Goal: Task Accomplishment & Management: Manage account settings

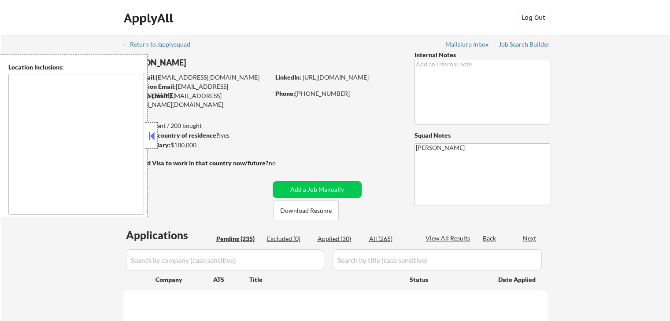
type textarea "[GEOGRAPHIC_DATA], [GEOGRAPHIC_DATA] [GEOGRAPHIC_DATA], [GEOGRAPHIC_DATA] [GEOG…"
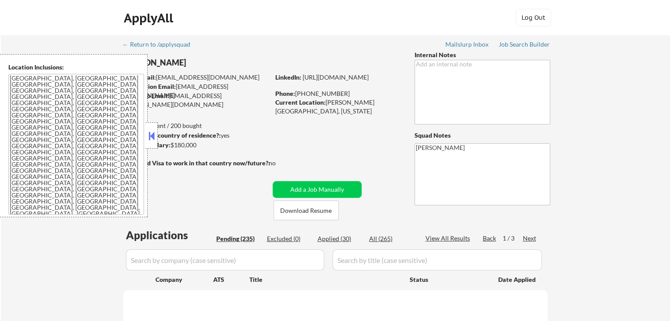
click at [151, 141] on button at bounding box center [152, 135] width 10 height 13
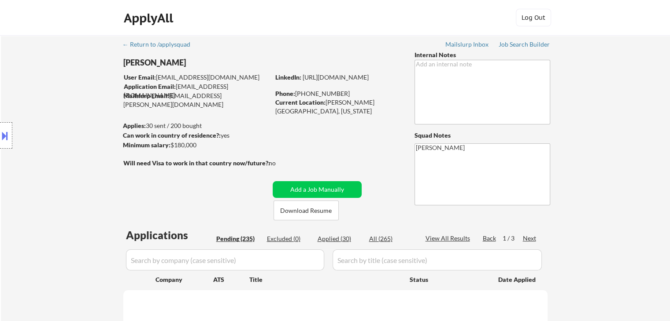
click at [55, 104] on div "Location Inclusions: [GEOGRAPHIC_DATA], [GEOGRAPHIC_DATA] [GEOGRAPHIC_DATA], [G…" at bounding box center [79, 135] width 158 height 163
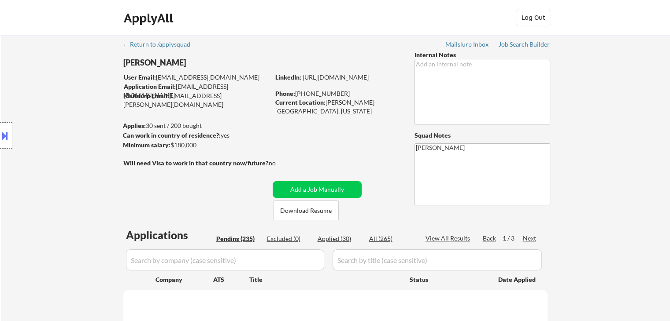
select select ""pending""
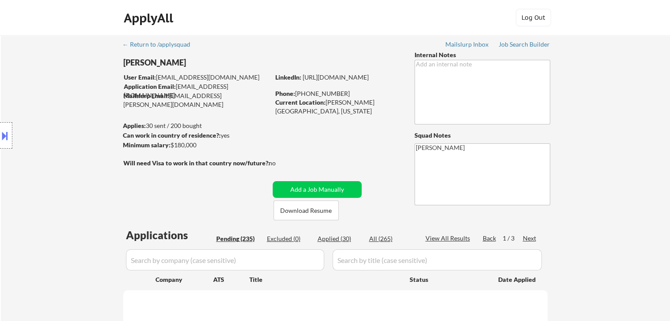
select select ""pending""
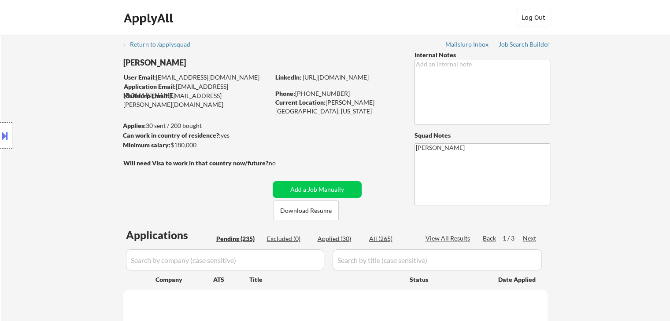
select select ""pending""
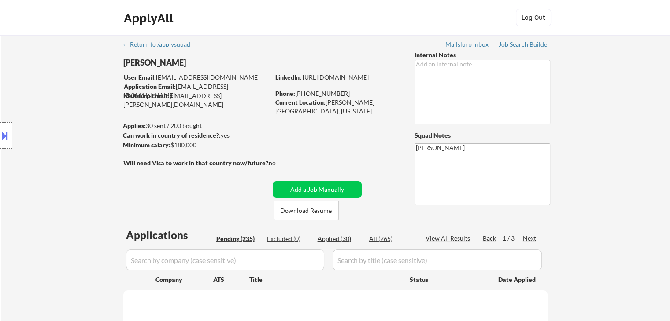
select select ""pending""
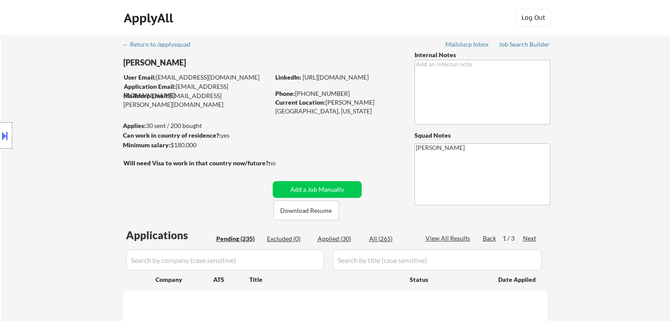
select select ""pending""
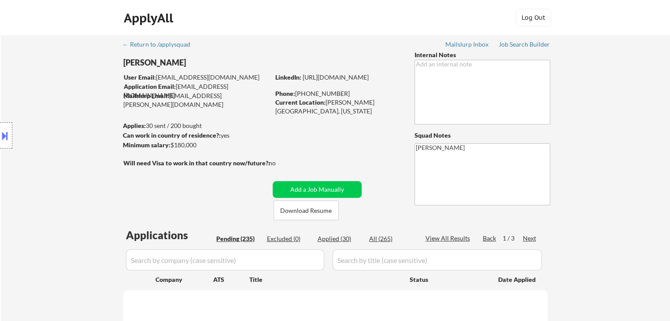
select select ""pending""
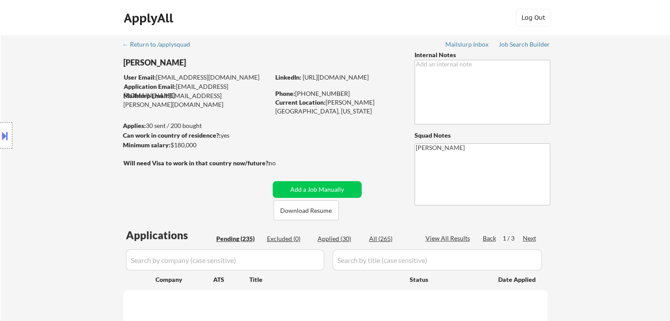
select select ""pending""
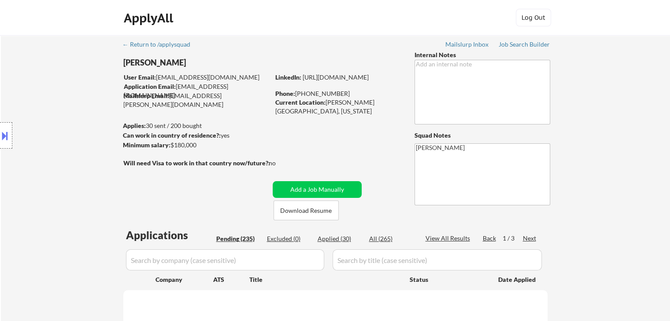
select select ""pending""
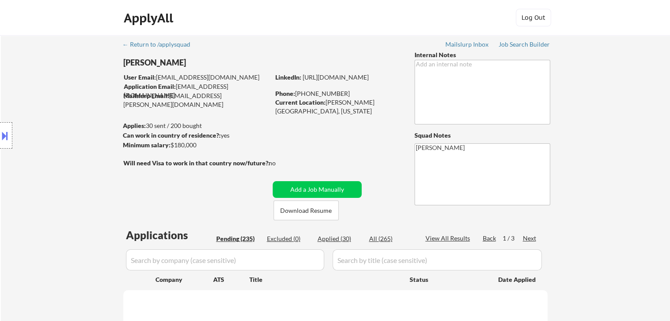
select select ""pending""
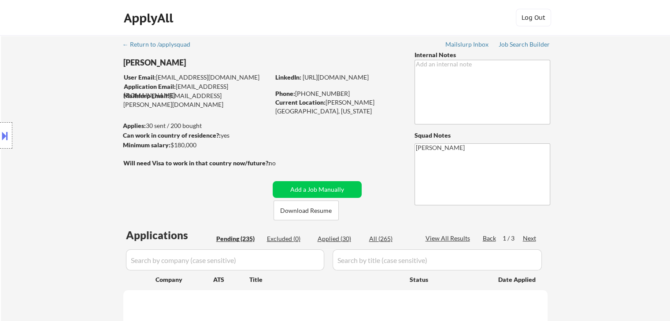
select select ""pending""
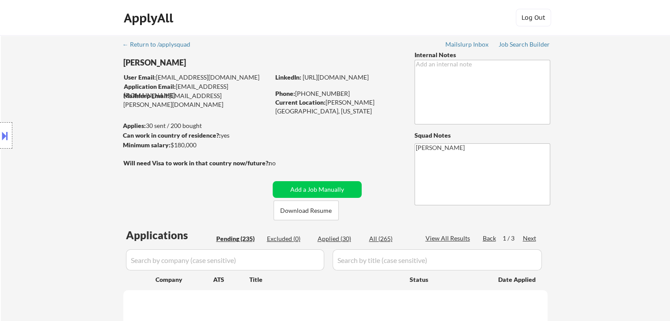
select select ""pending""
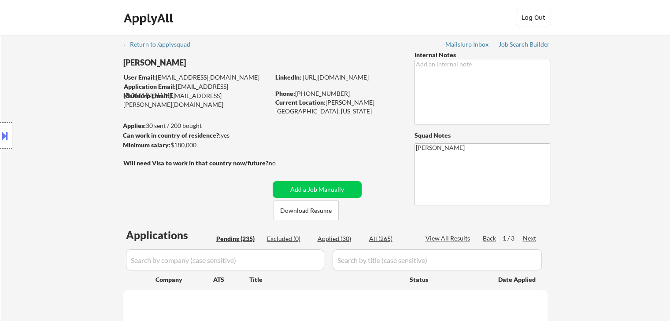
select select ""pending""
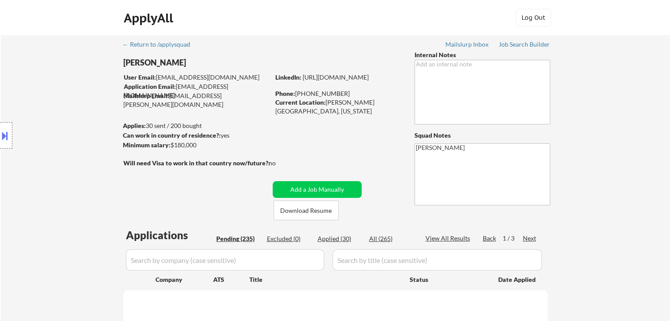
select select ""pending""
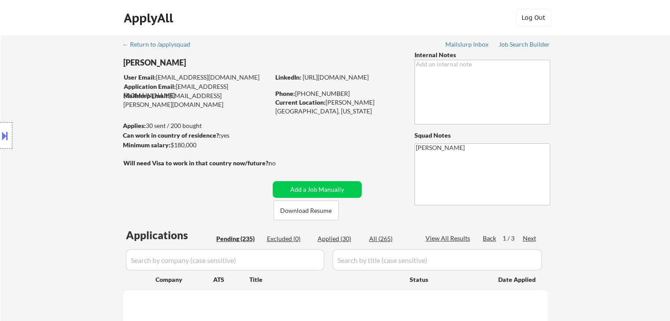
select select ""pending""
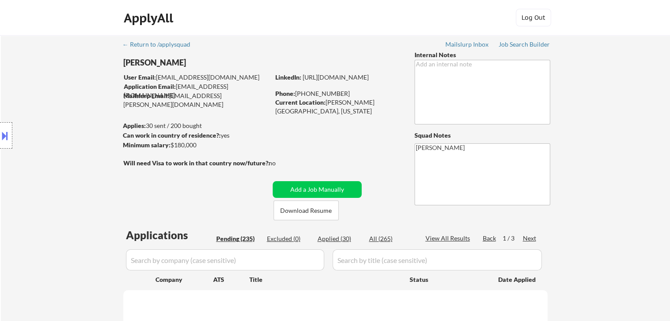
select select ""pending""
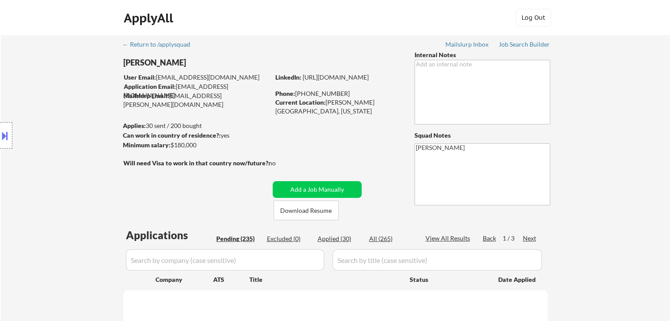
select select ""pending""
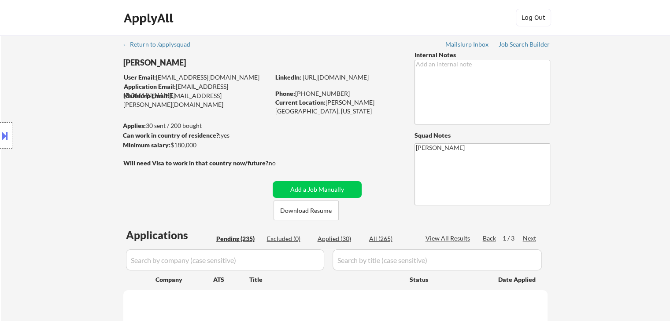
select select ""pending""
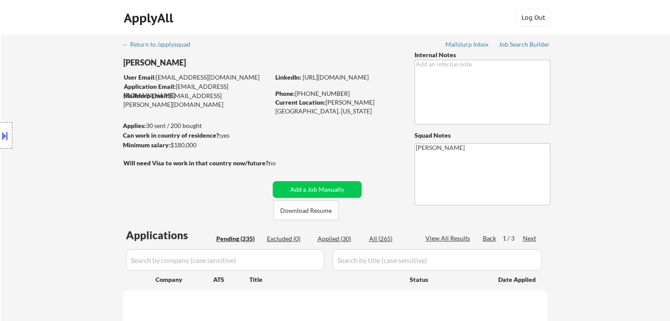
select select ""pending""
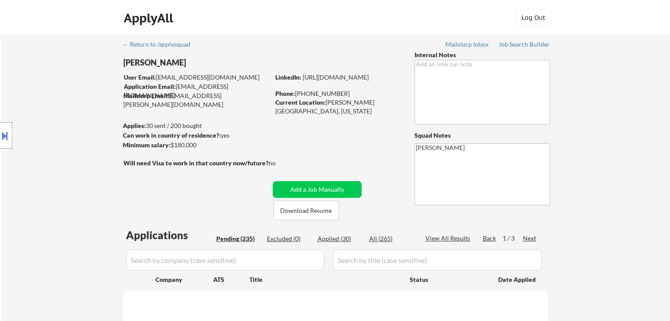
select select ""pending""
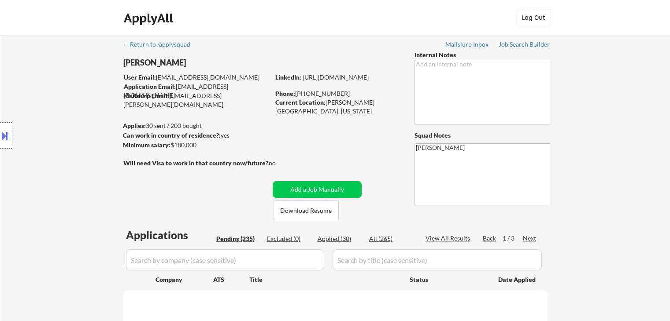
select select ""pending""
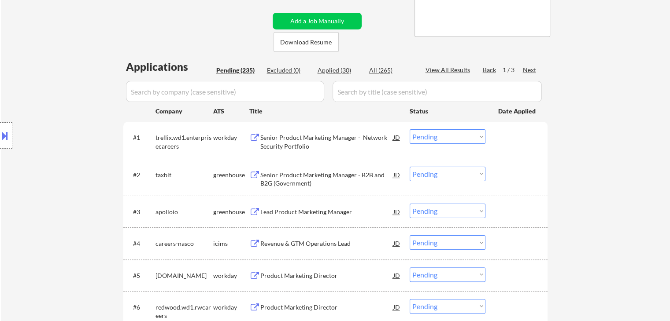
scroll to position [176, 0]
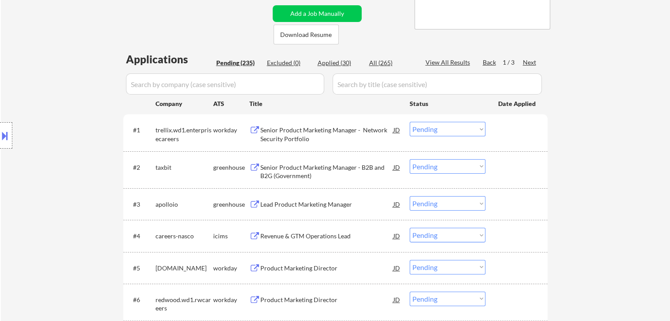
click at [528, 59] on div "Next" at bounding box center [530, 62] width 14 height 9
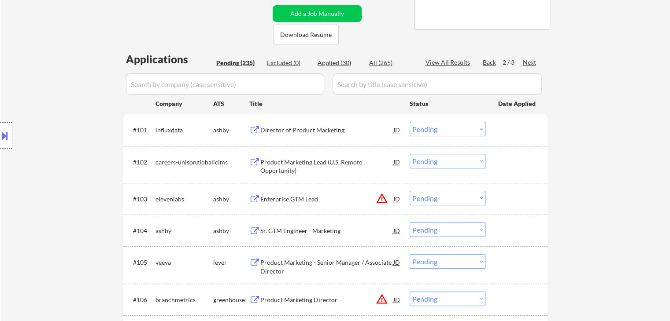
click at [39, 108] on div "Location Inclusions: [GEOGRAPHIC_DATA], [GEOGRAPHIC_DATA] [GEOGRAPHIC_DATA], [G…" at bounding box center [79, 135] width 158 height 163
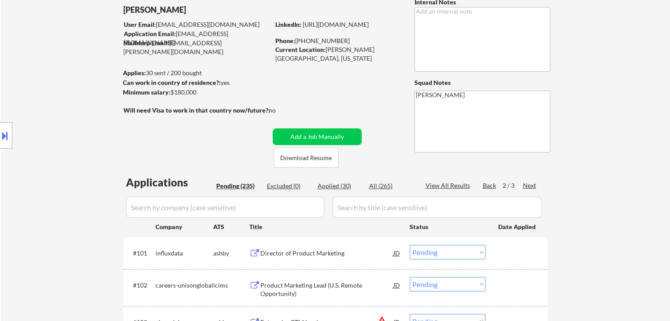
scroll to position [229, 0]
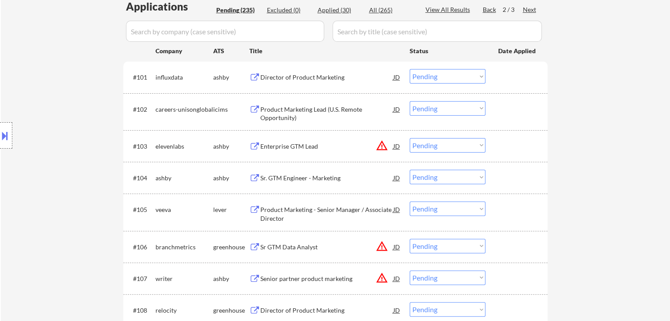
click at [300, 74] on div "Director of Product Marketing" at bounding box center [326, 77] width 133 height 9
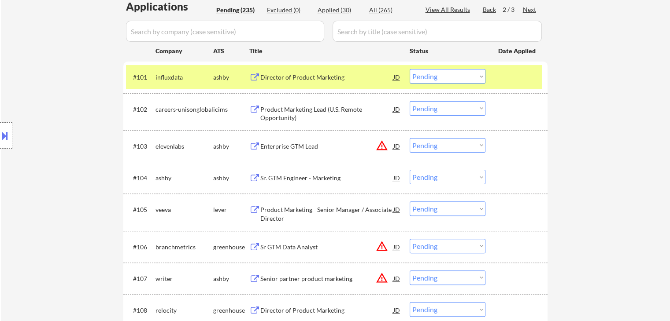
click at [284, 179] on div "Sr. GTM Engineer - Marketing" at bounding box center [326, 178] width 133 height 9
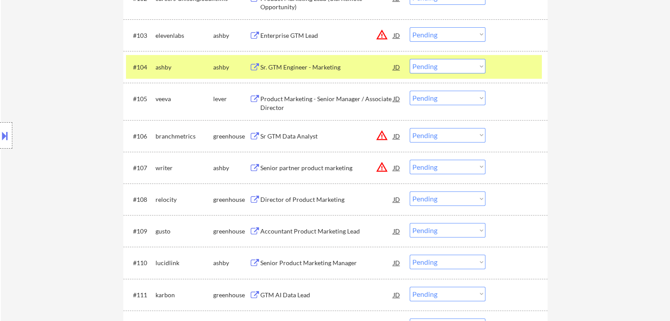
scroll to position [361, 0]
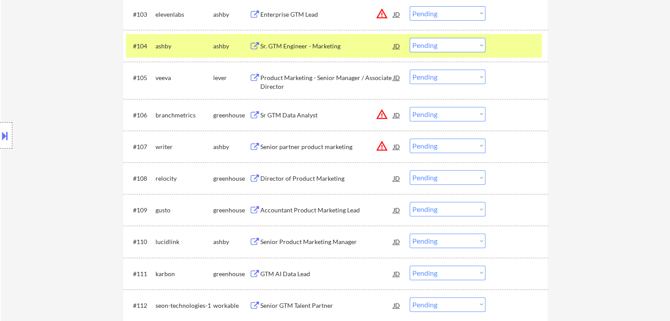
click at [278, 176] on div "Director of Product Marketing" at bounding box center [326, 178] width 133 height 9
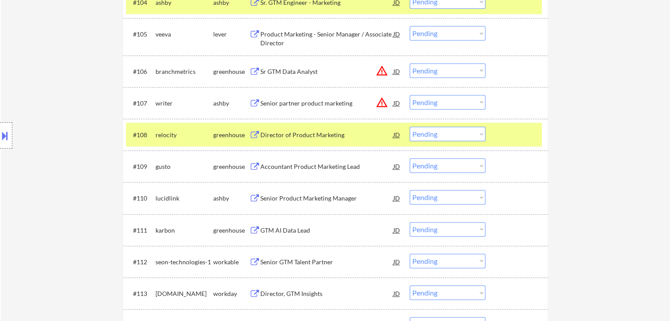
scroll to position [405, 0]
click at [293, 200] on div "Senior Product Marketing Manager" at bounding box center [326, 198] width 133 height 9
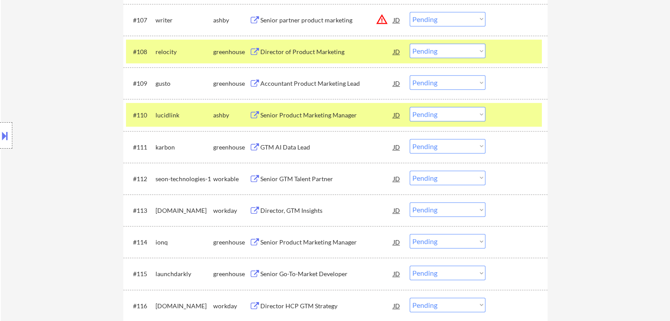
scroll to position [493, 0]
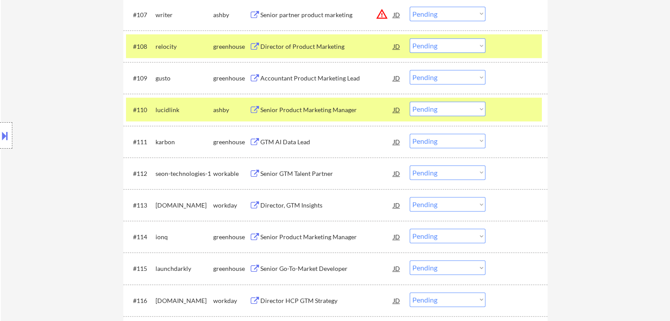
click at [280, 144] on div "GTM AI Data Lead" at bounding box center [326, 142] width 133 height 9
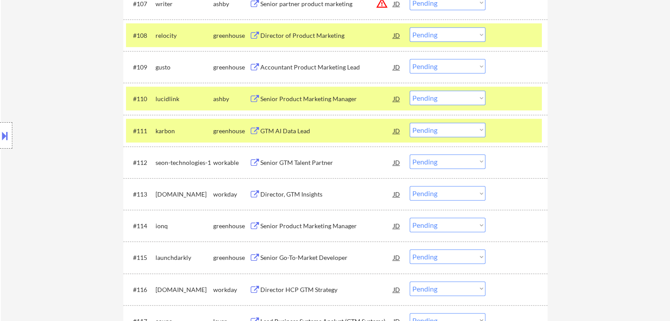
scroll to position [537, 0]
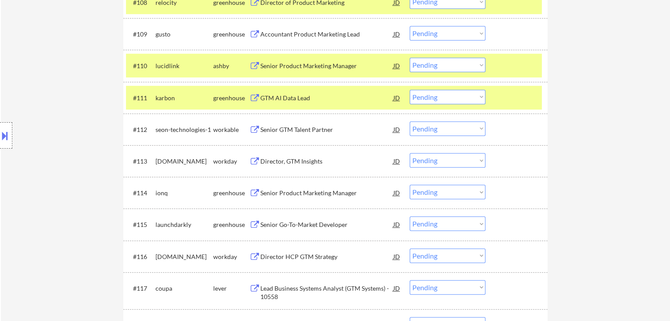
click at [294, 194] on div "Senior Product Marketing Manager" at bounding box center [326, 193] width 133 height 9
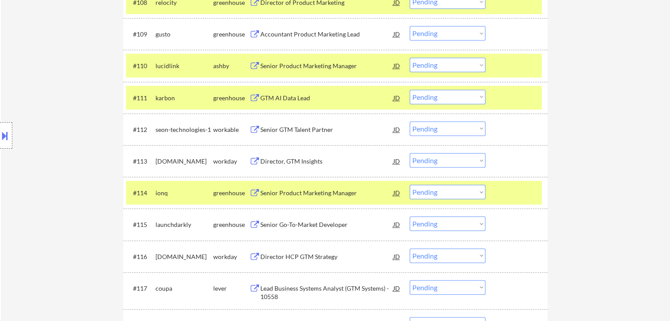
click at [290, 222] on div "Senior Go-To-Market Developer" at bounding box center [326, 225] width 133 height 9
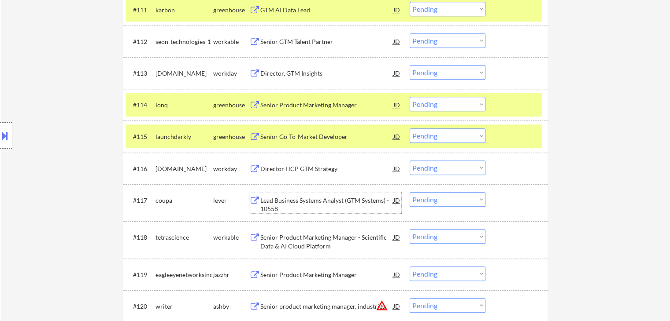
click at [282, 202] on div "Lead Business Systems Analyst (GTM Systems) - 10558" at bounding box center [326, 204] width 133 height 17
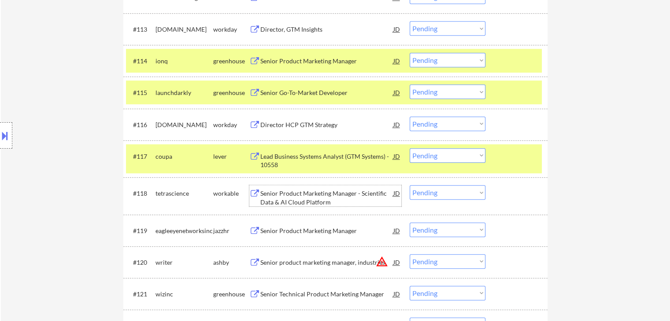
click at [284, 197] on div "Senior Product Marketing Manager - Scientific Data & AI Cloud Platform" at bounding box center [326, 197] width 133 height 17
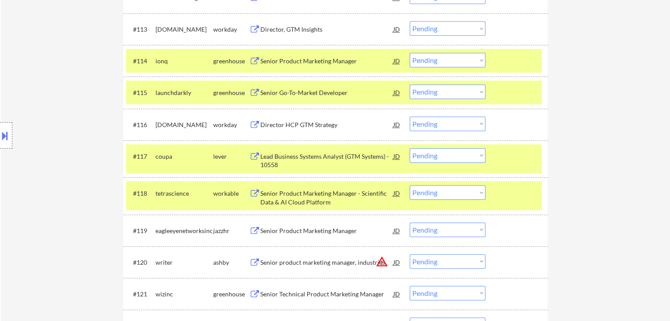
scroll to position [757, 0]
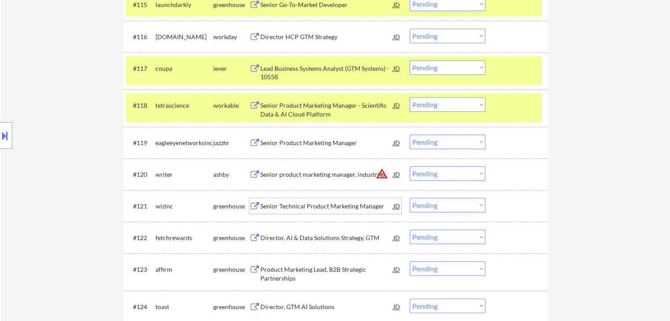
click at [275, 208] on div "Senior Technical Product Marketing Manager" at bounding box center [326, 206] width 133 height 9
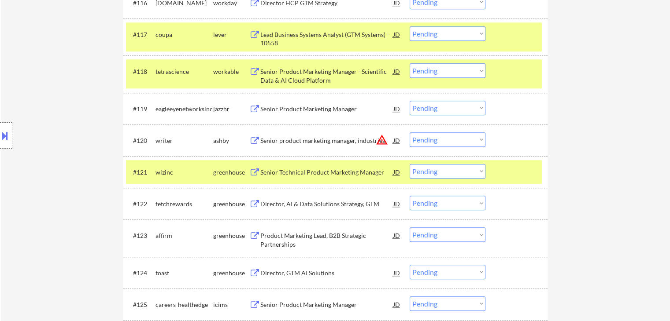
scroll to position [801, 0]
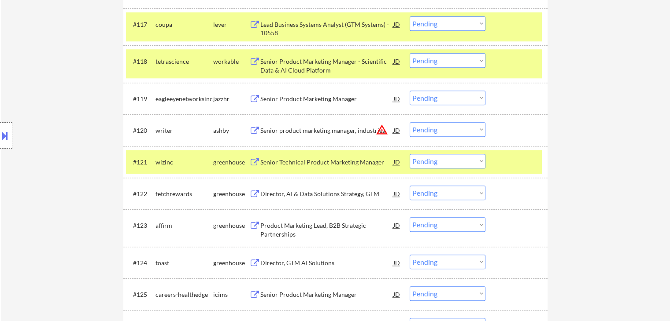
click at [278, 199] on div "Director, AI & Data Solutions Strategy, GTM" at bounding box center [326, 194] width 133 height 16
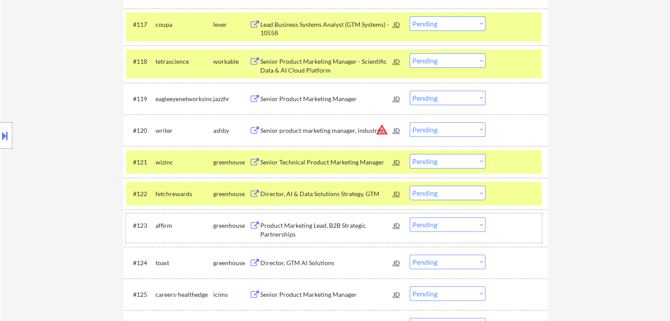
click at [280, 217] on div "#123 affirm greenhouse Product Marketing Lead, B2B Strategic Partnerships JD Ch…" at bounding box center [334, 228] width 416 height 29
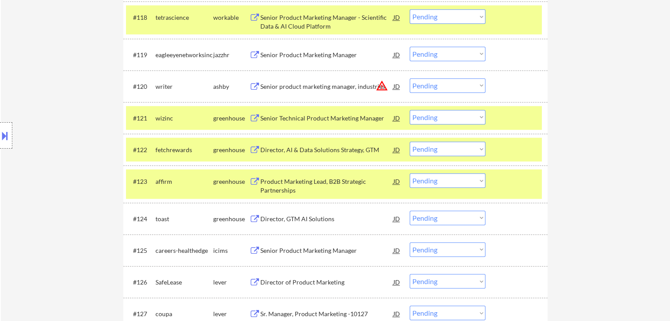
click at [282, 218] on div "Director, GTM AI Solutions" at bounding box center [326, 219] width 133 height 9
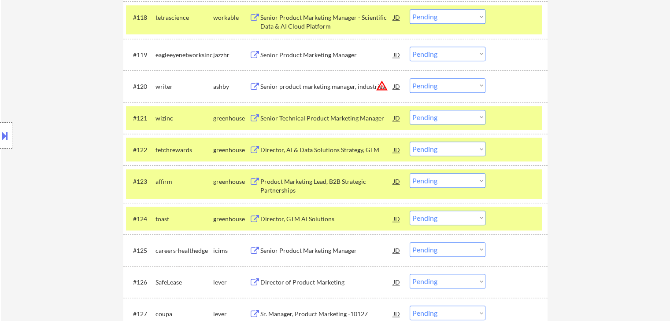
scroll to position [889, 0]
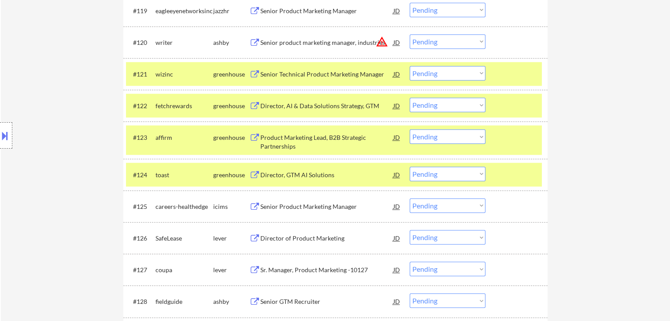
click at [285, 272] on div "Sr. Manager, Product Marketing -10127" at bounding box center [326, 270] width 133 height 9
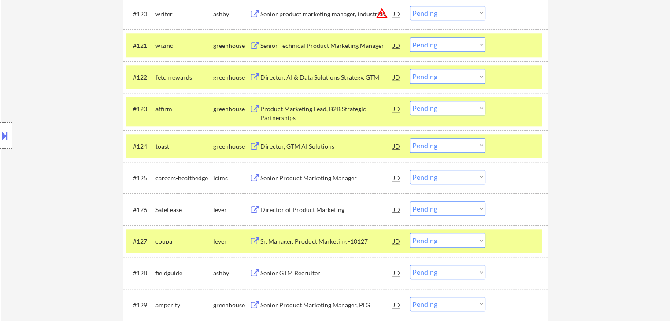
scroll to position [933, 0]
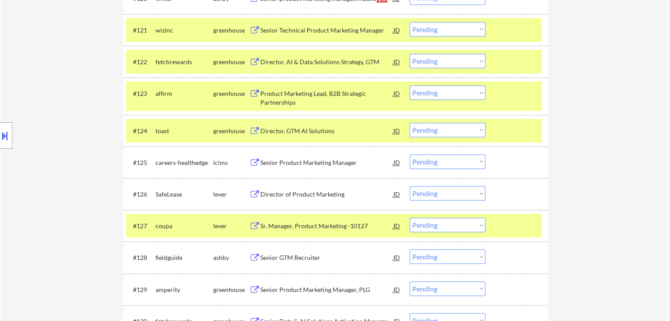
click at [276, 191] on div "Director of Product Marketing" at bounding box center [326, 194] width 133 height 9
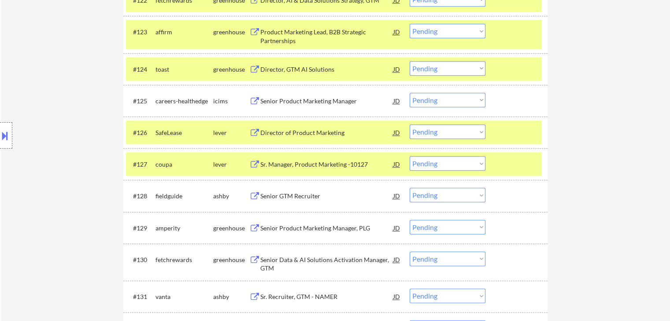
scroll to position [1021, 0]
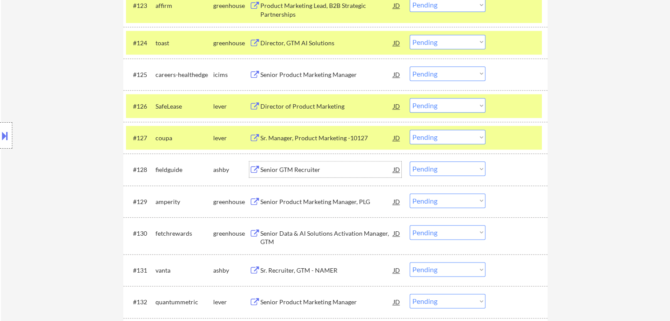
click at [273, 170] on div "Senior GTM Recruiter" at bounding box center [326, 170] width 133 height 9
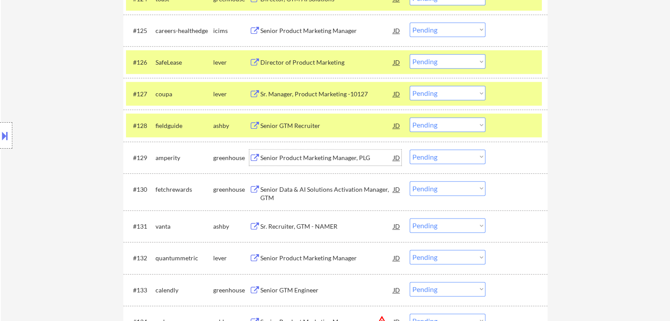
click at [274, 162] on div "Senior Product Marketing Manager, PLG" at bounding box center [326, 158] width 133 height 9
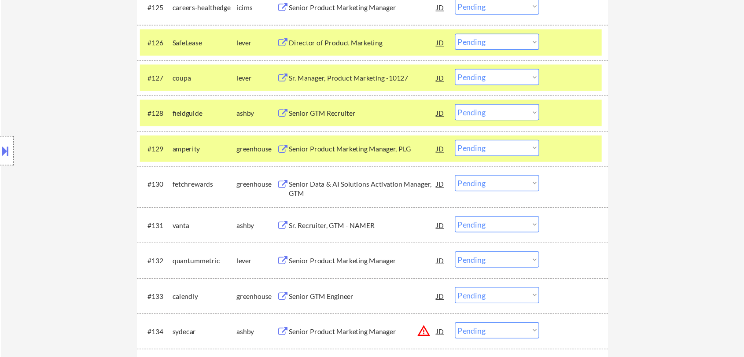
scroll to position [1109, 0]
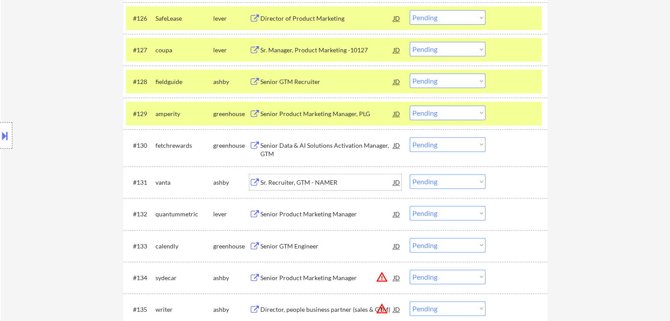
click at [275, 180] on div "Sr. Recruiter, GTM - NAMER" at bounding box center [326, 182] width 133 height 9
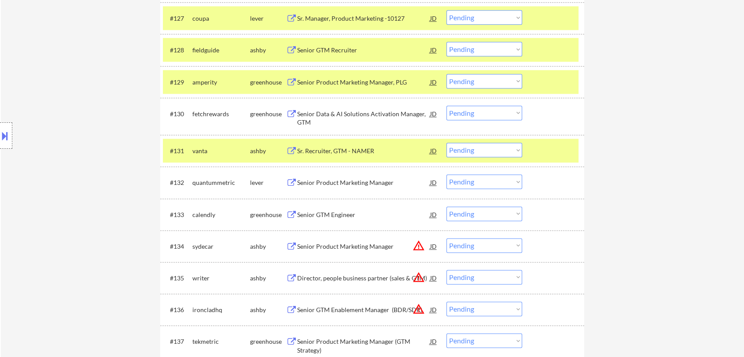
scroll to position [1158, 0]
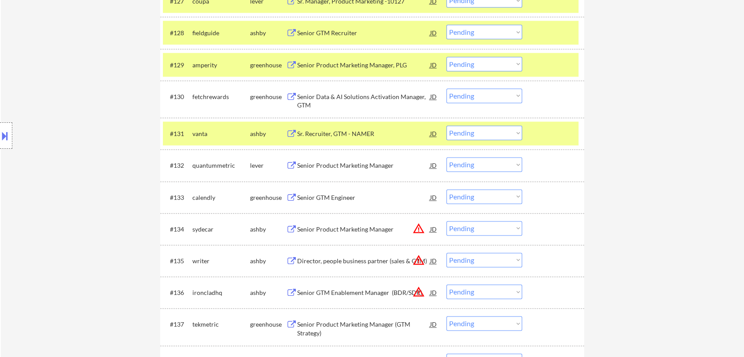
click at [313, 164] on div "Senior Product Marketing Manager" at bounding box center [363, 165] width 133 height 9
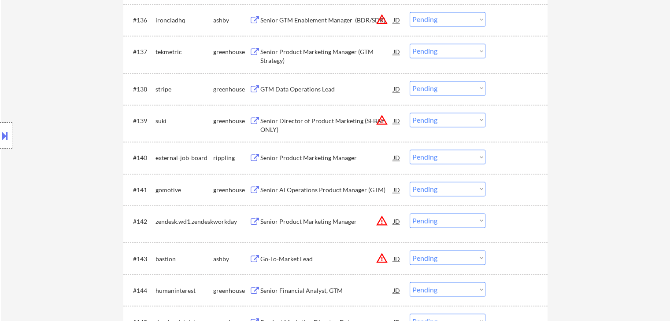
scroll to position [1466, 0]
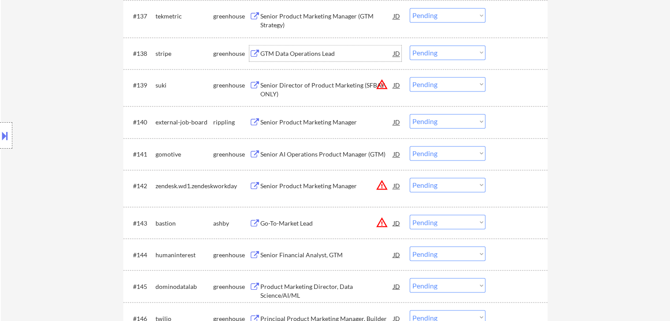
click at [296, 55] on div "GTM Data Operations Lead" at bounding box center [326, 53] width 133 height 9
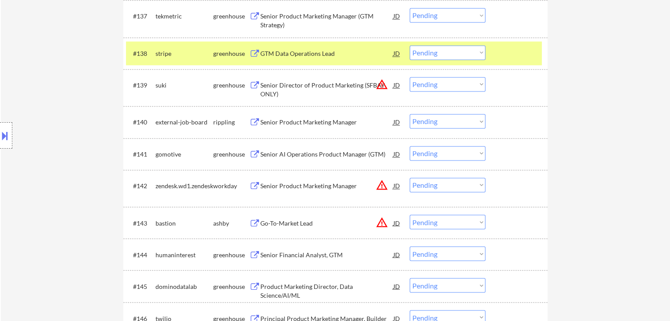
click at [268, 118] on div "Senior Product Marketing Manager" at bounding box center [326, 122] width 133 height 9
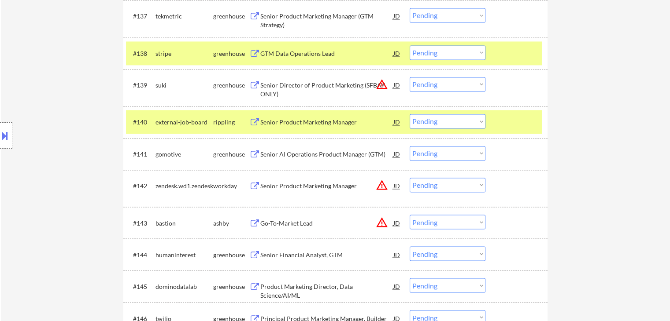
click at [286, 158] on div "Senior AI Operations Product Manager (GTM)" at bounding box center [326, 154] width 133 height 9
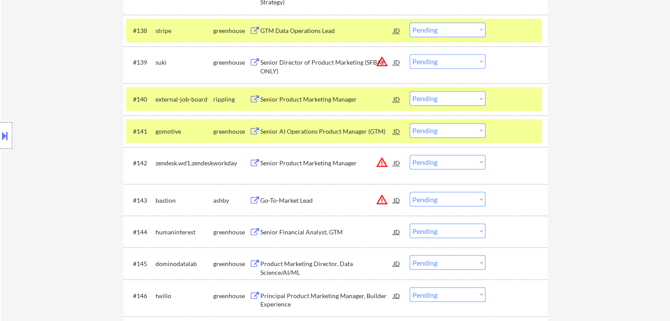
scroll to position [1510, 0]
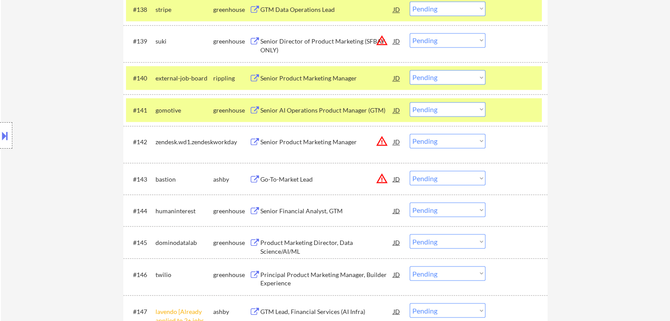
click at [284, 210] on div "Senior Financial Analyst, GTM" at bounding box center [326, 210] width 133 height 9
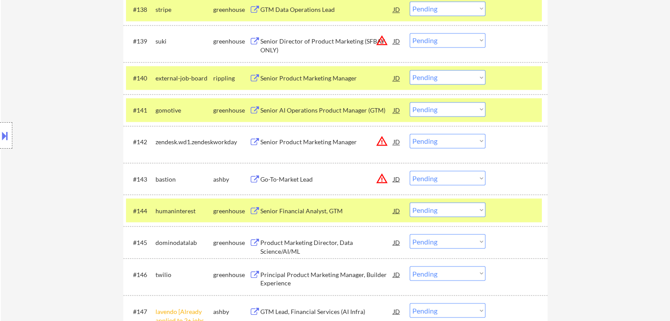
click at [287, 242] on div "Product Marketing Director, Data Science/AI/ML" at bounding box center [326, 246] width 133 height 17
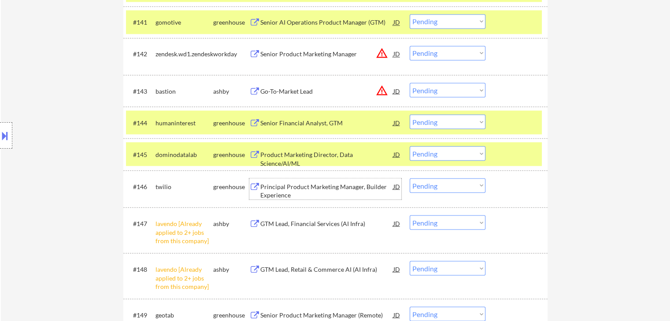
click at [285, 189] on div "Principal Product Marketing Manager, Builder Experience" at bounding box center [326, 190] width 133 height 17
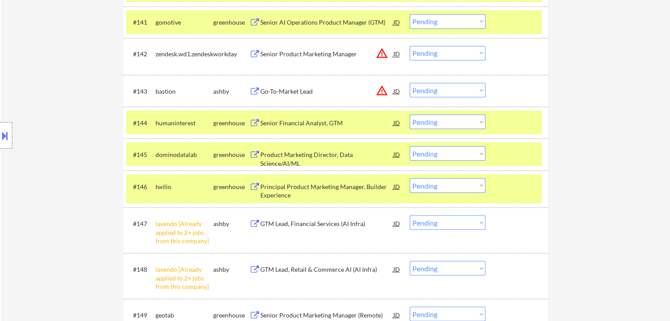
scroll to position [1642, 0]
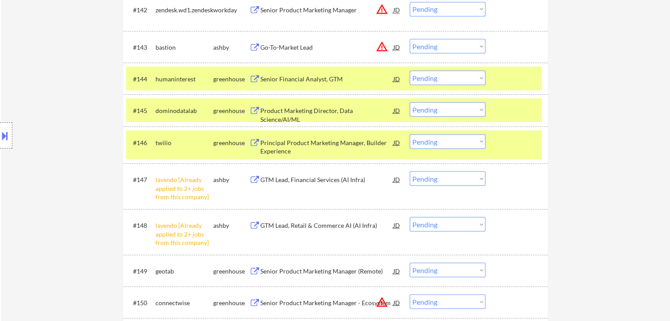
click at [454, 183] on select "Choose an option... Pending Applied Excluded (Questions) Excluded (Expired) Exc…" at bounding box center [447, 178] width 76 height 15
click at [435, 303] on select "Choose an option... Pending Applied Excluded (Questions) Excluded (Expired) Exc…" at bounding box center [447, 302] width 76 height 15
click at [539, 236] on div "#148 lavendo [Already applied to 2+ jobs from this company] [PERSON_NAME] GTM L…" at bounding box center [334, 232] width 416 height 38
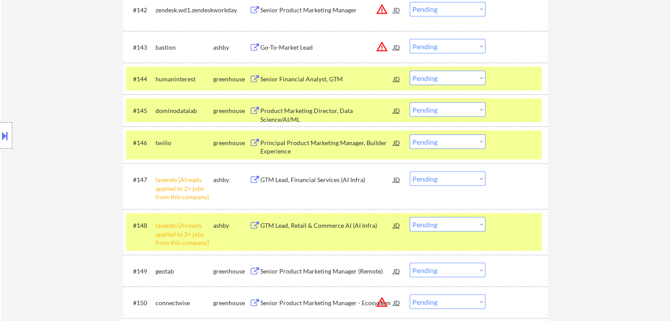
click at [451, 183] on select "Choose an option... Pending Applied Excluded (Questions) Excluded (Expired) Exc…" at bounding box center [447, 178] width 76 height 15
select select ""excluded__other_""
click at [409, 171] on select "Choose an option... Pending Applied Excluded (Questions) Excluded (Expired) Exc…" at bounding box center [447, 178] width 76 height 15
click at [454, 228] on select "Choose an option... Pending Applied Excluded (Questions) Excluded (Expired) Exc…" at bounding box center [447, 224] width 76 height 15
select select ""excluded__other_""
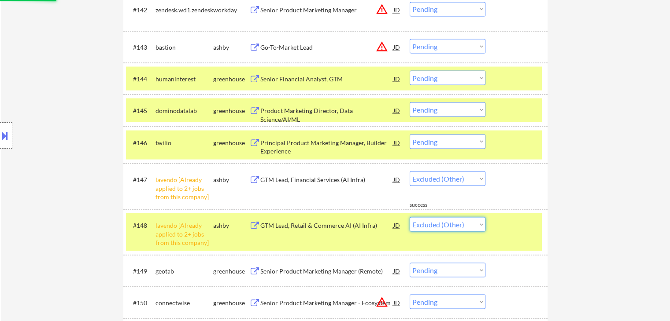
click at [409, 217] on select "Choose an option... Pending Applied Excluded (Questions) Excluded (Expired) Exc…" at bounding box center [447, 224] width 76 height 15
drag, startPoint x: 576, startPoint y: 199, endPoint x: 413, endPoint y: 249, distance: 169.9
click at [576, 199] on div "← Return to /applysquad Mailslurp Inbox Job Search Builder [PERSON_NAME] User E…" at bounding box center [335, 221] width 669 height 3657
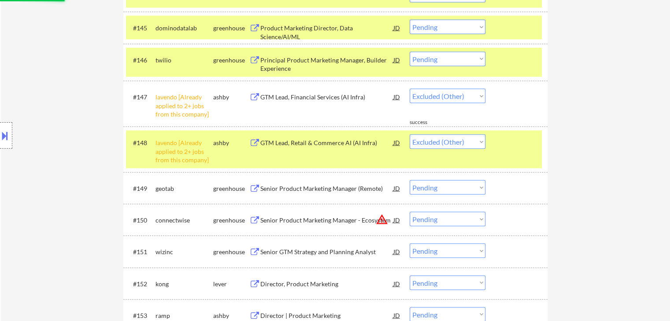
scroll to position [1731, 0]
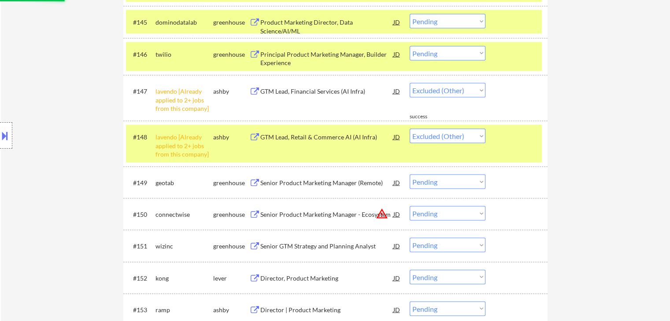
select select ""pending""
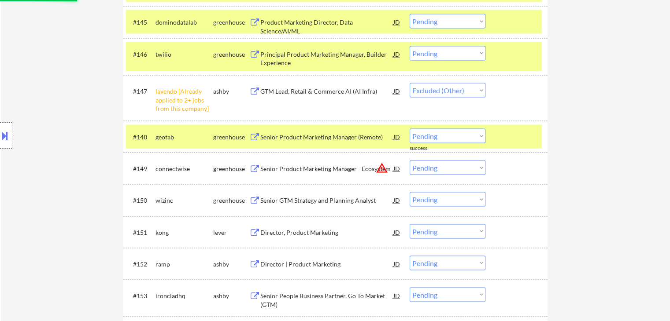
select select ""pending""
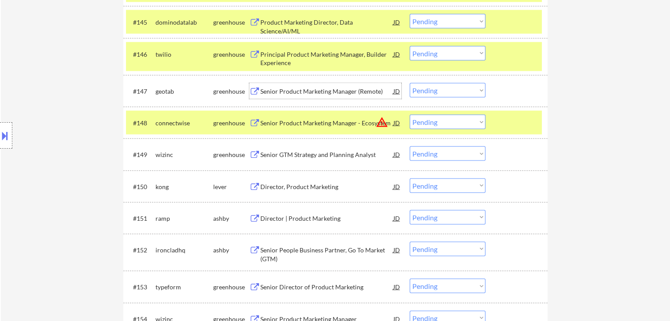
click at [284, 92] on div "Senior Product Marketing Manager (Remote)" at bounding box center [326, 91] width 133 height 9
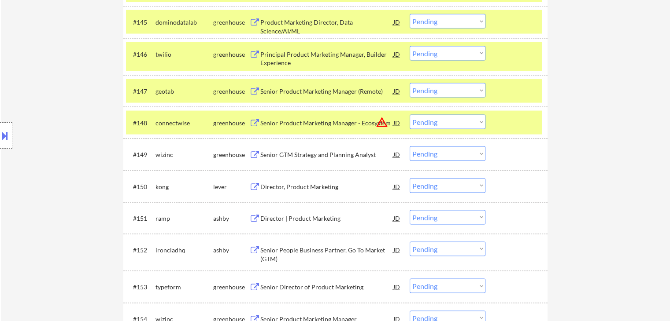
click at [297, 152] on div "Senior GTM Strategy and Planning Analyst" at bounding box center [326, 155] width 133 height 9
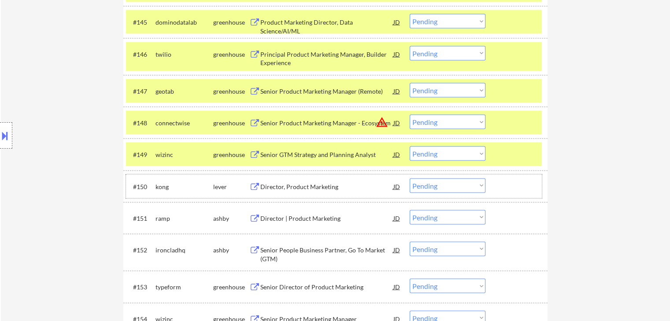
click at [289, 196] on div "#150 kong lever Director, Product Marketing JD warning_amber Choose an option..…" at bounding box center [334, 187] width 416 height 24
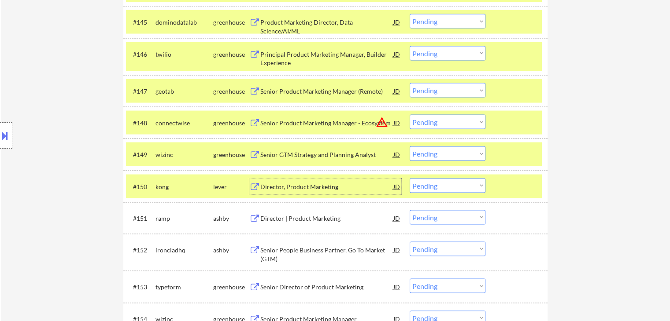
drag, startPoint x: 298, startPoint y: 186, endPoint x: 283, endPoint y: 228, distance: 45.1
click at [298, 186] on div "Director, Product Marketing" at bounding box center [326, 187] width 133 height 9
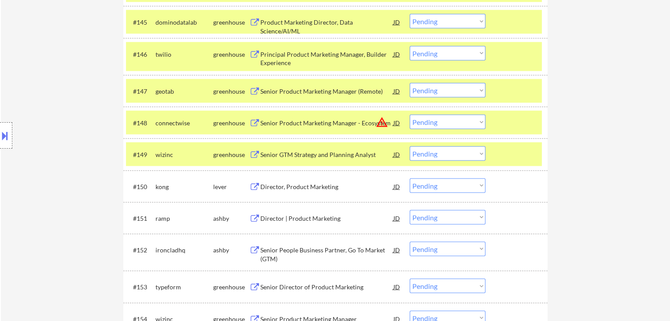
click at [276, 221] on div "Director | Product Marketing" at bounding box center [326, 218] width 133 height 9
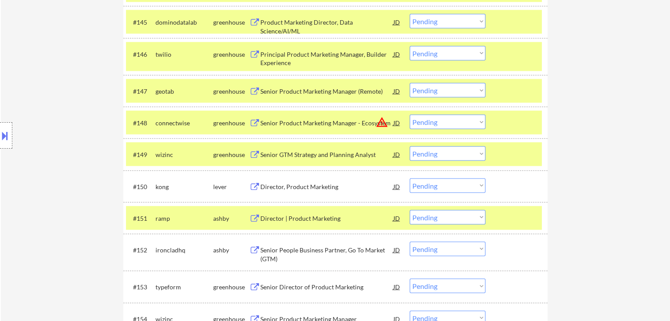
click at [268, 252] on div "Senior People Business Partner, Go To Market (GTM)" at bounding box center [326, 254] width 133 height 17
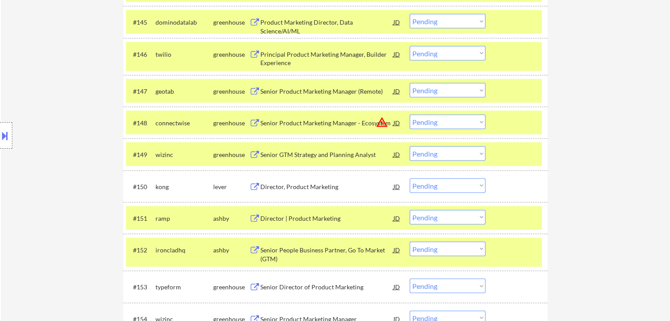
click at [281, 284] on div "Senior Director of Product Marketing" at bounding box center [326, 287] width 133 height 9
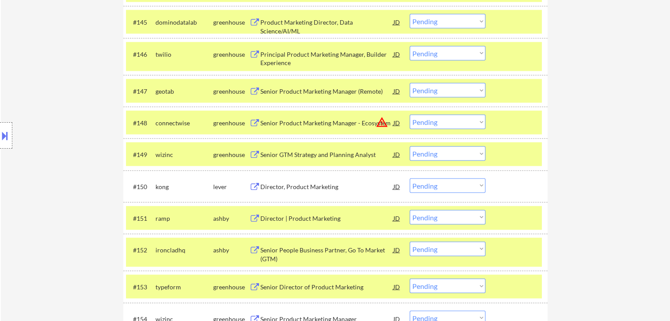
click at [419, 22] on select "Choose an option... Pending Applied Excluded (Questions) Excluded (Expired) Exc…" at bounding box center [447, 21] width 76 height 15
click at [409, 14] on select "Choose an option... Pending Applied Excluded (Questions) Excluded (Expired) Exc…" at bounding box center [447, 21] width 76 height 15
select select ""pending""
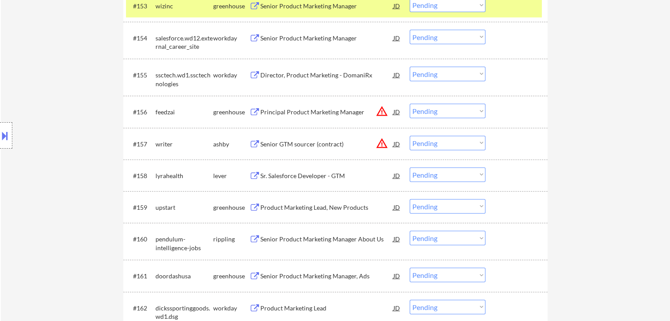
scroll to position [2039, 0]
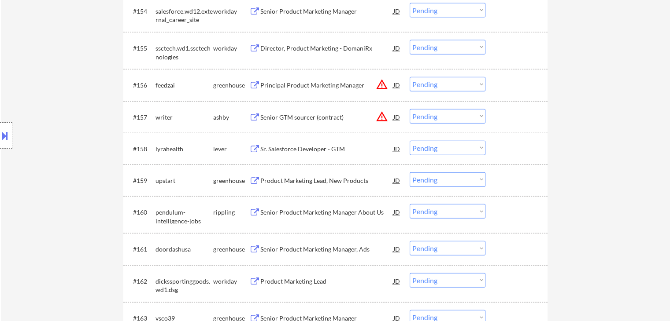
click at [269, 148] on div "Sr. Salesforce Developer - GTM" at bounding box center [326, 149] width 133 height 9
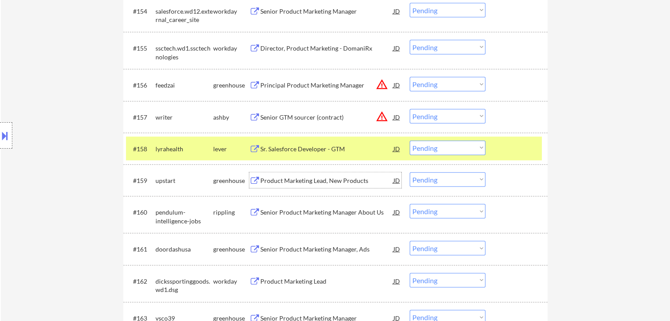
click at [283, 181] on div "Product Marketing Lead, New Products" at bounding box center [326, 181] width 133 height 9
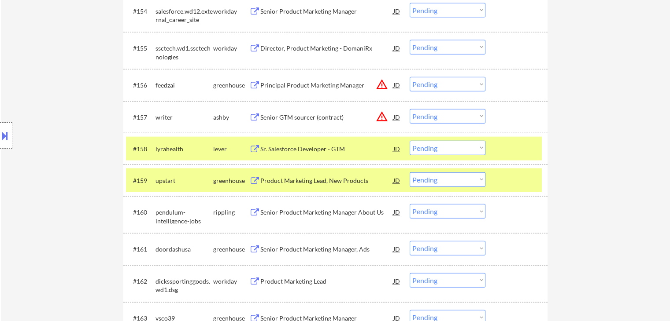
click at [290, 214] on div "Senior Product Marketing Manager About Us" at bounding box center [326, 212] width 133 height 9
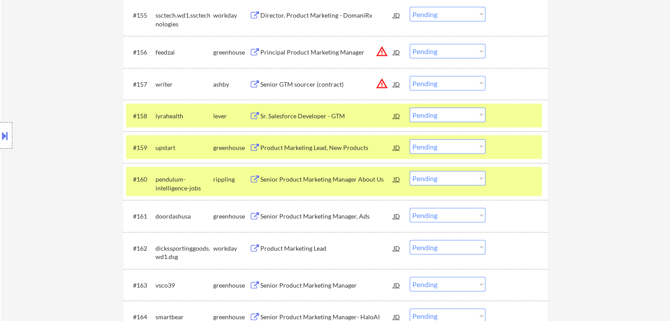
scroll to position [2127, 0]
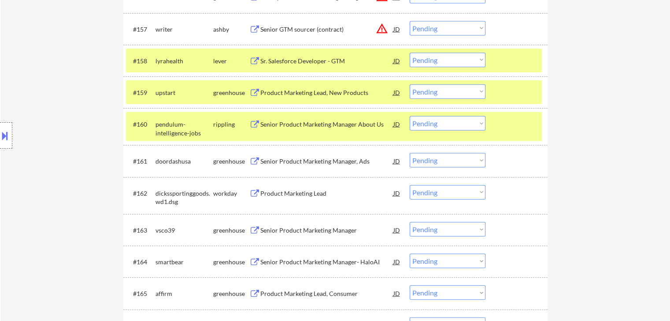
click at [290, 165] on div "Senior Product Marketing Manager, Ads" at bounding box center [326, 161] width 133 height 9
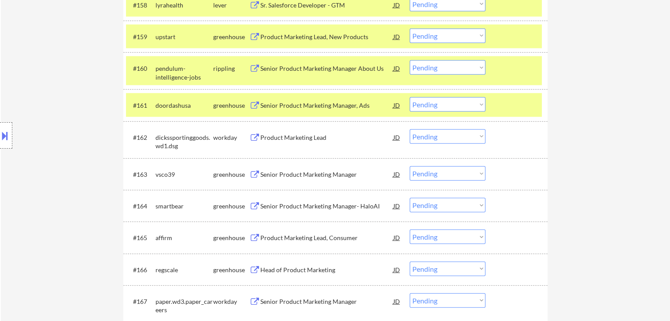
scroll to position [2215, 0]
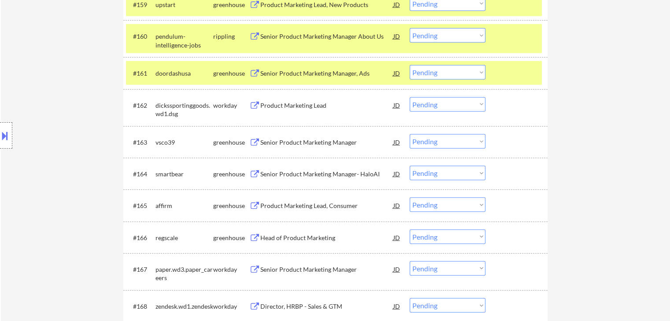
click at [289, 141] on div "Senior Product Marketing Manager" at bounding box center [326, 142] width 133 height 9
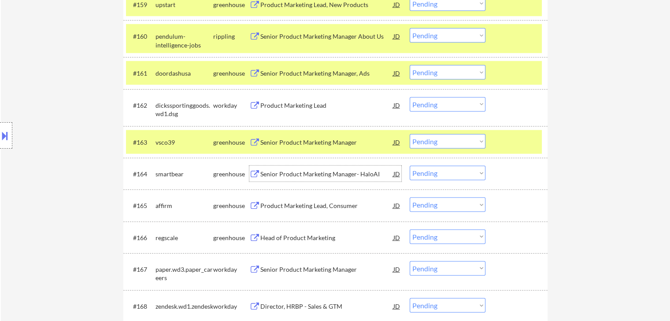
click at [289, 169] on div "Senior Product Marketing Manager- HaloAI" at bounding box center [326, 174] width 133 height 16
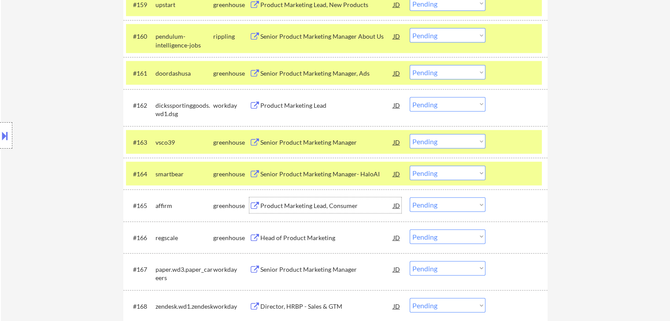
click at [280, 204] on div "Product Marketing Lead, Consumer" at bounding box center [326, 206] width 133 height 9
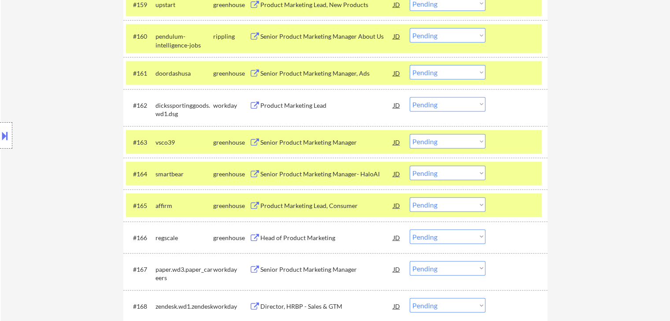
click at [284, 235] on div "Head of Product Marketing" at bounding box center [326, 238] width 133 height 9
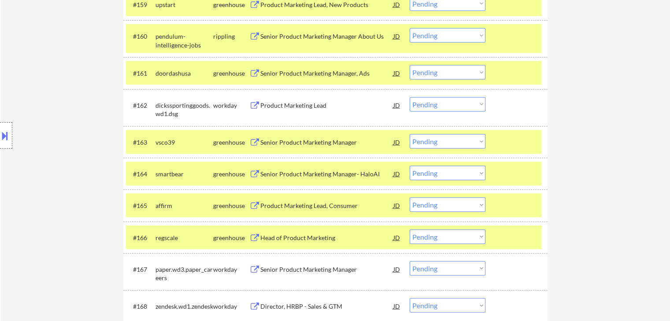
scroll to position [2303, 0]
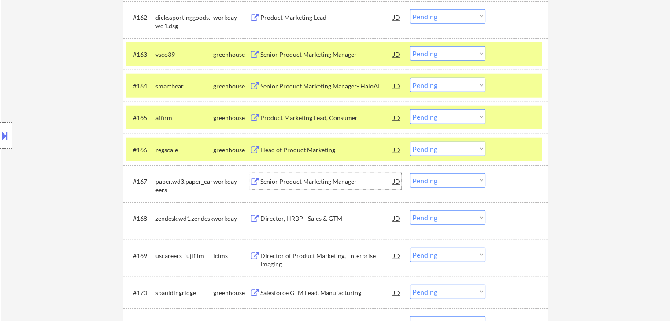
click at [284, 179] on div "Senior Product Marketing Manager" at bounding box center [326, 181] width 133 height 9
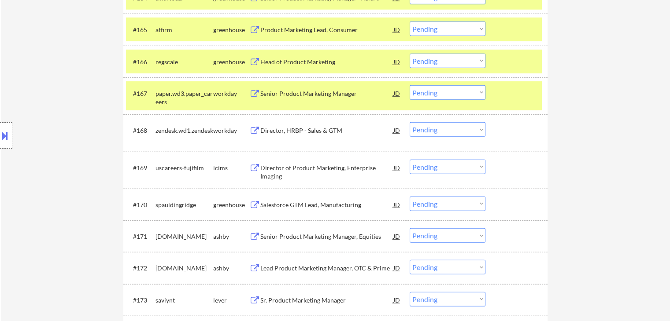
click at [281, 208] on div "Salesforce GTM Lead, Manufacturing" at bounding box center [326, 205] width 133 height 9
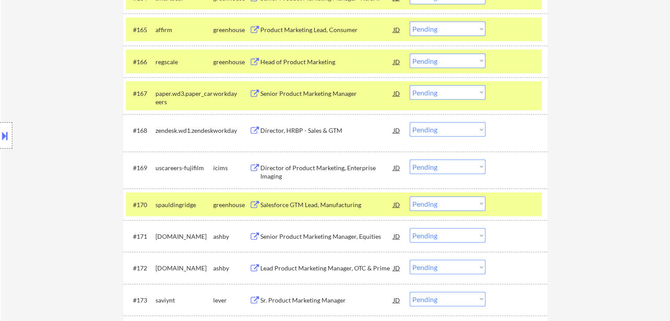
scroll to position [2479, 0]
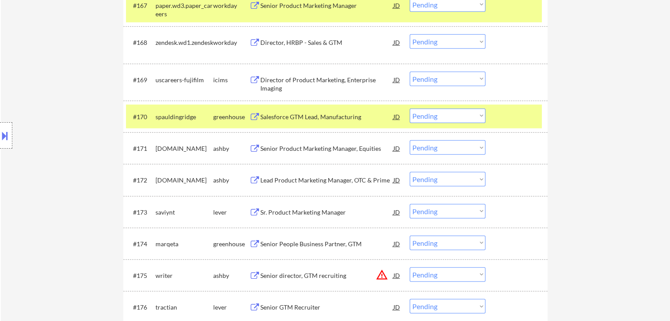
click at [276, 148] on div "Senior Product Marketing Manager, Equities" at bounding box center [326, 148] width 133 height 9
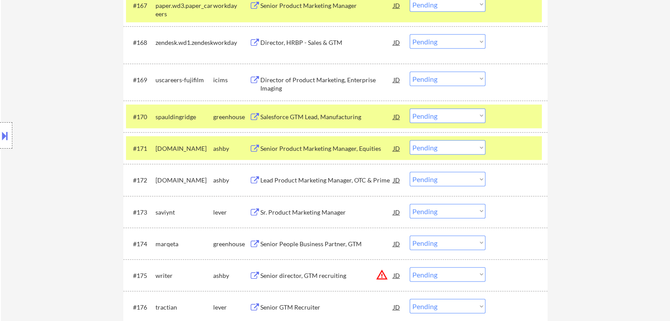
scroll to position [2611, 0]
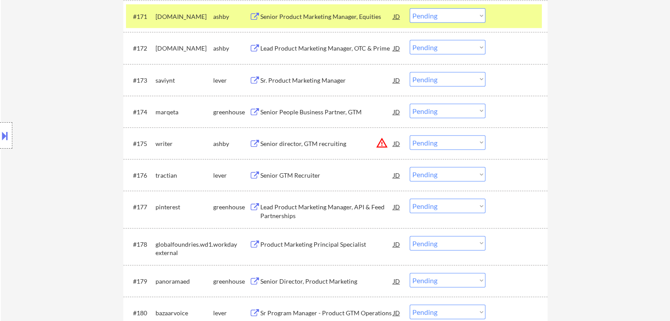
click at [267, 83] on div "Sr. Product Marketing Manager" at bounding box center [326, 80] width 133 height 9
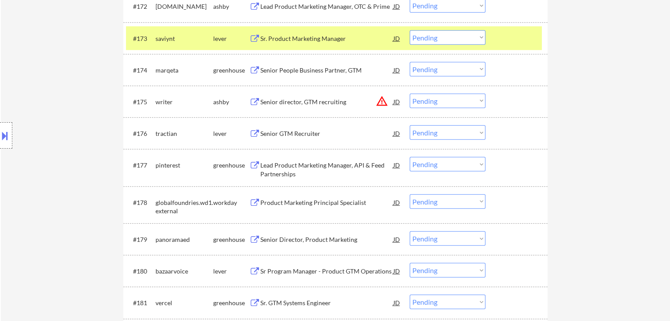
scroll to position [2655, 0]
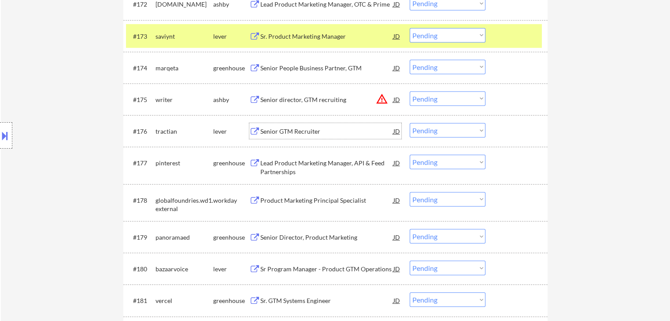
click at [276, 130] on div "Senior GTM Recruiter" at bounding box center [326, 131] width 133 height 9
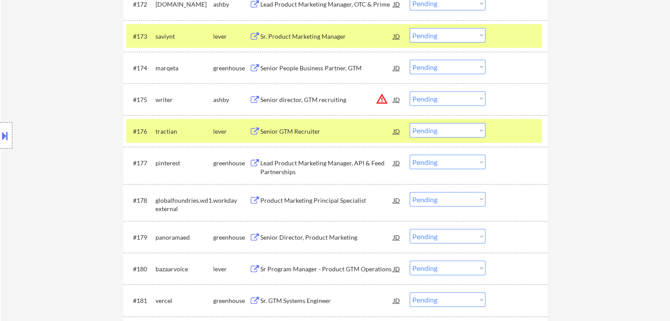
scroll to position [2059, 0]
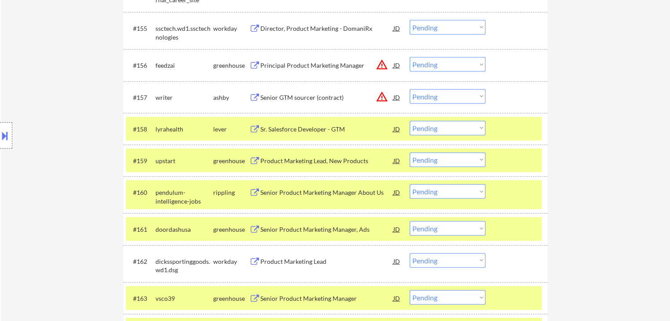
drag, startPoint x: 431, startPoint y: 159, endPoint x: 428, endPoint y: 166, distance: 8.1
click at [431, 159] on select "Choose an option... Pending Applied Excluded (Questions) Excluded (Expired) Exc…" at bounding box center [447, 160] width 76 height 15
click at [409, 153] on select "Choose an option... Pending Applied Excluded (Questions) Excluded (Expired) Exc…" at bounding box center [447, 160] width 76 height 15
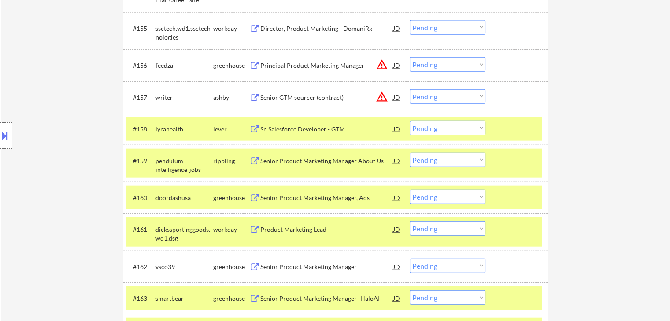
drag, startPoint x: 429, startPoint y: 156, endPoint x: 430, endPoint y: 166, distance: 9.7
click at [429, 156] on select "Choose an option... Pending Applied Excluded (Questions) Excluded (Expired) Exc…" at bounding box center [447, 160] width 76 height 15
click at [409, 153] on select "Choose an option... Pending Applied Excluded (Questions) Excluded (Expired) Exc…" at bounding box center [447, 160] width 76 height 15
select select ""pending""
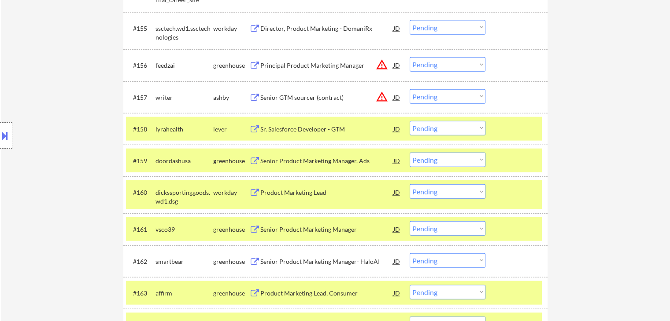
click at [41, 147] on div "Location Inclusions: [GEOGRAPHIC_DATA], [GEOGRAPHIC_DATA] [GEOGRAPHIC_DATA], [G…" at bounding box center [79, 135] width 158 height 163
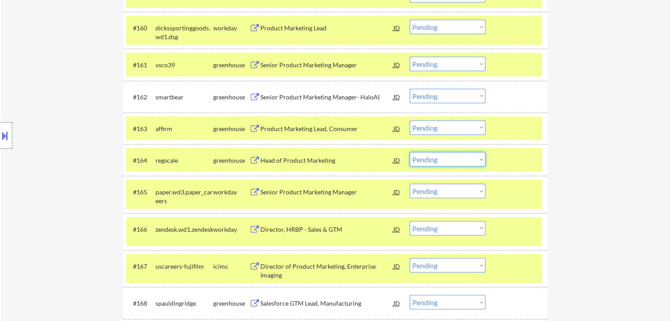
drag, startPoint x: 442, startPoint y: 156, endPoint x: 442, endPoint y: 161, distance: 4.8
click at [442, 156] on select "Choose an option... Pending Applied Excluded (Questions) Excluded (Expired) Exc…" at bounding box center [447, 159] width 76 height 15
click at [409, 152] on select "Choose an option... Pending Applied Excluded (Questions) Excluded (Expired) Exc…" at bounding box center [447, 159] width 76 height 15
click at [59, 111] on div "Location Inclusions: [GEOGRAPHIC_DATA], [GEOGRAPHIC_DATA] [GEOGRAPHIC_DATA], [G…" at bounding box center [79, 135] width 158 height 163
select select ""pending""
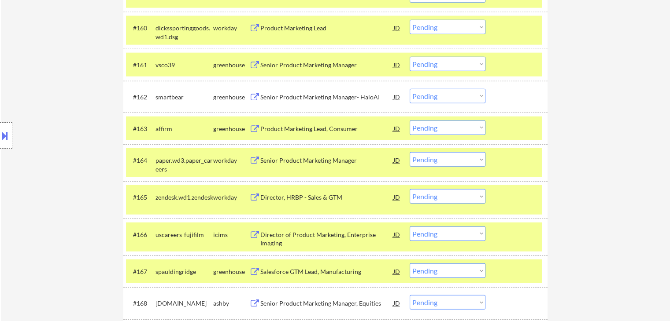
click at [59, 110] on div "Location Inclusions: [GEOGRAPHIC_DATA], [GEOGRAPHIC_DATA] [GEOGRAPHIC_DATA], [G…" at bounding box center [79, 135] width 158 height 163
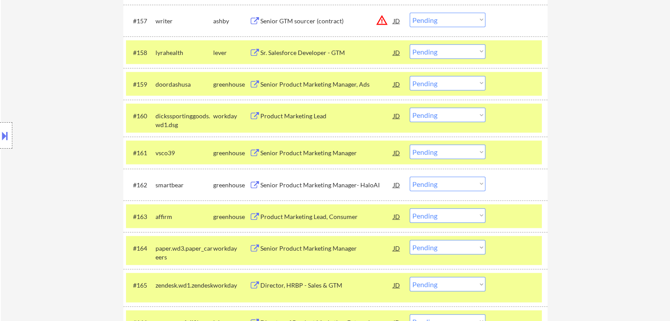
click at [59, 111] on div "Location Inclusions: [GEOGRAPHIC_DATA], [GEOGRAPHIC_DATA] [GEOGRAPHIC_DATA], [G…" at bounding box center [79, 135] width 158 height 163
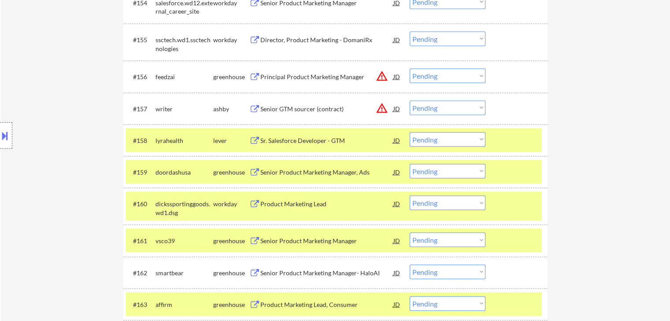
click at [59, 111] on div "Location Inclusions: [GEOGRAPHIC_DATA], [GEOGRAPHIC_DATA] [GEOGRAPHIC_DATA], [G…" at bounding box center [79, 135] width 158 height 163
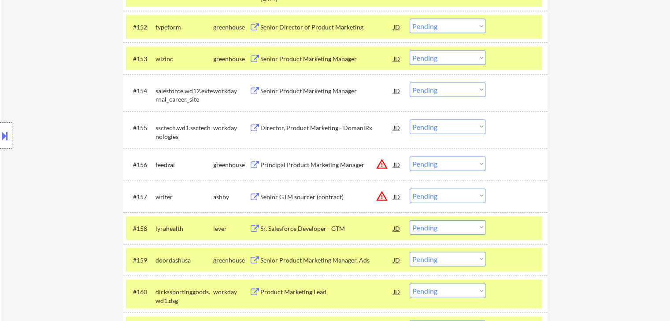
click at [59, 111] on div "Location Inclusions: [GEOGRAPHIC_DATA], [GEOGRAPHIC_DATA] [GEOGRAPHIC_DATA], [G…" at bounding box center [79, 135] width 158 height 163
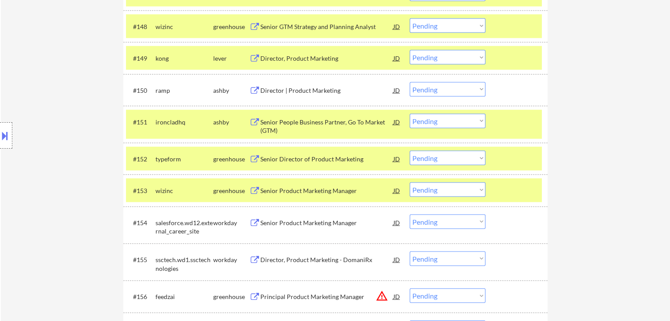
click at [59, 111] on div "Location Inclusions: [GEOGRAPHIC_DATA], [GEOGRAPHIC_DATA] [GEOGRAPHIC_DATA], [G…" at bounding box center [79, 135] width 158 height 163
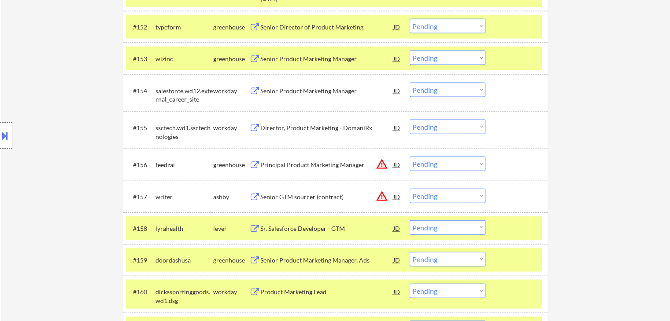
scroll to position [2335, 0]
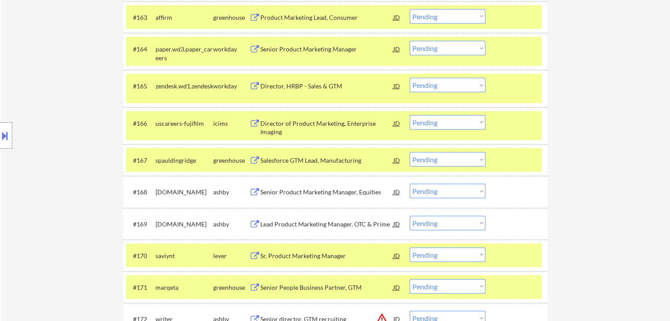
click at [445, 156] on select "Choose an option... Pending Applied Excluded (Questions) Excluded (Expired) Exc…" at bounding box center [447, 159] width 76 height 15
click at [444, 163] on select "Choose an option... Pending Applied Excluded (Questions) Excluded (Expired) Exc…" at bounding box center [447, 159] width 76 height 15
click at [409, 152] on select "Choose an option... Pending Applied Excluded (Questions) Excluded (Expired) Exc…" at bounding box center [447, 159] width 76 height 15
select select ""pending""
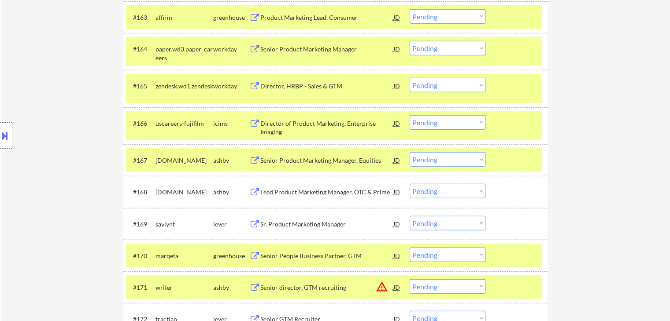
click at [444, 223] on select "Choose an option... Pending Applied Excluded (Questions) Excluded (Expired) Exc…" at bounding box center [447, 223] width 76 height 15
click at [409, 216] on select "Choose an option... Pending Applied Excluded (Questions) Excluded (Expired) Exc…" at bounding box center [447, 223] width 76 height 15
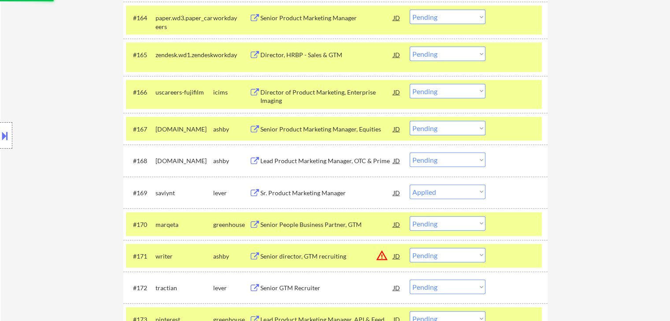
scroll to position [2379, 0]
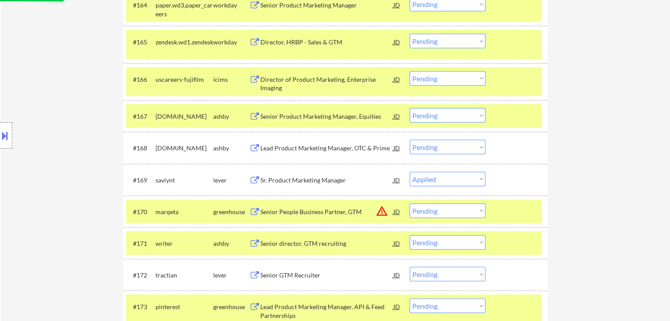
select select ""pending""
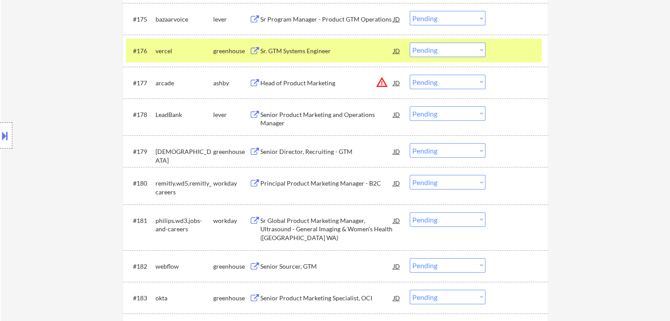
scroll to position [2775, 0]
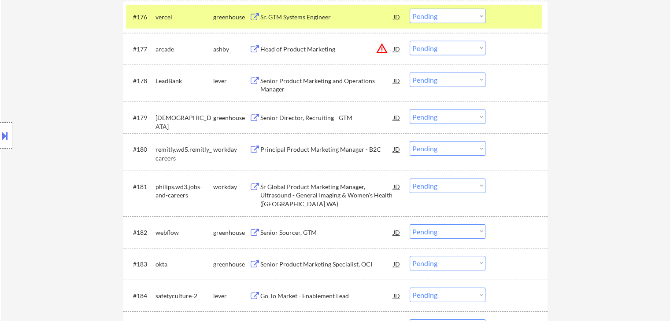
click at [270, 85] on div "Senior Product Marketing and Operations Manager" at bounding box center [326, 85] width 133 height 17
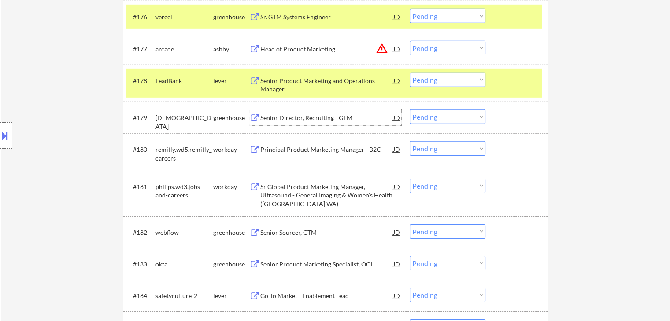
click at [280, 113] on div "Senior Director, Recruiting - GTM" at bounding box center [326, 118] width 133 height 16
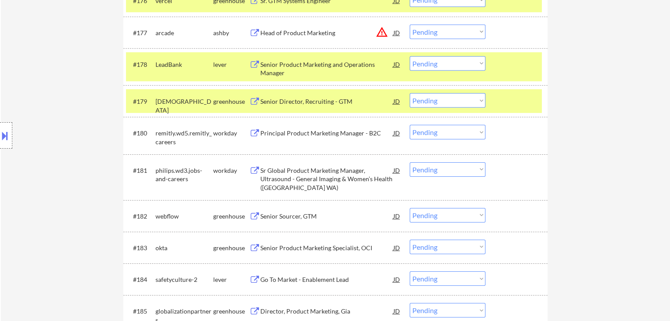
scroll to position [2819, 0]
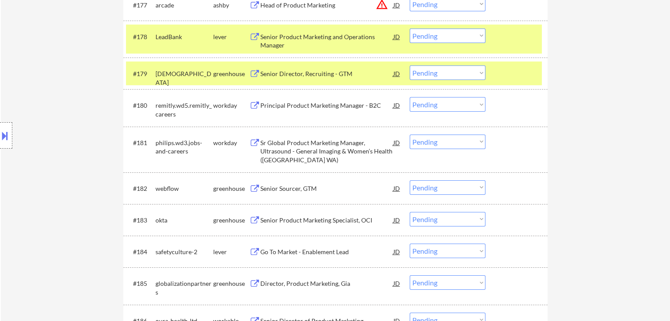
click at [280, 186] on div "Senior Sourcer, GTM" at bounding box center [326, 188] width 133 height 9
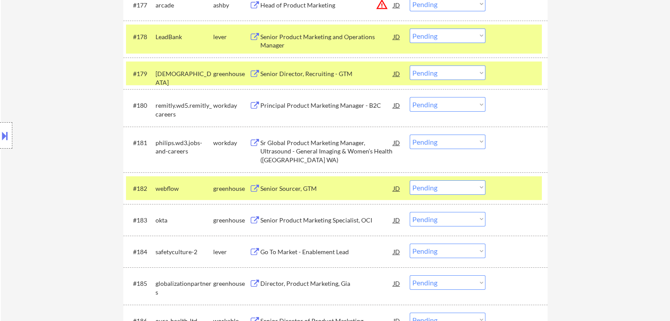
click at [280, 224] on div "Senior Product Marketing Specialist, OCI" at bounding box center [326, 220] width 133 height 9
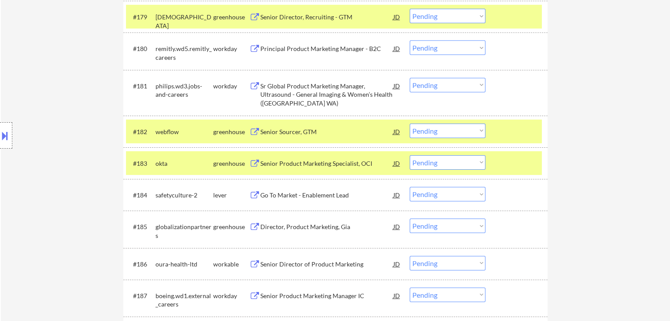
scroll to position [2907, 0]
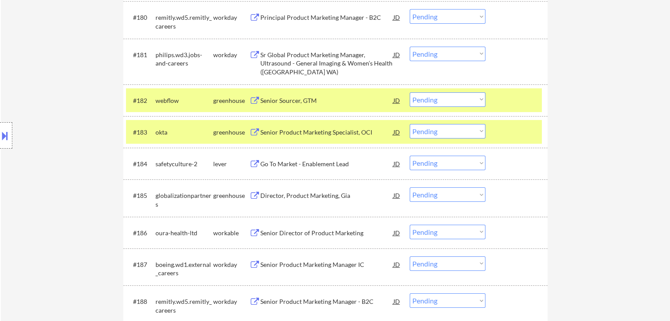
click at [298, 166] on div "Go To Market - Enablement Lead" at bounding box center [326, 164] width 133 height 9
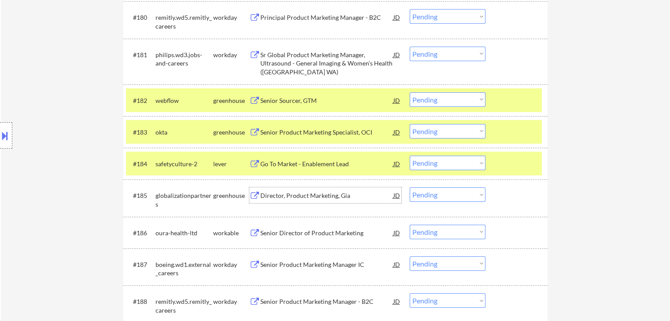
click at [295, 191] on div "Director, Product Marketing, Gia" at bounding box center [326, 196] width 133 height 16
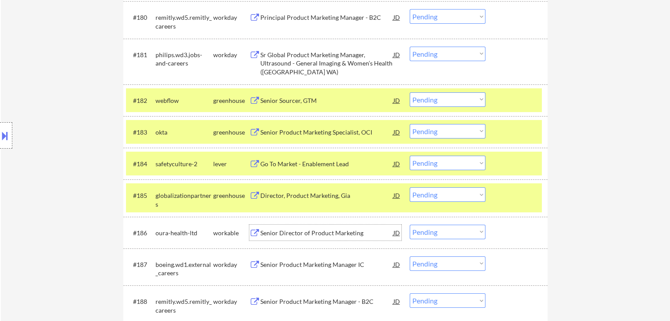
click at [297, 237] on div "Senior Director of Product Marketing" at bounding box center [326, 233] width 133 height 9
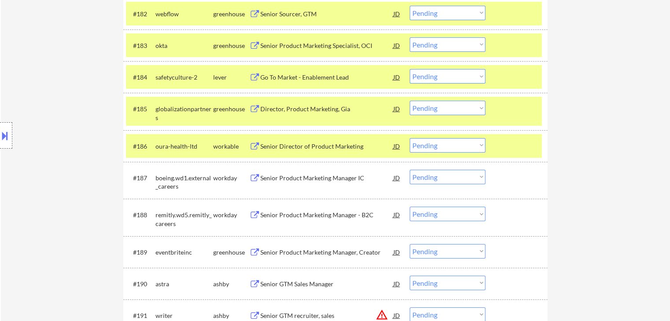
scroll to position [2995, 0]
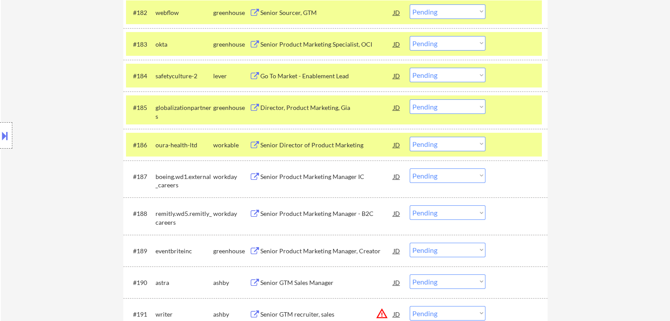
click at [271, 254] on div "Senior Product Marketing Manager, Creator" at bounding box center [326, 251] width 133 height 9
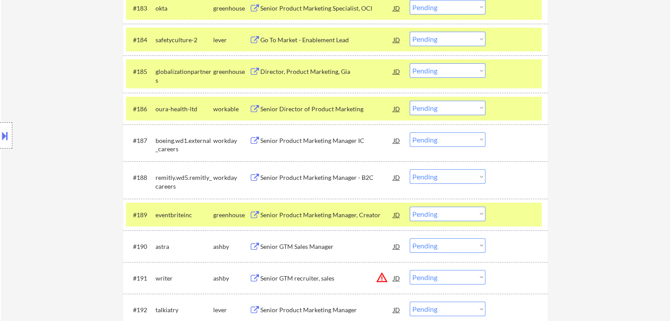
scroll to position [3083, 0]
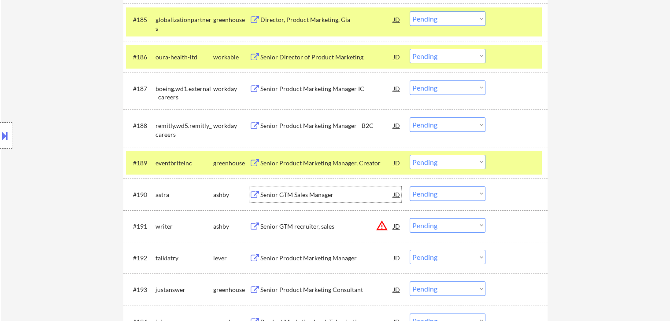
click at [300, 193] on div "Senior GTM Sales Manager" at bounding box center [326, 195] width 133 height 9
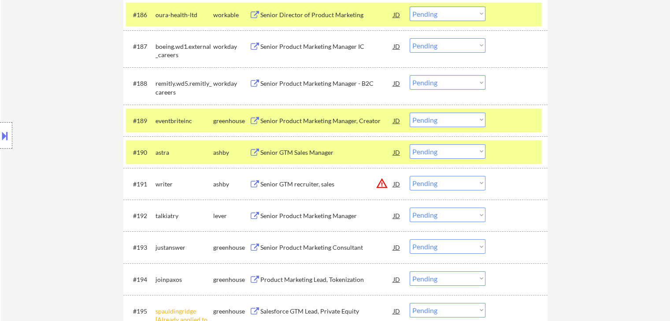
scroll to position [3127, 0]
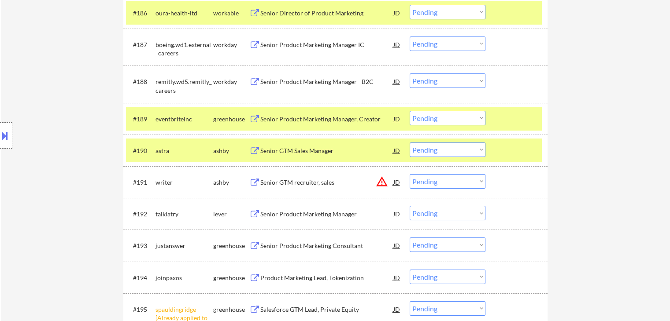
click at [297, 208] on div "Senior Product Marketing Manager" at bounding box center [326, 214] width 133 height 16
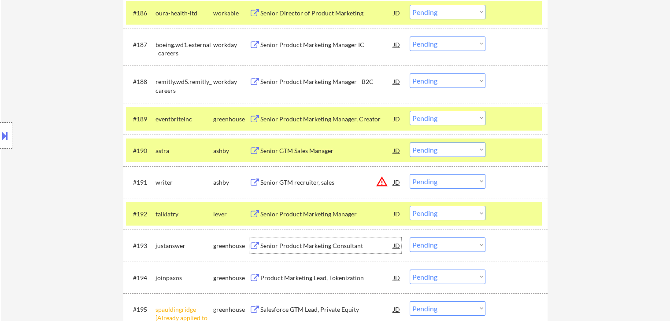
click at [293, 246] on div "Senior Product Marketing Consultant" at bounding box center [326, 246] width 133 height 9
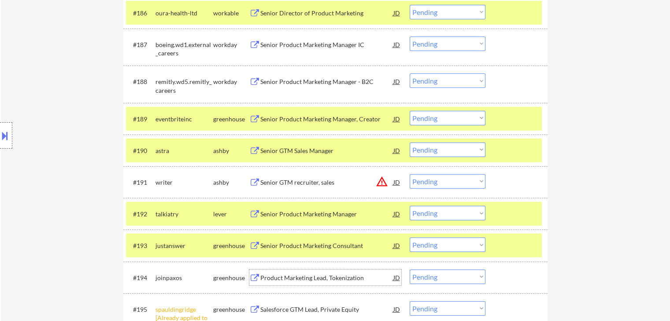
click at [288, 281] on div "Product Marketing Lead, Tokenization" at bounding box center [326, 278] width 133 height 9
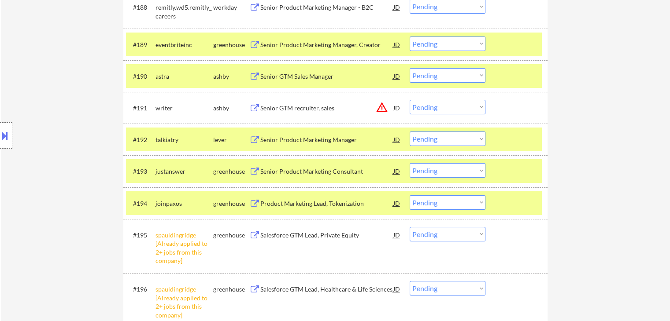
scroll to position [3215, 0]
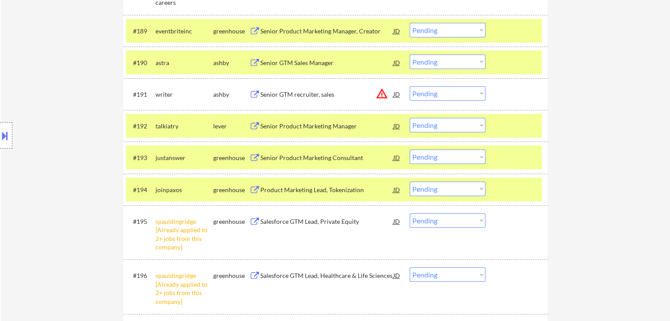
click at [426, 221] on select "Choose an option... Pending Applied Excluded (Questions) Excluded (Expired) Exc…" at bounding box center [447, 221] width 76 height 15
click at [409, 214] on select "Choose an option... Pending Applied Excluded (Questions) Excluded (Expired) Exc…" at bounding box center [447, 221] width 76 height 15
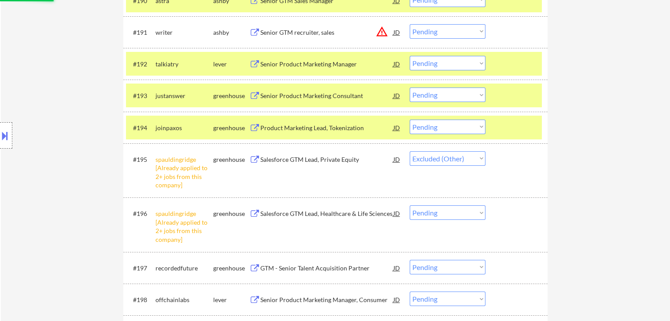
scroll to position [3303, 0]
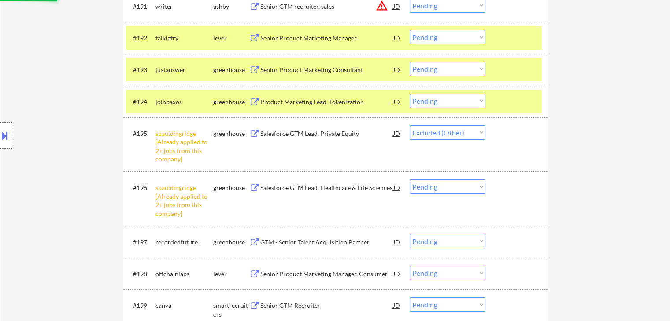
click at [439, 187] on select "Choose an option... Pending Applied Excluded (Questions) Excluded (Expired) Exc…" at bounding box center [447, 187] width 76 height 15
select select ""pending""
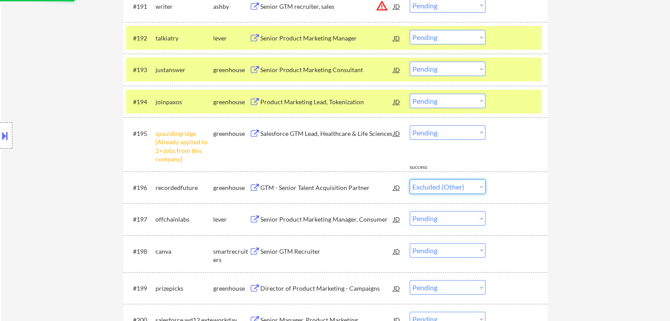
click at [409, 180] on select "Choose an option... Pending Applied Excluded (Questions) Excluded (Expired) Exc…" at bounding box center [447, 187] width 76 height 15
select select ""pending""
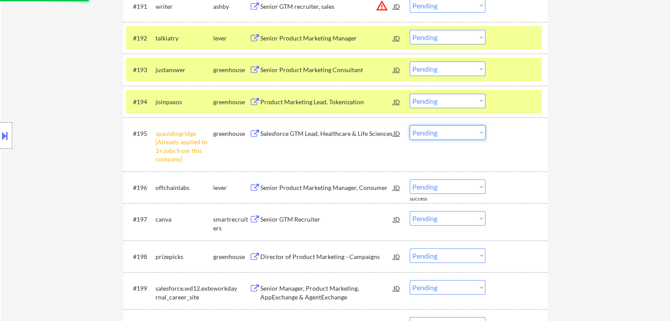
click at [450, 129] on select "Choose an option... Pending Applied Excluded (Questions) Excluded (Expired) Exc…" at bounding box center [447, 132] width 76 height 15
click at [409, 125] on select "Choose an option... Pending Applied Excluded (Questions) Excluded (Expired) Exc…" at bounding box center [447, 132] width 76 height 15
select select ""pending""
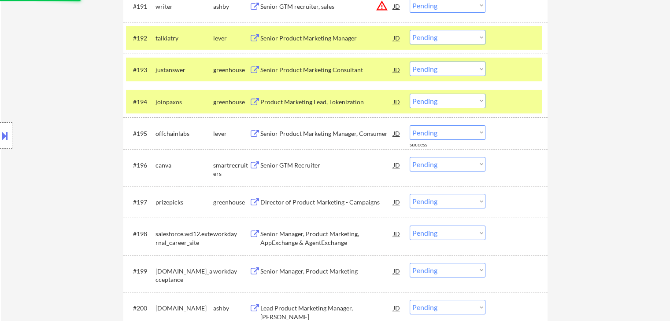
scroll to position [3347, 0]
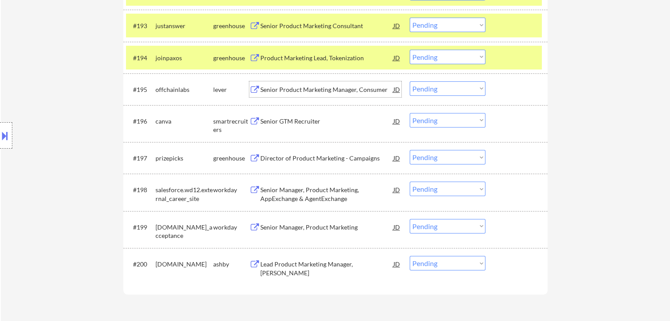
click at [272, 94] on div "Senior Product Marketing Manager, Consumer" at bounding box center [326, 89] width 133 height 9
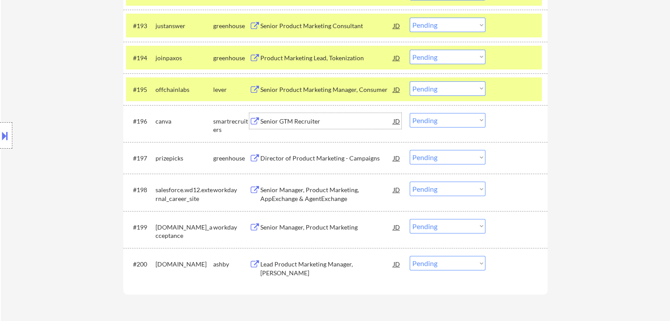
click at [271, 120] on div "Senior GTM Recruiter" at bounding box center [326, 121] width 133 height 9
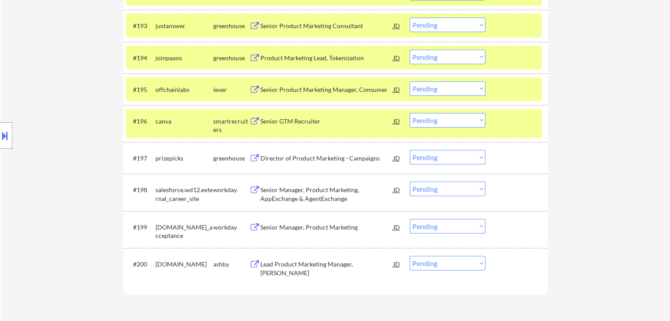
click at [280, 162] on div "Director of Product Marketing - Campaigns" at bounding box center [326, 158] width 133 height 9
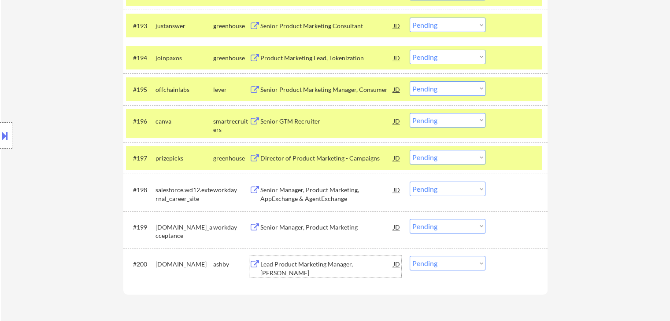
click at [282, 270] on div "Lead Product Marketing Manager, [PERSON_NAME]" at bounding box center [326, 268] width 133 height 17
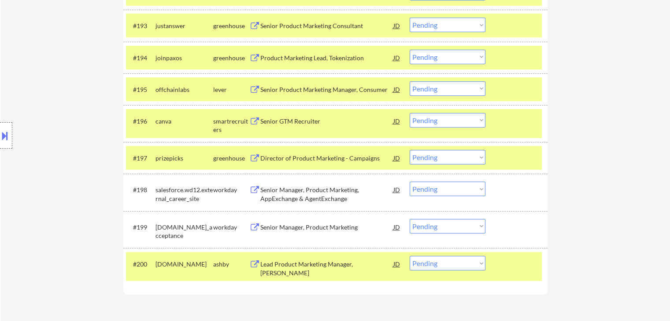
scroll to position [2910, 0]
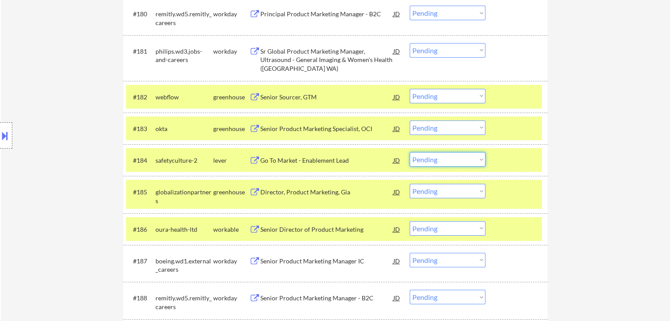
drag, startPoint x: 456, startPoint y: 158, endPoint x: 455, endPoint y: 165, distance: 6.7
click at [456, 158] on select "Choose an option... Pending Applied Excluded (Questions) Excluded (Expired) Exc…" at bounding box center [447, 159] width 76 height 15
click at [409, 152] on select "Choose an option... Pending Applied Excluded (Questions) Excluded (Expired) Exc…" at bounding box center [447, 159] width 76 height 15
select select ""pending""
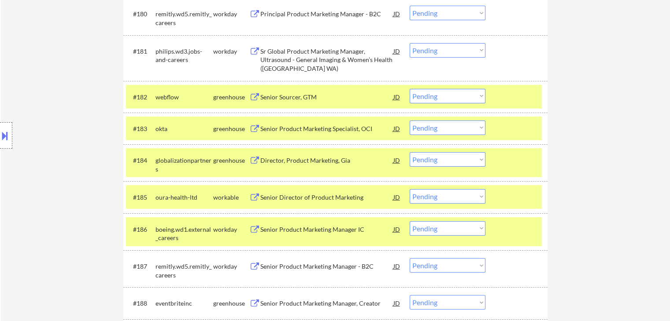
scroll to position [3085, 0]
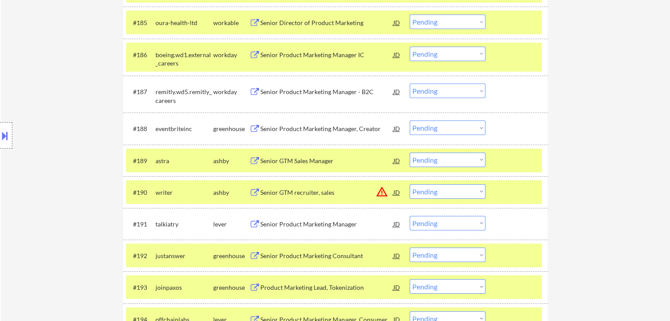
click at [440, 162] on select "Choose an option... Pending Applied Excluded (Questions) Excluded (Expired) Exc…" at bounding box center [447, 160] width 76 height 15
click at [409, 153] on select "Choose an option... Pending Applied Excluded (Questions) Excluded (Expired) Exc…" at bounding box center [447, 160] width 76 height 15
select select ""pending""
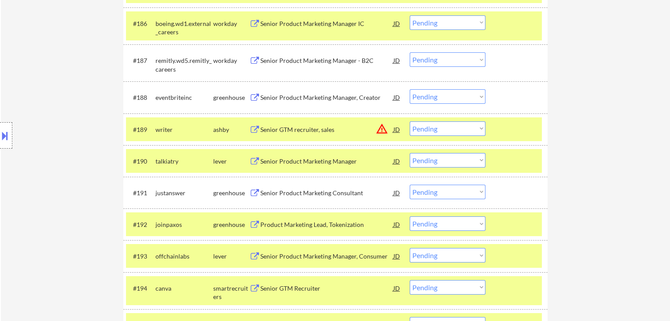
scroll to position [3129, 0]
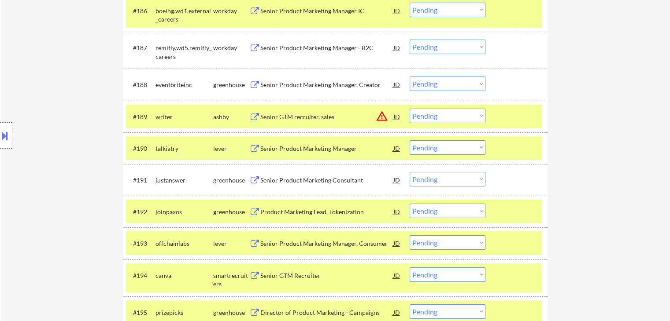
drag, startPoint x: 426, startPoint y: 146, endPoint x: 428, endPoint y: 154, distance: 7.8
click at [426, 146] on select "Choose an option... Pending Applied Excluded (Questions) Excluded (Expired) Exc…" at bounding box center [447, 147] width 76 height 15
click at [409, 140] on select "Choose an option... Pending Applied Excluded (Questions) Excluded (Expired) Exc…" at bounding box center [447, 147] width 76 height 15
select select ""pending""
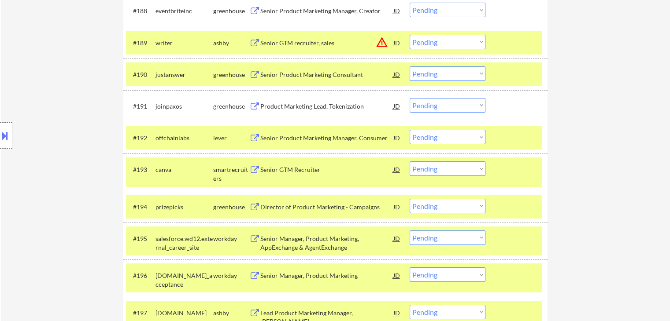
scroll to position [3217, 0]
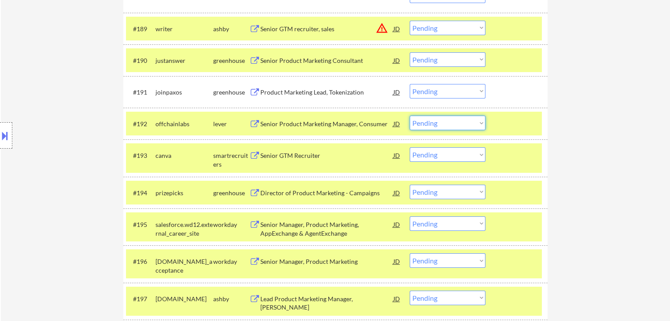
click at [428, 120] on select "Choose an option... Pending Applied Excluded (Questions) Excluded (Expired) Exc…" at bounding box center [447, 123] width 76 height 15
click at [409, 116] on select "Choose an option... Pending Applied Excluded (Questions) Excluded (Expired) Exc…" at bounding box center [447, 123] width 76 height 15
click at [37, 129] on div "Location Inclusions: [GEOGRAPHIC_DATA], [GEOGRAPHIC_DATA] [GEOGRAPHIC_DATA], [G…" at bounding box center [79, 135] width 158 height 163
select select ""pending""
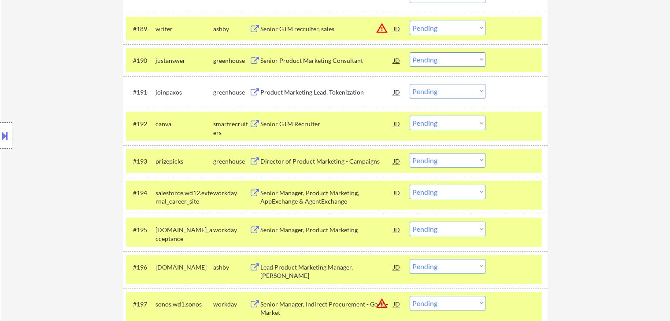
scroll to position [3305, 0]
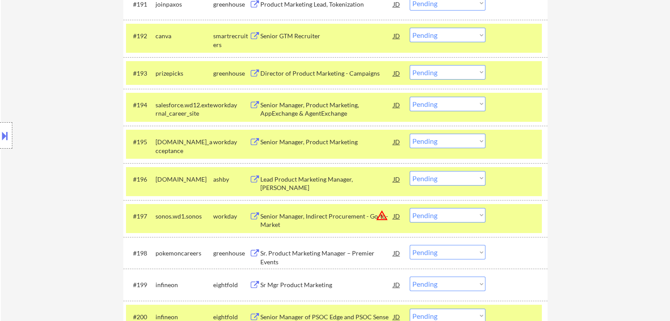
click at [426, 182] on select "Choose an option... Pending Applied Excluded (Questions) Excluded (Expired) Exc…" at bounding box center [447, 178] width 76 height 15
click at [409, 171] on select "Choose an option... Pending Applied Excluded (Questions) Excluded (Expired) Exc…" at bounding box center [447, 178] width 76 height 15
select select ""pending""
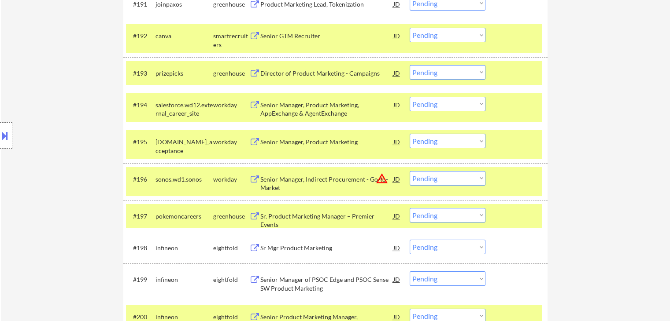
click at [7, 140] on button at bounding box center [5, 136] width 10 height 15
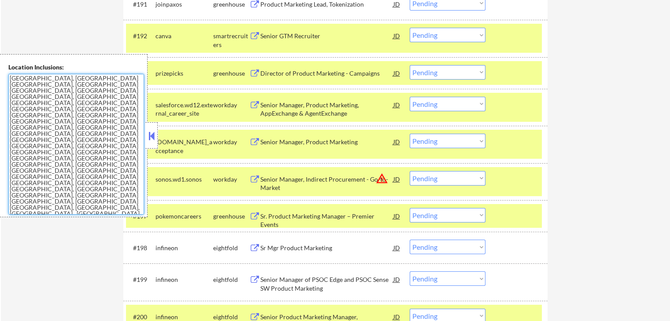
click at [8, 139] on textarea "[GEOGRAPHIC_DATA], [GEOGRAPHIC_DATA] [GEOGRAPHIC_DATA], [GEOGRAPHIC_DATA] [GEOG…" at bounding box center [76, 144] width 136 height 141
click at [9, 140] on textarea "[GEOGRAPHIC_DATA], [GEOGRAPHIC_DATA] [GEOGRAPHIC_DATA], [GEOGRAPHIC_DATA] [GEOG…" at bounding box center [76, 144] width 136 height 141
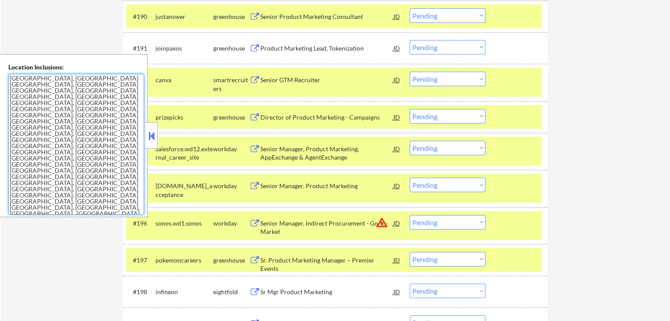
click at [10, 141] on textarea "[GEOGRAPHIC_DATA], [GEOGRAPHIC_DATA] [GEOGRAPHIC_DATA], [GEOGRAPHIC_DATA] [GEOG…" at bounding box center [76, 144] width 136 height 141
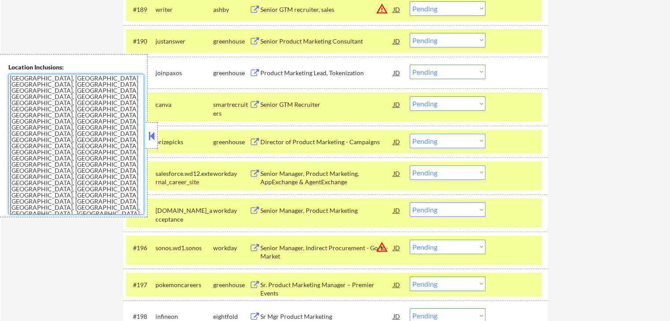
scroll to position [3217, 0]
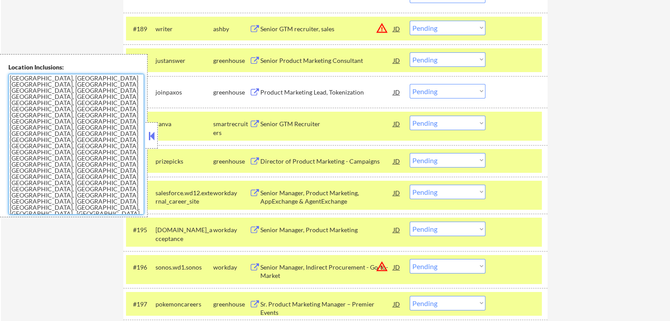
click at [10, 141] on textarea "[GEOGRAPHIC_DATA], [GEOGRAPHIC_DATA] [GEOGRAPHIC_DATA], [GEOGRAPHIC_DATA] [GEOG…" at bounding box center [76, 144] width 136 height 141
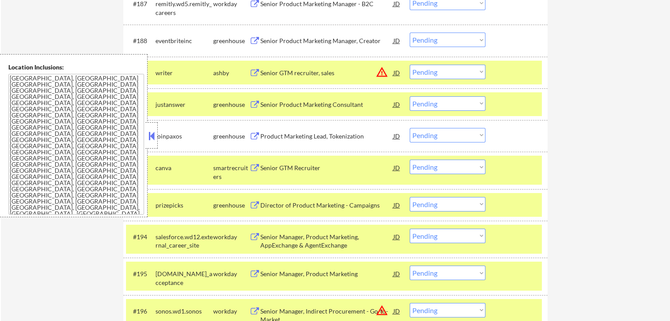
click at [153, 136] on button at bounding box center [152, 135] width 10 height 13
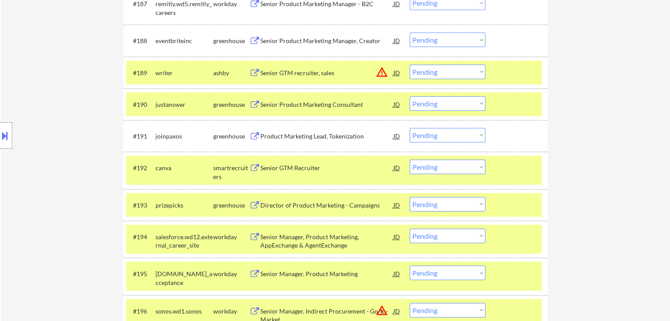
click at [76, 145] on div "Location Inclusions: [GEOGRAPHIC_DATA], [GEOGRAPHIC_DATA] [GEOGRAPHIC_DATA], [G…" at bounding box center [79, 135] width 158 height 163
click at [76, 149] on div "Location Inclusions: [GEOGRAPHIC_DATA], [GEOGRAPHIC_DATA] [GEOGRAPHIC_DATA], [G…" at bounding box center [79, 135] width 158 height 163
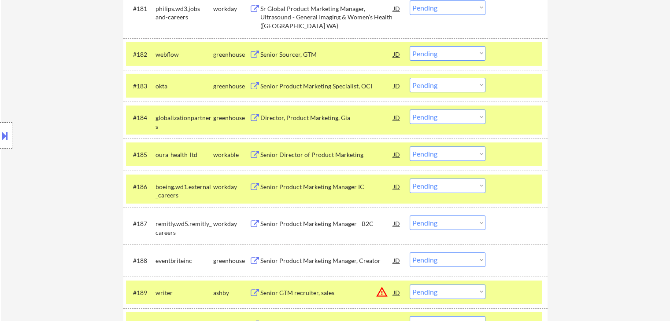
click at [76, 144] on div "Location Inclusions: [GEOGRAPHIC_DATA], [GEOGRAPHIC_DATA] [GEOGRAPHIC_DATA], [G…" at bounding box center [79, 135] width 158 height 163
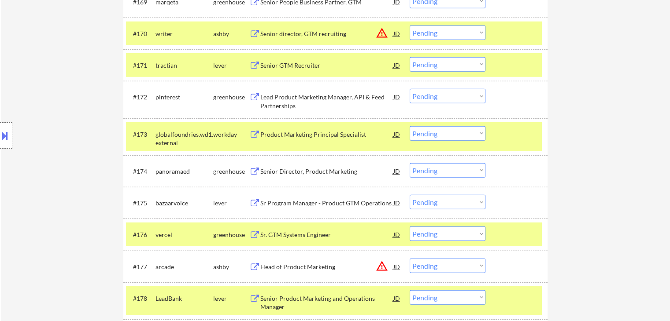
click at [62, 110] on div "Location Inclusions: [GEOGRAPHIC_DATA], [GEOGRAPHIC_DATA] [GEOGRAPHIC_DATA], [G…" at bounding box center [79, 135] width 158 height 163
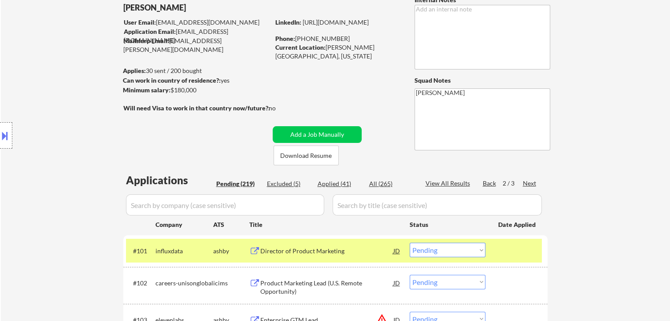
scroll to position [0, 0]
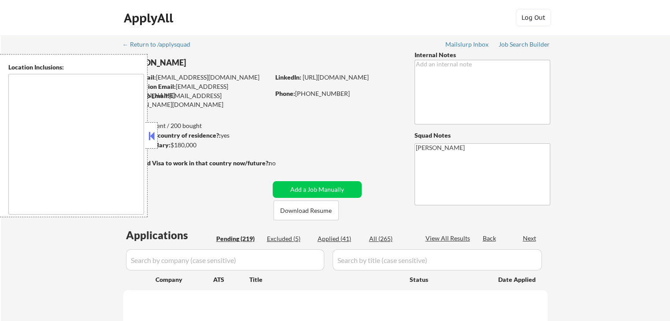
click at [153, 141] on button at bounding box center [152, 135] width 10 height 13
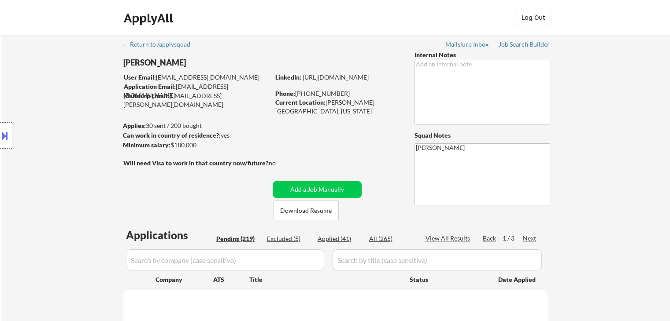
click at [80, 144] on div "Location Inclusions: [GEOGRAPHIC_DATA], [GEOGRAPHIC_DATA] [GEOGRAPHIC_DATA], [G…" at bounding box center [79, 135] width 158 height 163
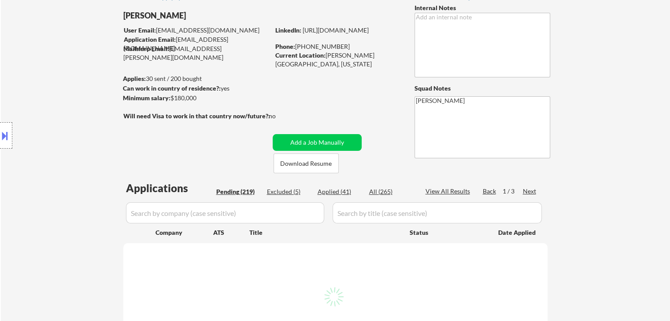
click at [56, 152] on div "Location Inclusions: [GEOGRAPHIC_DATA], [GEOGRAPHIC_DATA] [GEOGRAPHIC_DATA], [G…" at bounding box center [79, 135] width 158 height 163
click at [56, 151] on div "Location Inclusions: [GEOGRAPHIC_DATA], [GEOGRAPHIC_DATA] [GEOGRAPHIC_DATA], [G…" at bounding box center [79, 135] width 158 height 163
click at [55, 150] on div "Location Inclusions: [GEOGRAPHIC_DATA], [GEOGRAPHIC_DATA] [GEOGRAPHIC_DATA], [G…" at bounding box center [79, 135] width 158 height 163
select select ""pending""
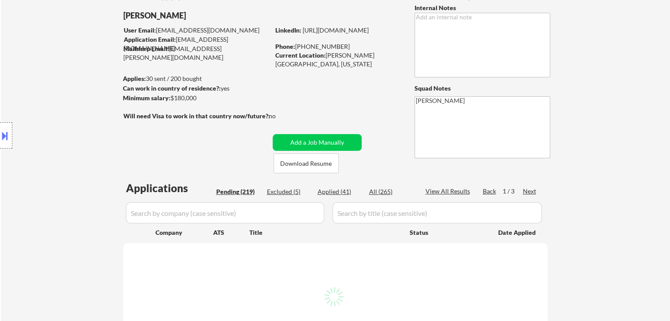
select select ""pending""
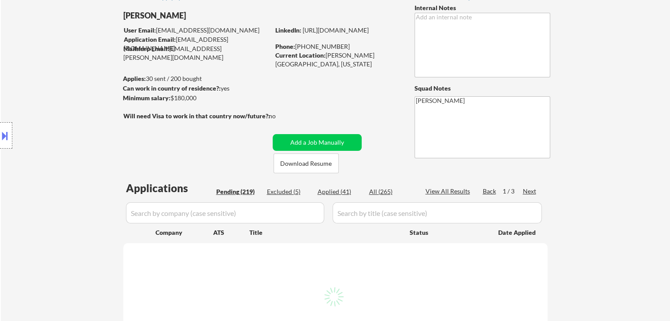
select select ""pending""
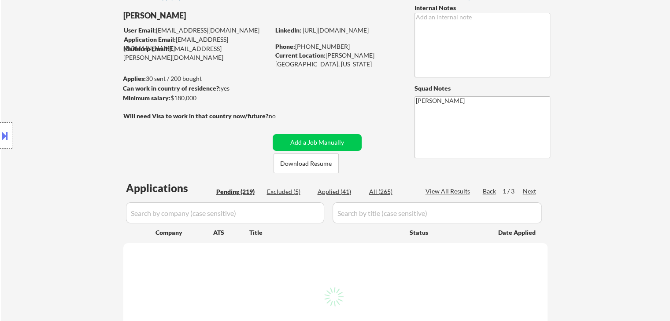
select select ""pending""
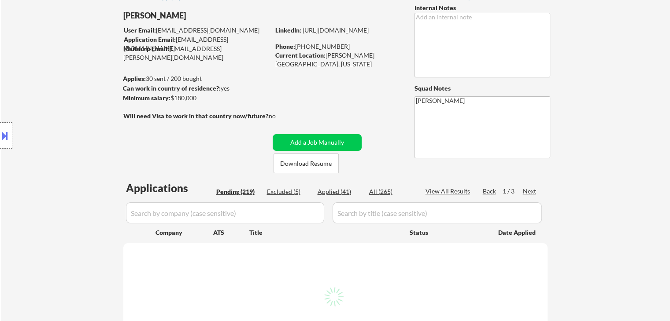
select select ""pending""
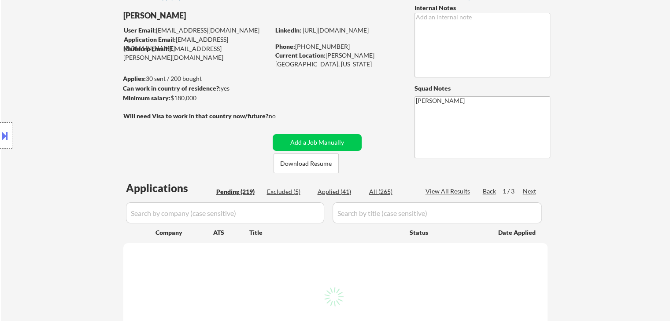
select select ""pending""
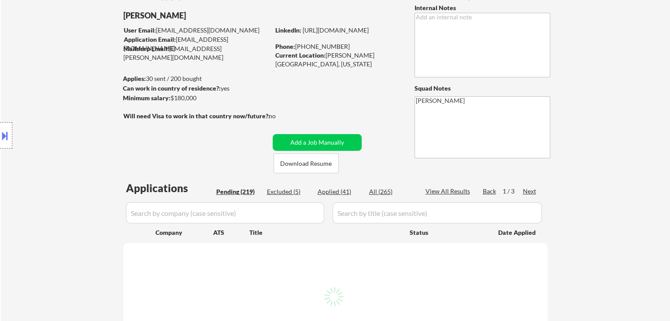
select select ""pending""
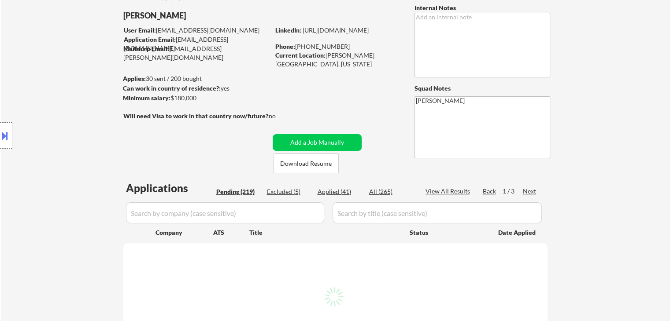
select select ""pending""
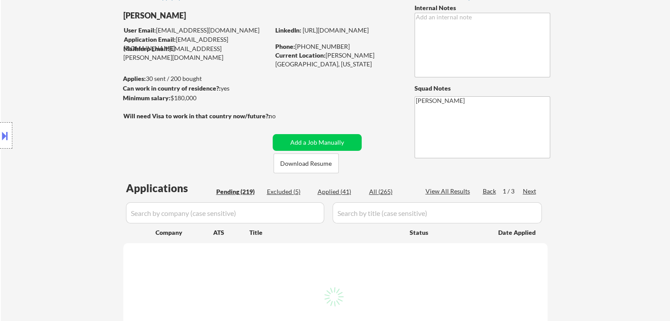
select select ""pending""
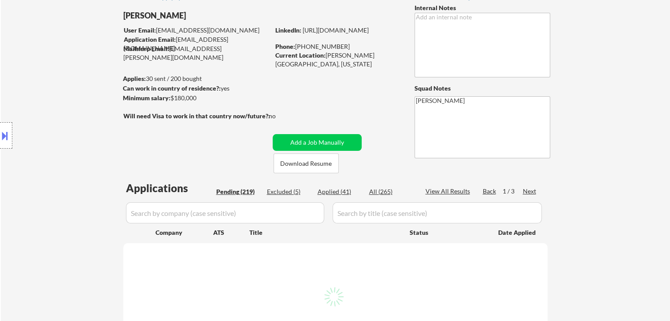
select select ""pending""
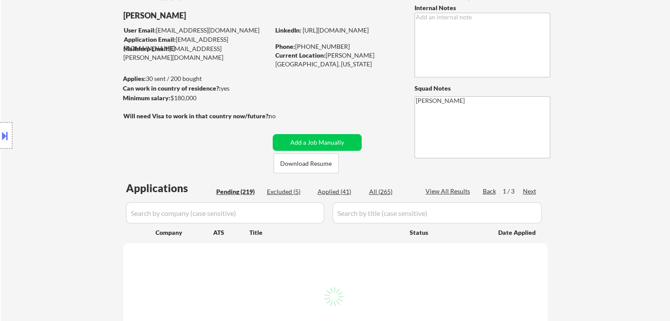
select select ""pending""
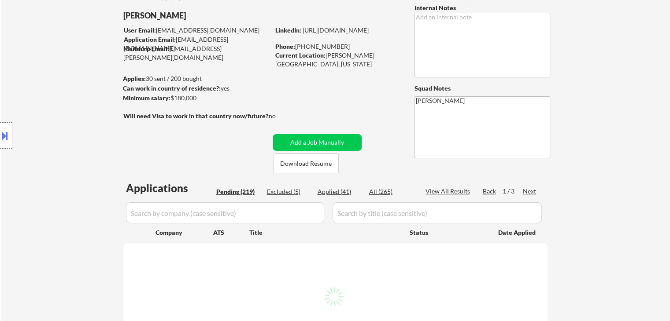
select select ""pending""
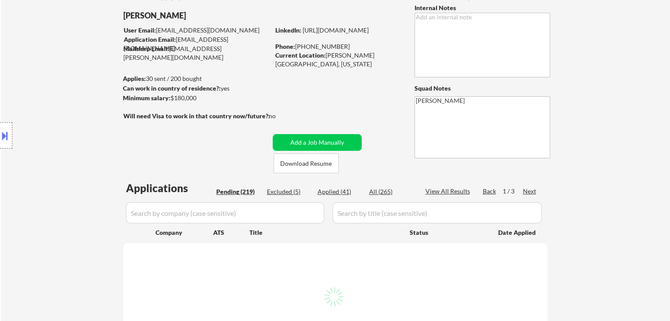
select select ""pending""
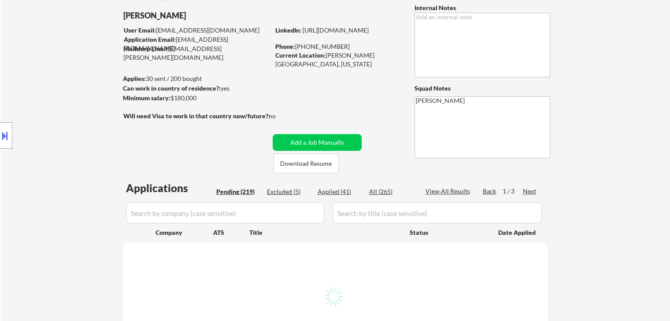
select select ""pending""
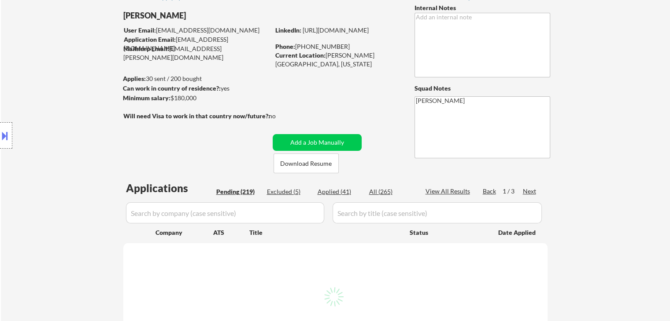
select select ""pending""
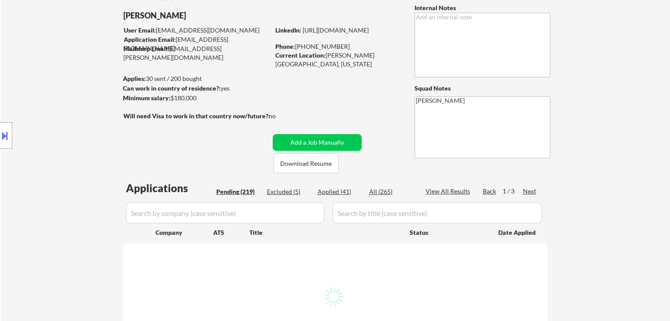
select select ""pending""
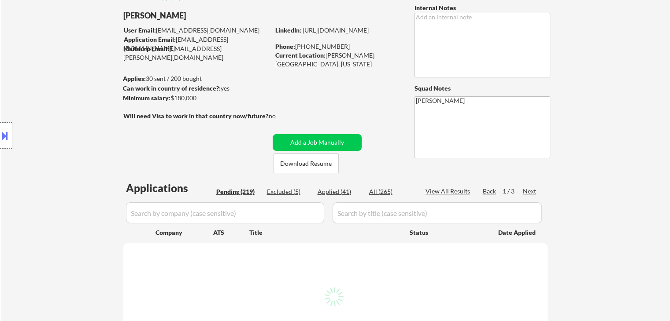
select select ""pending""
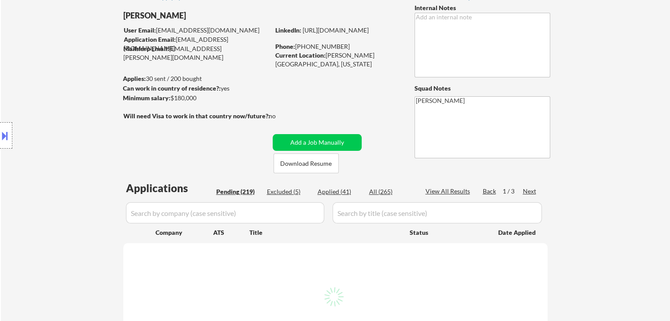
select select ""pending""
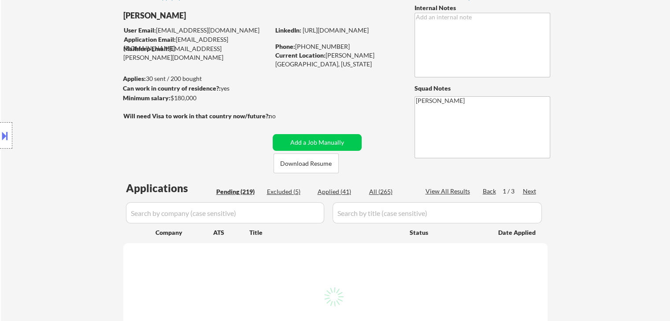
select select ""pending""
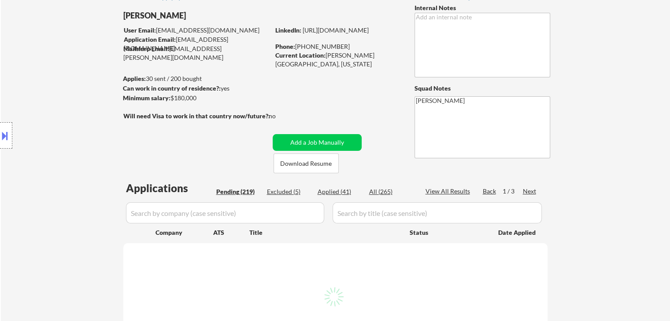
select select ""pending""
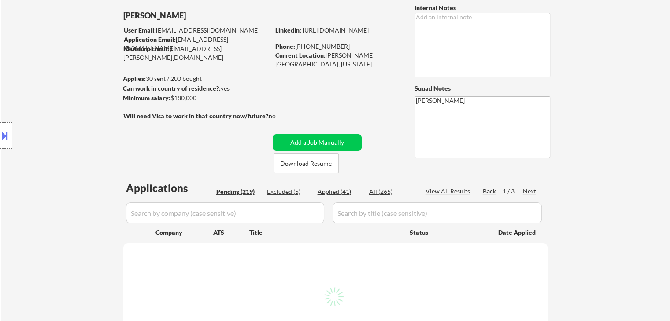
select select ""pending""
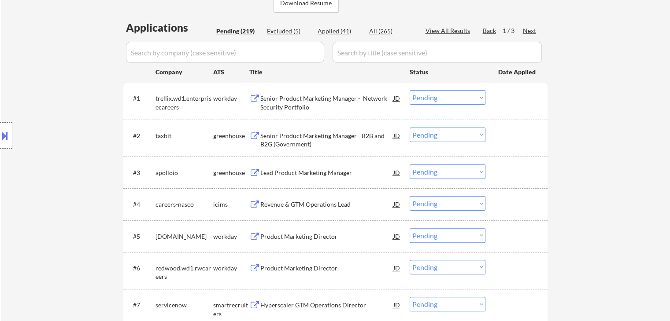
scroll to position [220, 0]
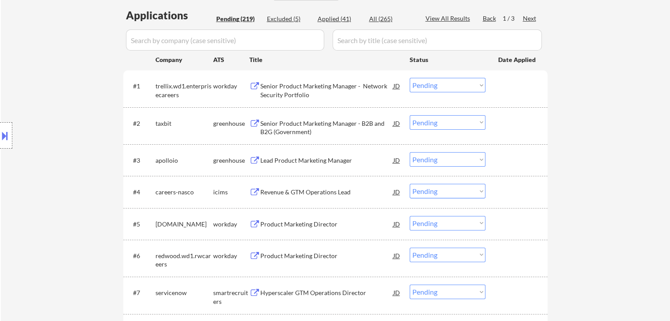
click at [63, 143] on div "Location Inclusions: [GEOGRAPHIC_DATA], [GEOGRAPHIC_DATA] [GEOGRAPHIC_DATA], [G…" at bounding box center [79, 135] width 158 height 163
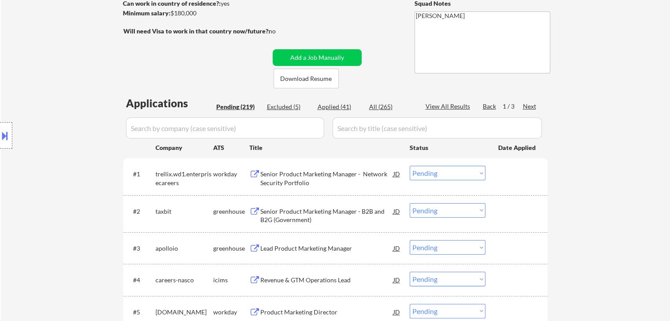
click at [531, 106] on div "Next" at bounding box center [530, 106] width 14 height 9
click at [531, 105] on div "Next" at bounding box center [530, 106] width 14 height 9
click at [97, 90] on div "Location Inclusions: [GEOGRAPHIC_DATA], [GEOGRAPHIC_DATA] [GEOGRAPHIC_DATA], [G…" at bounding box center [79, 135] width 158 height 163
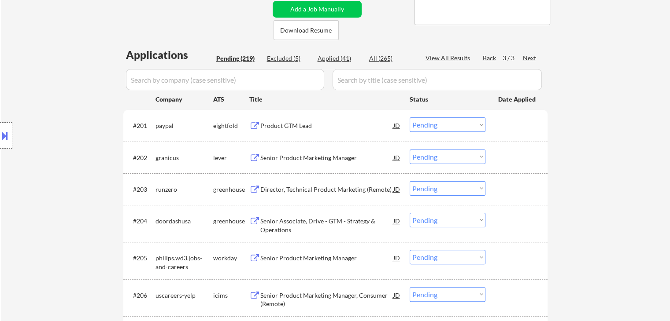
scroll to position [220, 0]
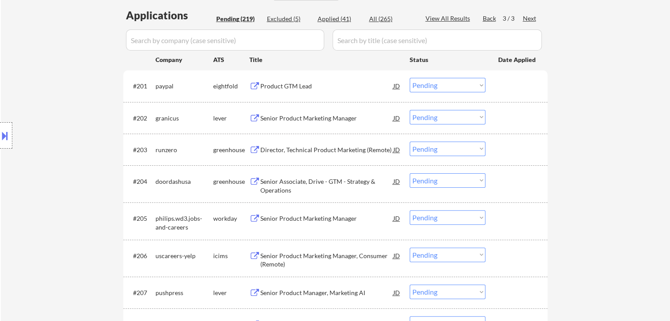
click at [295, 119] on div "Senior Product Marketing Manager" at bounding box center [326, 118] width 133 height 9
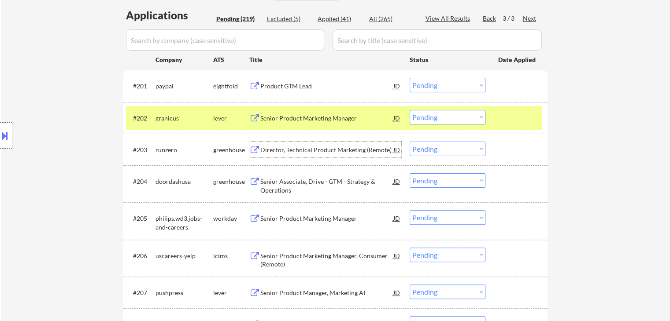
click at [299, 152] on div "Director, Technical Product Marketing (Remote)" at bounding box center [326, 150] width 133 height 9
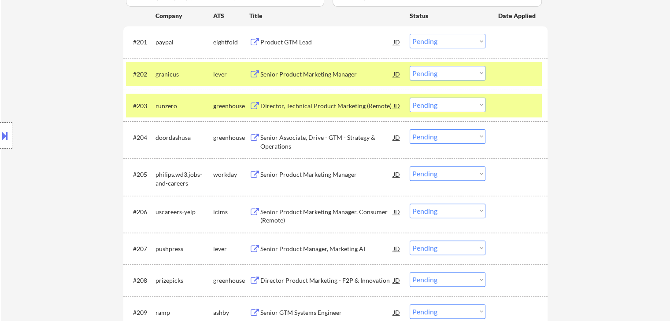
click at [273, 141] on div "Senior Associate, Drive - GTM - Strategy & Operations" at bounding box center [326, 141] width 133 height 17
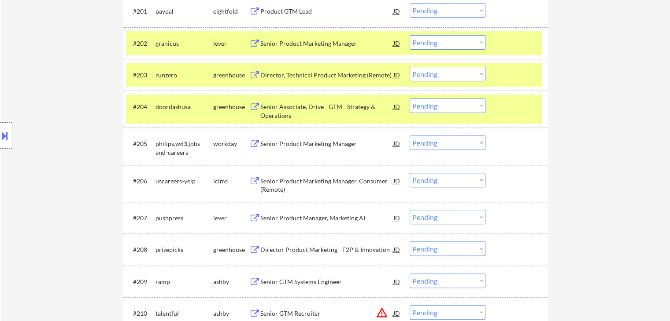
scroll to position [308, 0]
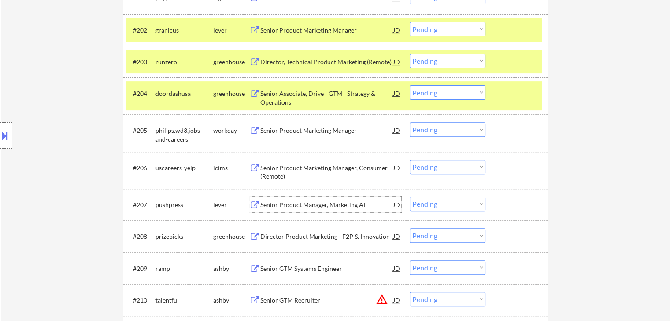
click at [291, 209] on div "Senior Product Manager, Marketing AI" at bounding box center [326, 205] width 133 height 9
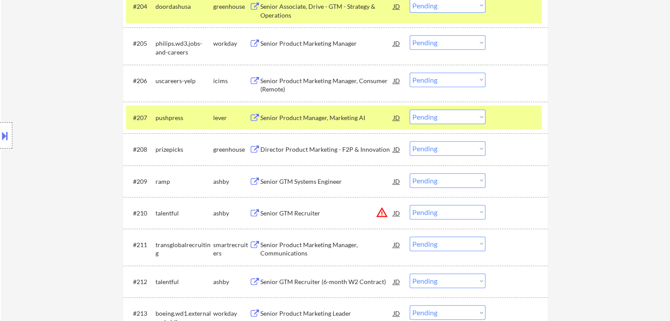
scroll to position [396, 0]
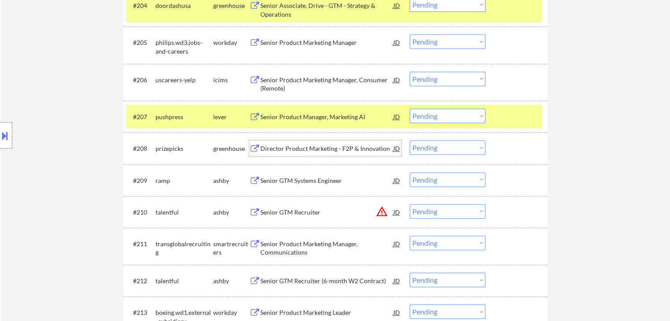
drag, startPoint x: 286, startPoint y: 145, endPoint x: 286, endPoint y: 169, distance: 24.2
click at [287, 145] on div "Director Product Marketing - F2P & Innovation" at bounding box center [326, 148] width 133 height 9
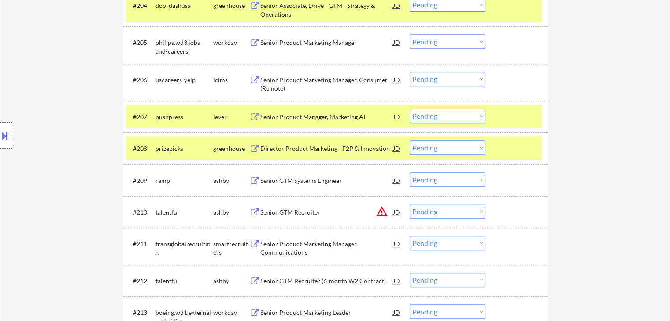
drag, startPoint x: 298, startPoint y: 177, endPoint x: 300, endPoint y: 169, distance: 8.1
click at [299, 177] on div "Senior GTM Systems Engineer" at bounding box center [326, 181] width 133 height 9
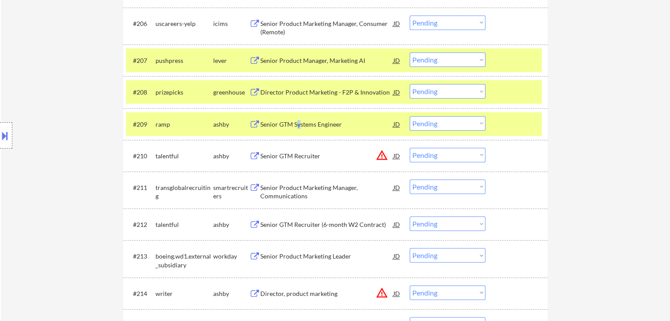
scroll to position [484, 0]
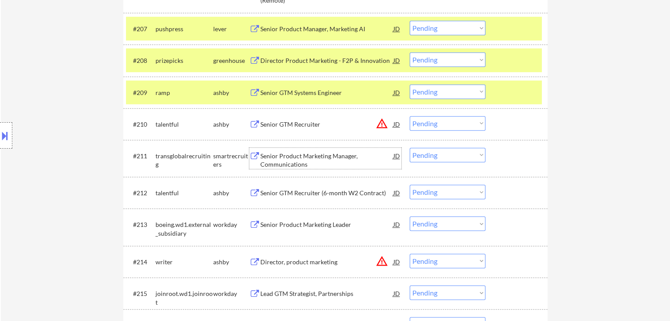
drag, startPoint x: 280, startPoint y: 159, endPoint x: 296, endPoint y: 154, distance: 17.5
click at [280, 157] on div "Senior Product Marketing Manager, Communications" at bounding box center [326, 160] width 133 height 17
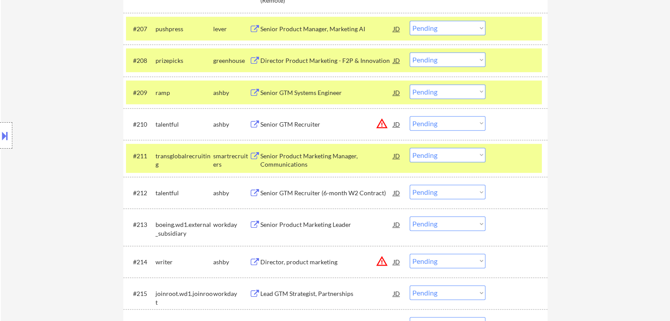
click at [302, 188] on div "Senior GTM Recruiter (6-month W2 Contract)" at bounding box center [326, 193] width 133 height 16
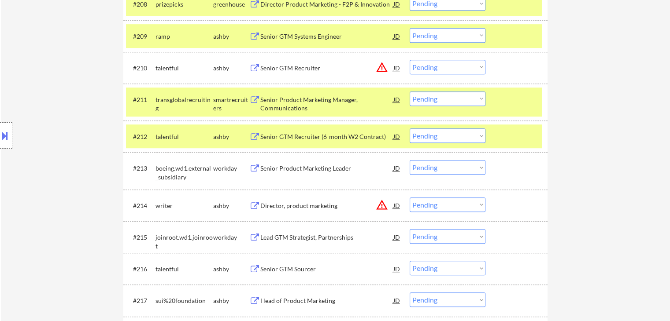
scroll to position [572, 0]
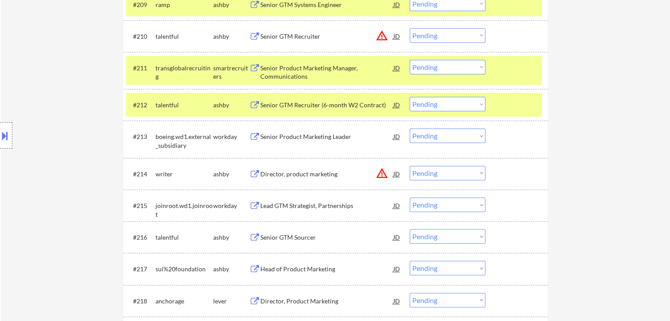
click at [278, 236] on div "Senior GTM Sourcer" at bounding box center [326, 237] width 133 height 9
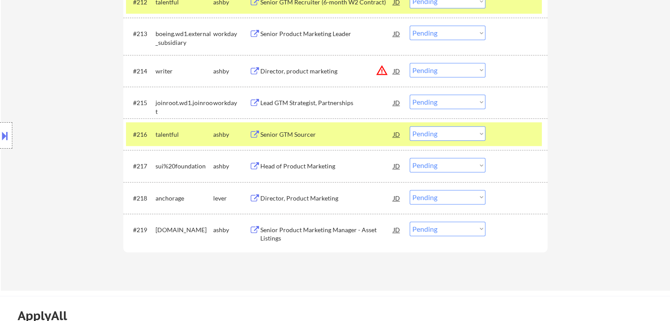
scroll to position [704, 0]
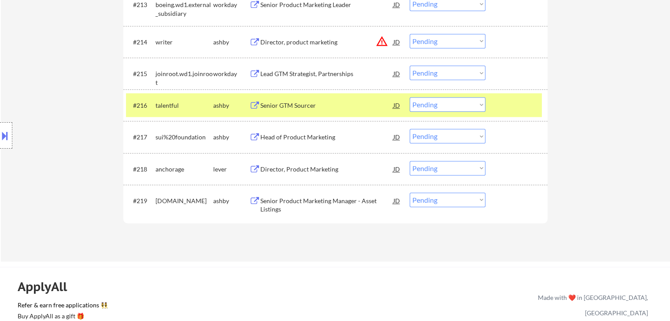
drag, startPoint x: 279, startPoint y: 131, endPoint x: 285, endPoint y: 158, distance: 28.0
click at [279, 131] on div "Head of Product Marketing" at bounding box center [326, 137] width 133 height 16
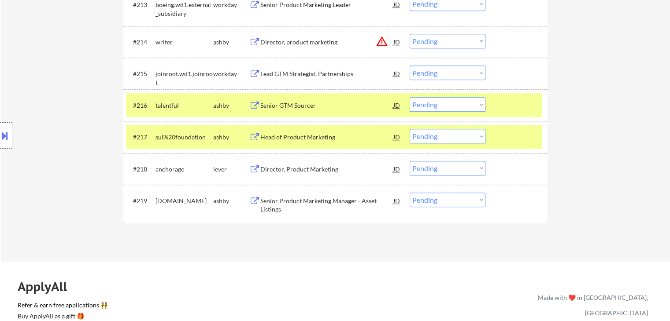
click at [287, 168] on div "Director, Product Marketing" at bounding box center [326, 169] width 133 height 9
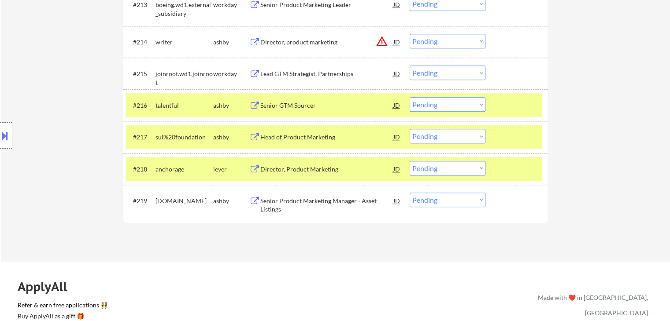
drag, startPoint x: 282, startPoint y: 204, endPoint x: 270, endPoint y: 208, distance: 13.1
click at [282, 203] on div "Senior Product Marketing Manager - Asset Listings" at bounding box center [326, 205] width 133 height 17
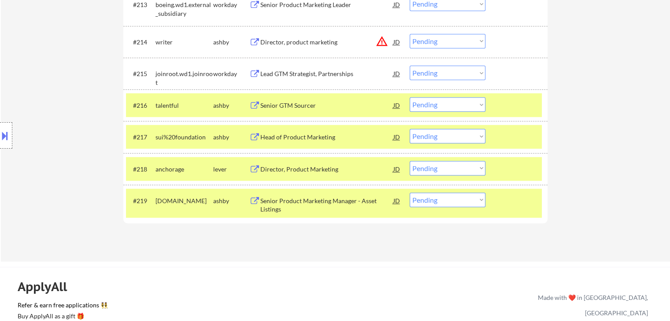
scroll to position [209, 0]
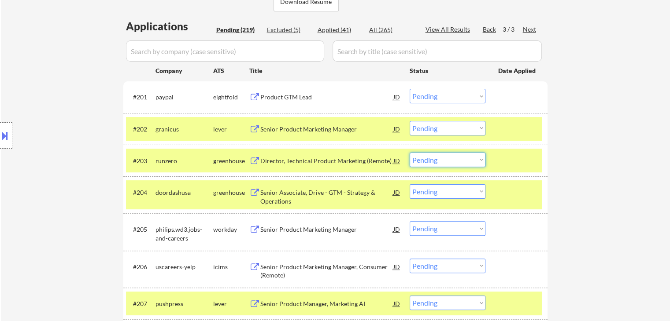
click at [432, 162] on select "Choose an option... Pending Applied Excluded (Questions) Excluded (Expired) Exc…" at bounding box center [447, 160] width 76 height 15
click at [409, 153] on select "Choose an option... Pending Applied Excluded (Questions) Excluded (Expired) Exc…" at bounding box center [447, 160] width 76 height 15
select select ""pending""
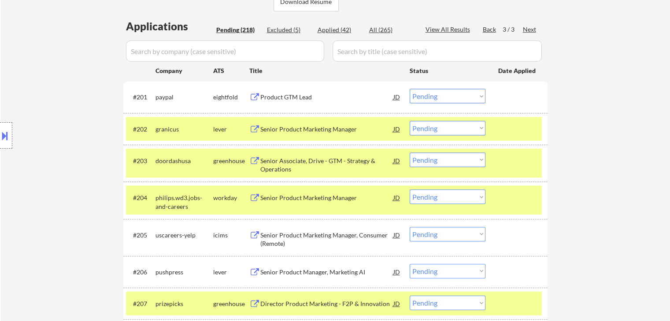
scroll to position [447, 0]
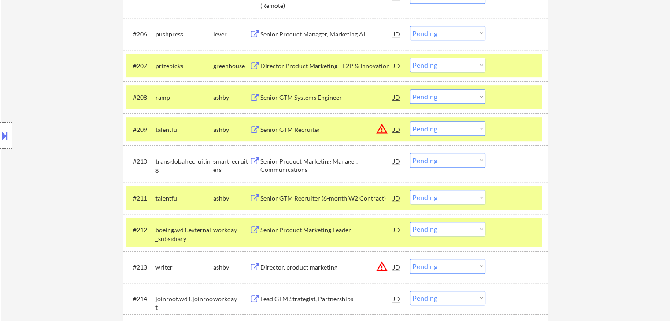
click at [447, 163] on select "Choose an option... Pending Applied Excluded (Questions) Excluded (Expired) Exc…" at bounding box center [447, 160] width 76 height 15
click at [409, 153] on select "Choose an option... Pending Applied Excluded (Questions) Excluded (Expired) Exc…" at bounding box center [447, 160] width 76 height 15
select select ""pending""
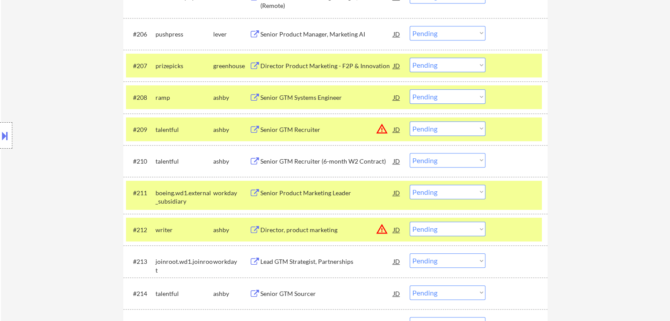
scroll to position [644, 0]
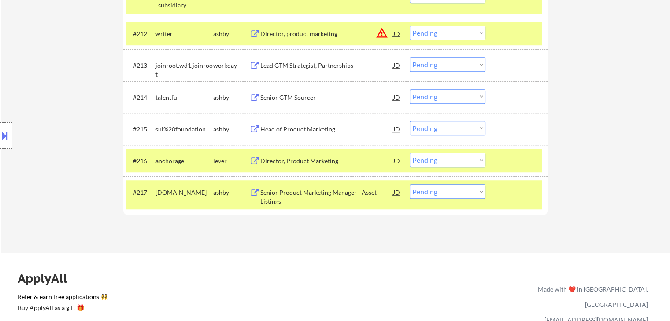
click at [451, 164] on select "Choose an option... Pending Applied Excluded (Questions) Excluded (Expired) Exc…" at bounding box center [447, 160] width 76 height 15
click at [409, 153] on select "Choose an option... Pending Applied Excluded (Questions) Excluded (Expired) Exc…" at bounding box center [447, 160] width 76 height 15
select select ""pending""
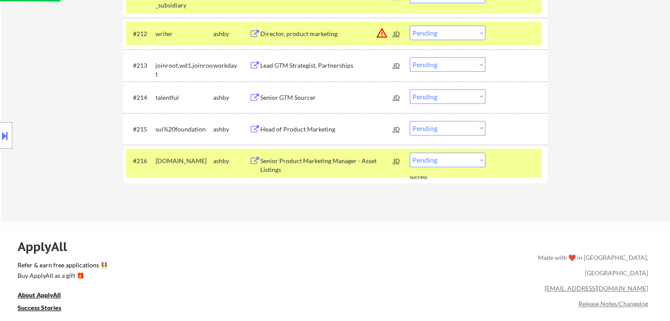
click at [79, 88] on div "Location Inclusions: [GEOGRAPHIC_DATA], [GEOGRAPHIC_DATA] [GEOGRAPHIC_DATA], [G…" at bounding box center [79, 135] width 158 height 163
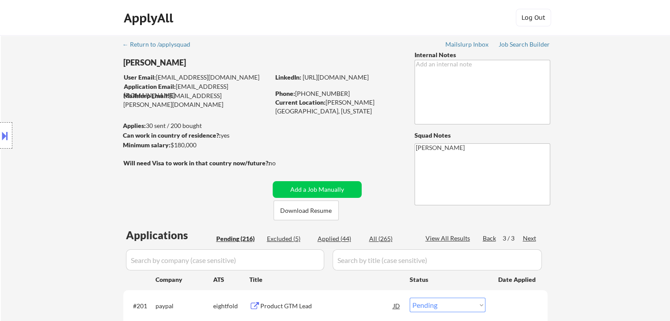
scroll to position [132, 0]
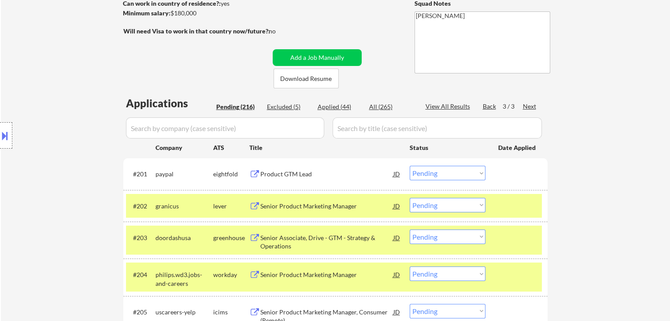
click at [489, 106] on div "Back" at bounding box center [489, 106] width 14 height 9
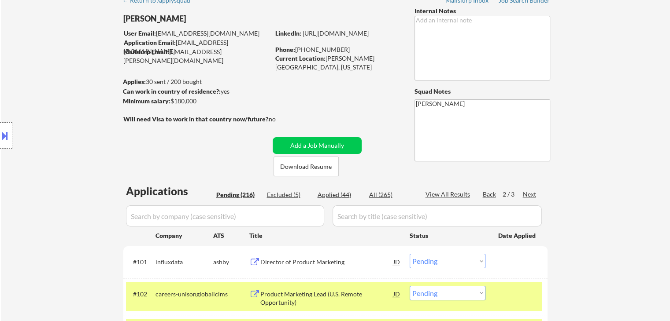
click at [53, 131] on div "Location Inclusions: [GEOGRAPHIC_DATA], [GEOGRAPHIC_DATA] [GEOGRAPHIC_DATA], [G…" at bounding box center [79, 135] width 158 height 163
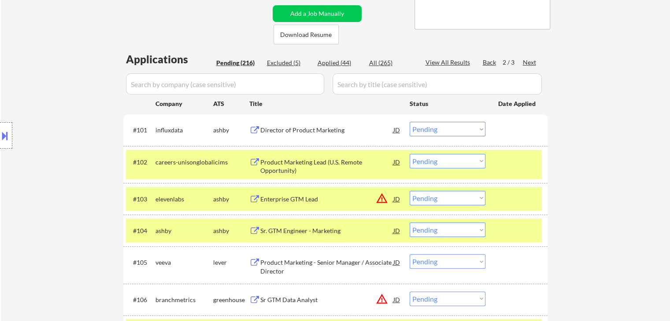
scroll to position [220, 0]
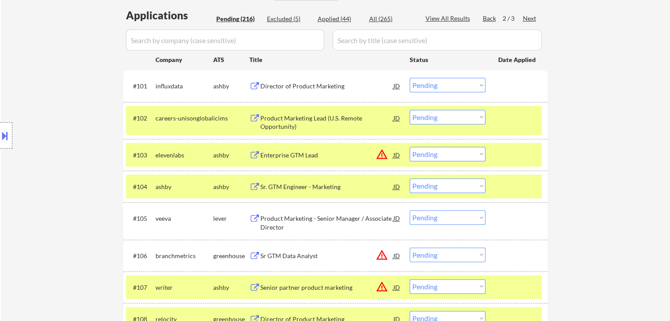
click at [64, 138] on div "Location Inclusions: [GEOGRAPHIC_DATA], [GEOGRAPHIC_DATA] [GEOGRAPHIC_DATA], [G…" at bounding box center [79, 135] width 158 height 163
click at [290, 82] on div "Director of Product Marketing" at bounding box center [326, 86] width 133 height 9
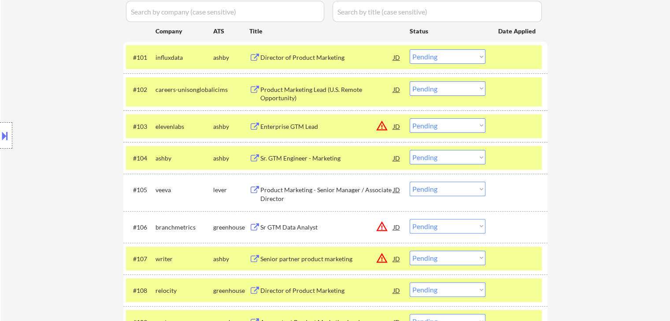
scroll to position [264, 0]
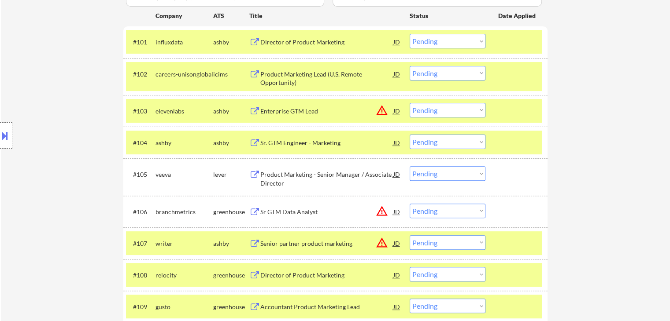
click at [294, 147] on div "Sr. GTM Engineer - Marketing" at bounding box center [326, 143] width 133 height 9
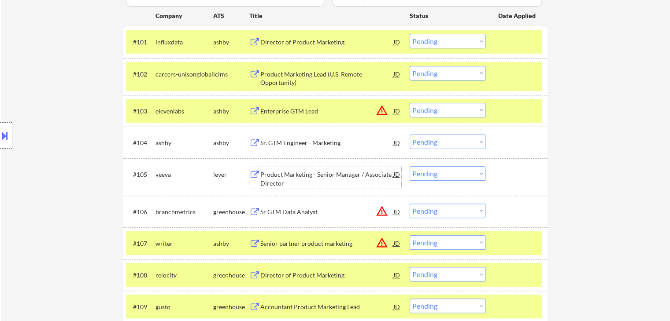
click at [292, 173] on div "Product Marketing - Senior Manager / Associate Director" at bounding box center [326, 178] width 133 height 17
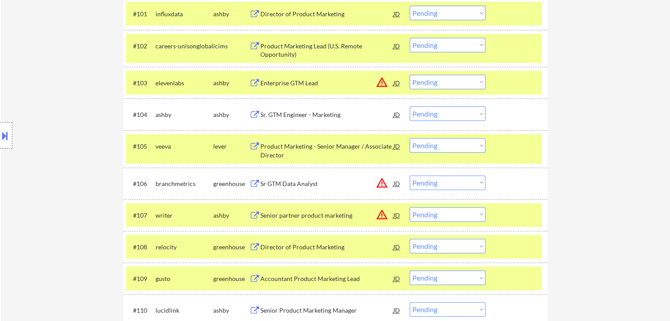
scroll to position [352, 0]
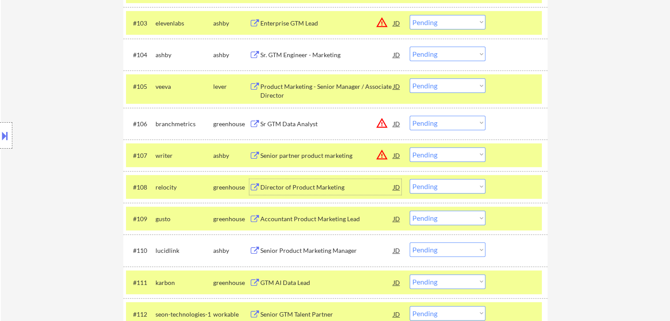
click at [284, 185] on div "Director of Product Marketing" at bounding box center [326, 187] width 133 height 9
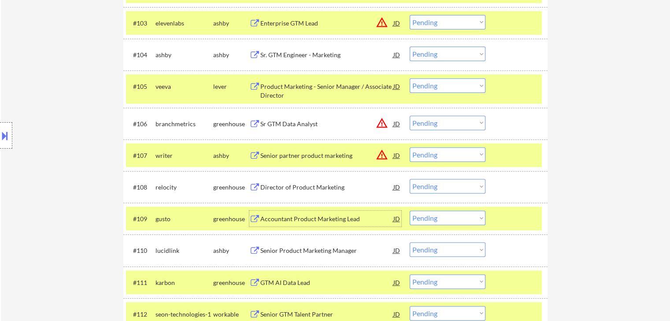
click at [291, 224] on div "Accountant Product Marketing Lead" at bounding box center [326, 219] width 133 height 16
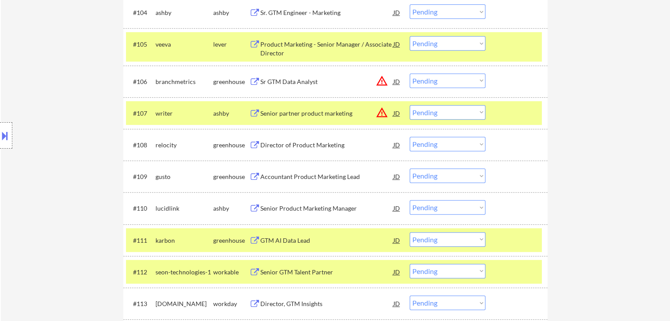
scroll to position [440, 0]
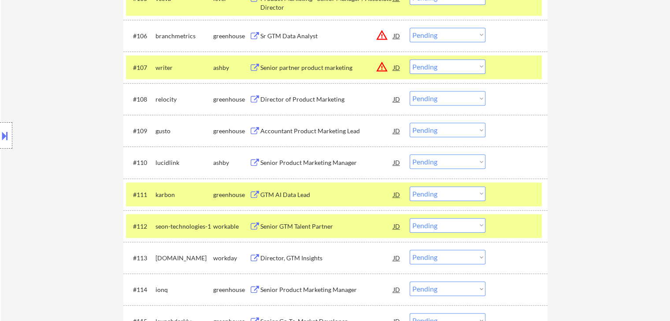
click at [282, 127] on div "Accountant Product Marketing Lead" at bounding box center [326, 131] width 133 height 9
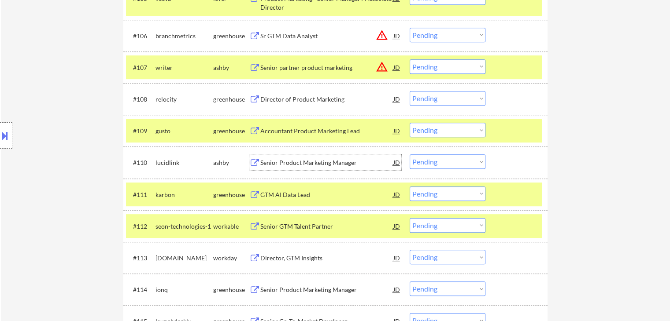
click at [286, 159] on div "Senior Product Marketing Manager" at bounding box center [326, 162] width 133 height 9
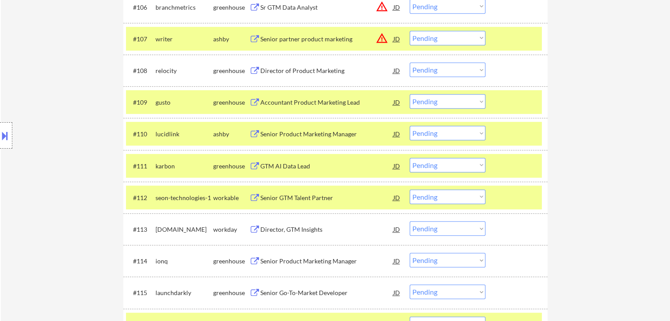
scroll to position [484, 0]
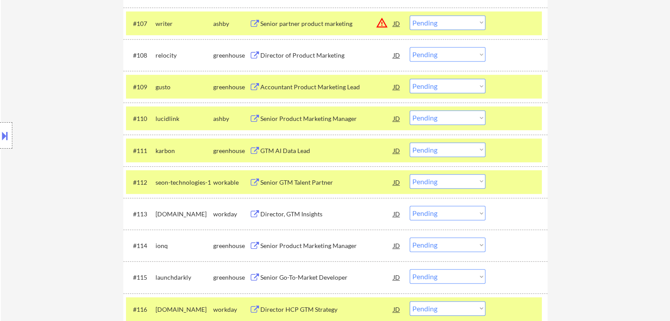
click at [284, 148] on div "GTM AI Data Lead" at bounding box center [326, 151] width 133 height 9
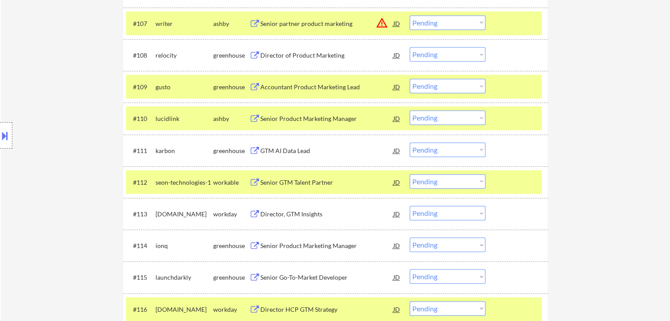
click at [287, 182] on div "Senior GTM Talent Partner" at bounding box center [326, 182] width 133 height 9
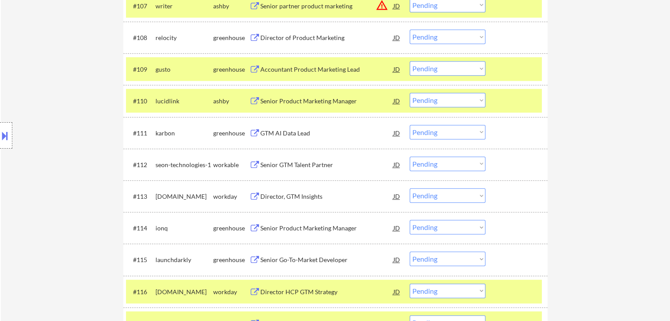
scroll to position [528, 0]
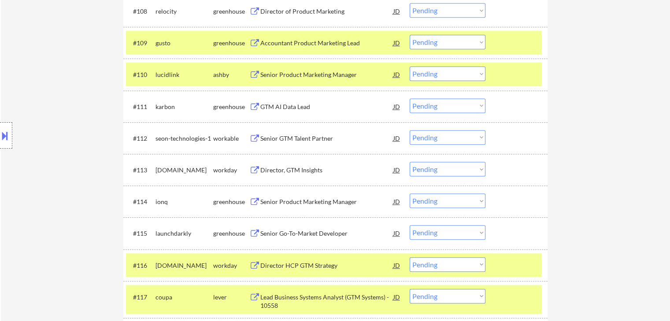
click at [280, 201] on div "Senior Product Marketing Manager" at bounding box center [326, 202] width 133 height 9
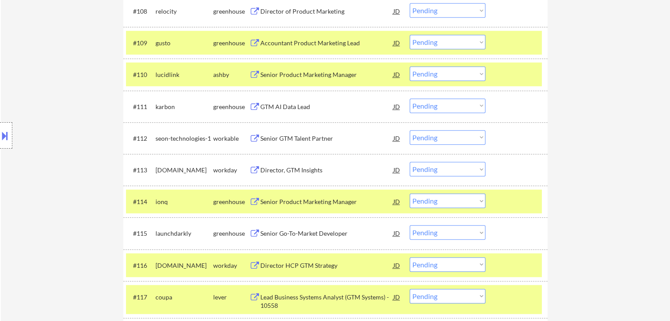
click at [282, 235] on div "Senior Go-To-Market Developer" at bounding box center [326, 233] width 133 height 9
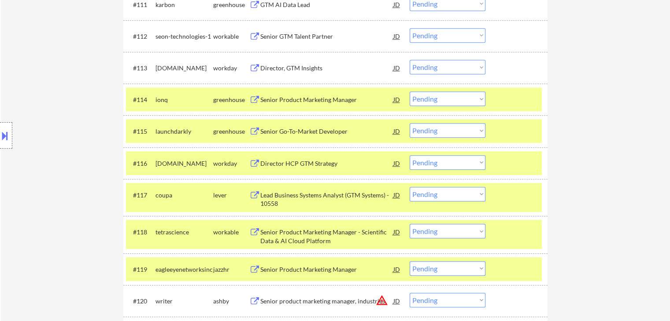
scroll to position [660, 0]
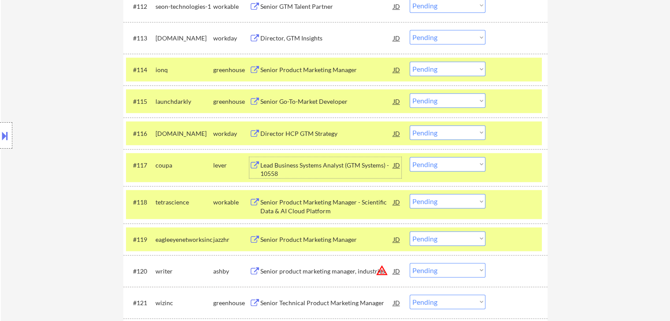
click at [276, 171] on div "Lead Business Systems Analyst (GTM Systems) - 10558" at bounding box center [326, 169] width 133 height 17
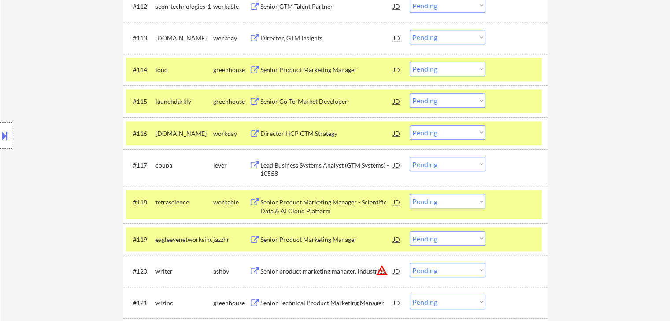
click at [283, 205] on div "Senior Product Marketing Manager - Scientific Data & AI Cloud Platform" at bounding box center [326, 206] width 133 height 17
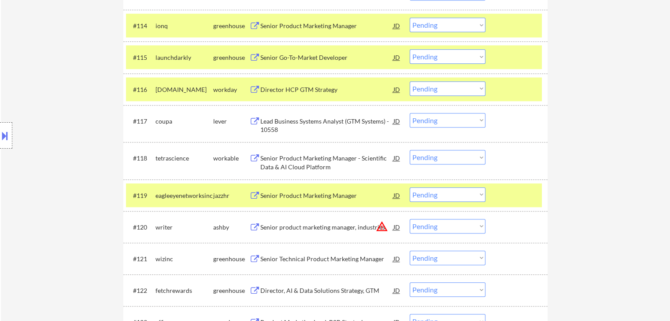
click at [290, 195] on div "Senior Product Marketing Manager" at bounding box center [326, 195] width 133 height 9
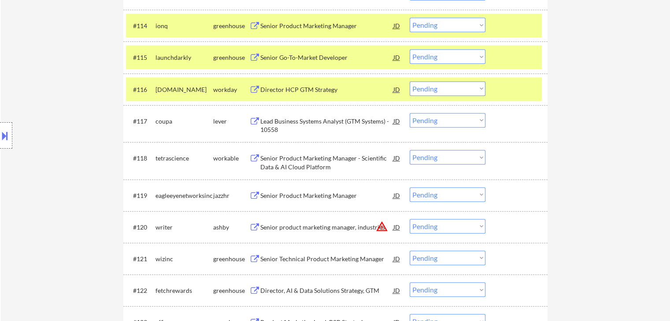
scroll to position [792, 0]
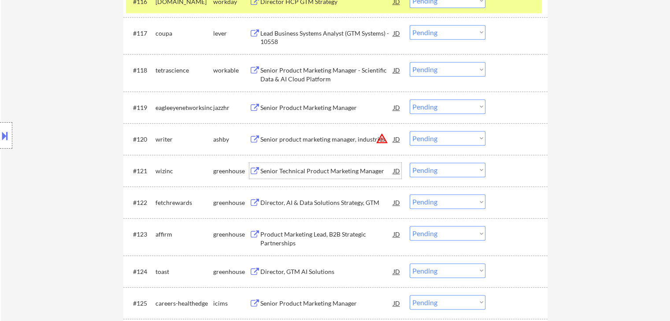
click at [289, 168] on div "Senior Technical Product Marketing Manager" at bounding box center [326, 171] width 133 height 9
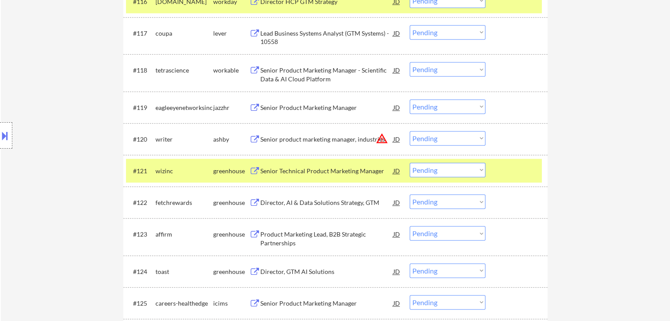
click at [283, 204] on div "Director, AI & Data Solutions Strategy, GTM" at bounding box center [326, 203] width 133 height 9
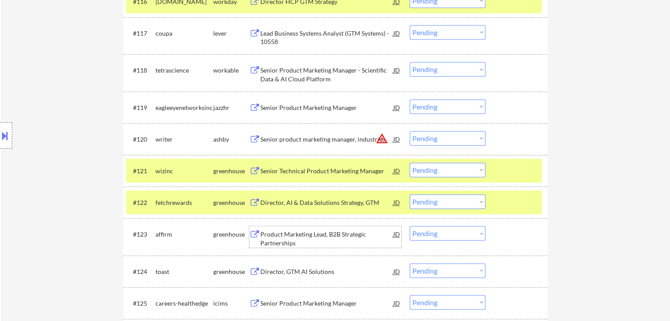
click at [284, 231] on div "Product Marketing Lead, B2B Strategic Partnerships" at bounding box center [326, 238] width 133 height 17
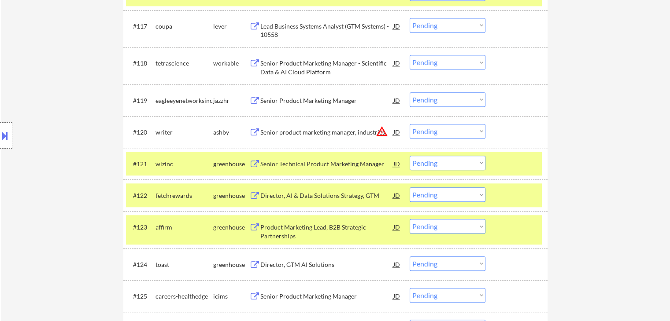
scroll to position [880, 0]
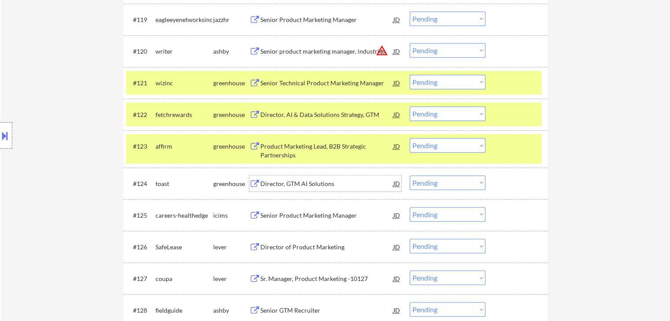
click at [276, 180] on div "Director, GTM AI Solutions" at bounding box center [326, 184] width 133 height 9
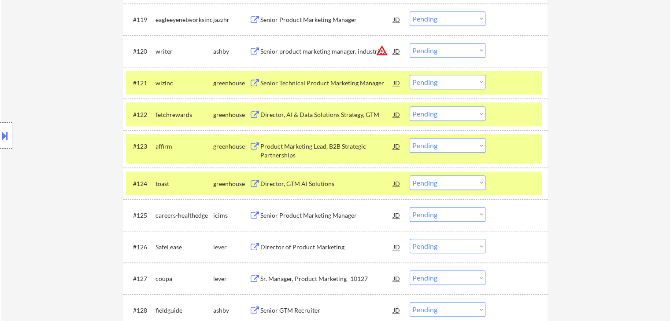
click at [281, 242] on div "Director of Product Marketing" at bounding box center [326, 247] width 133 height 16
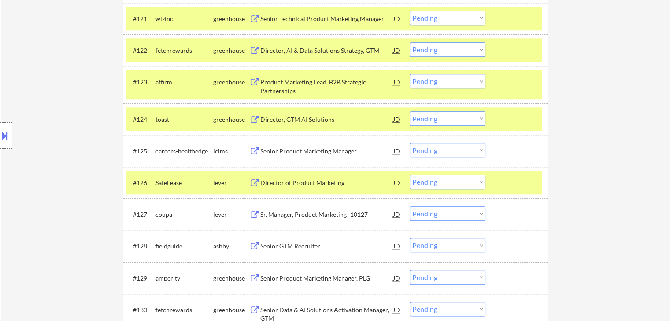
scroll to position [1013, 0]
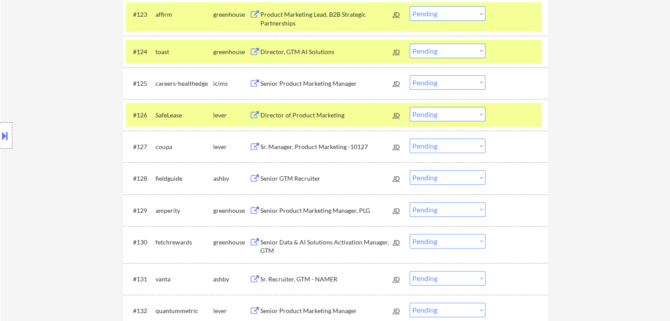
click at [258, 151] on button at bounding box center [254, 147] width 11 height 8
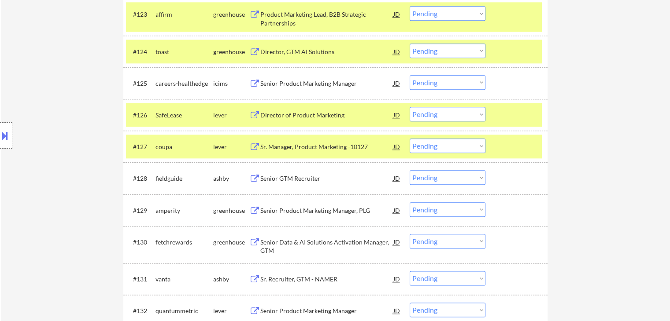
click at [272, 174] on div "Senior GTM Recruiter" at bounding box center [326, 178] width 133 height 9
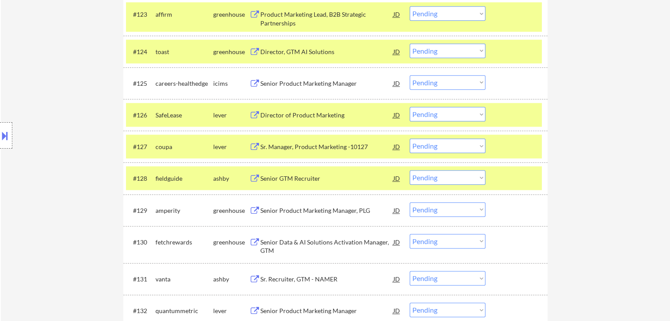
click at [276, 210] on div "Senior Product Marketing Manager, PLG" at bounding box center [326, 210] width 133 height 9
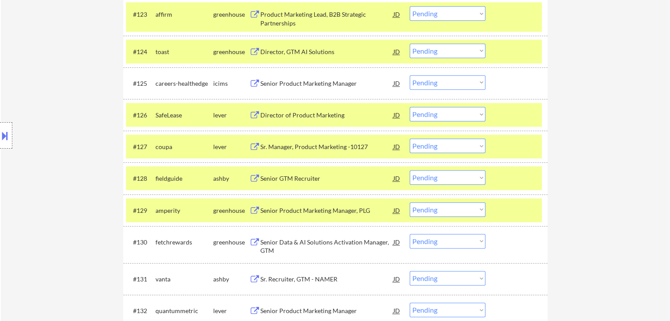
click at [284, 239] on div "Senior Data & AI Solutions Activation Manager, GTM" at bounding box center [326, 246] width 133 height 17
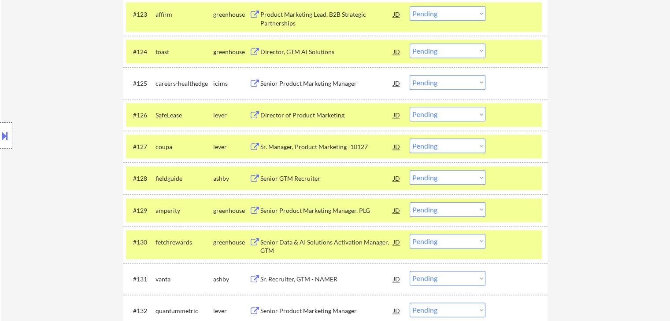
scroll to position [739, 0]
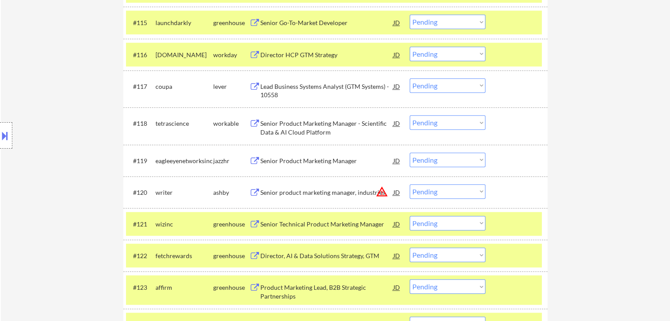
click at [426, 160] on select "Choose an option... Pending Applied Excluded (Questions) Excluded (Expired) Exc…" at bounding box center [447, 160] width 76 height 15
click at [409, 153] on select "Choose an option... Pending Applied Excluded (Questions) Excluded (Expired) Exc…" at bounding box center [447, 160] width 76 height 15
select select ""pending""
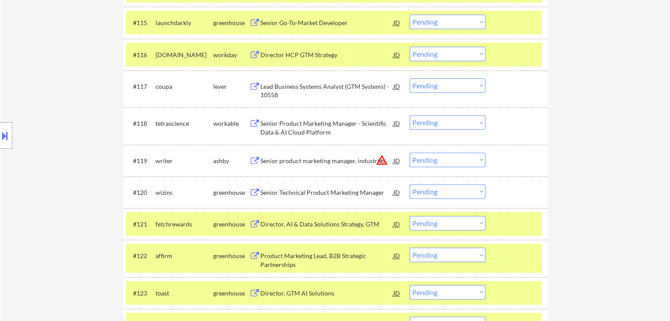
click at [453, 192] on select "Choose an option... Pending Applied Excluded (Questions) Excluded (Expired) Exc…" at bounding box center [447, 191] width 76 height 15
click at [409, 184] on select "Choose an option... Pending Applied Excluded (Questions) Excluded (Expired) Exc…" at bounding box center [447, 191] width 76 height 15
select select ""pending""
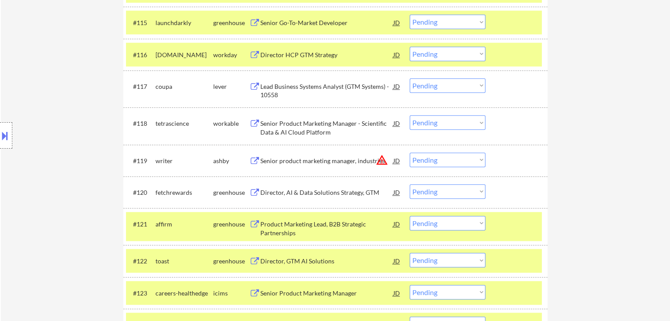
drag, startPoint x: 95, startPoint y: 124, endPoint x: 103, endPoint y: 122, distance: 8.2
click at [102, 122] on div "Location Inclusions: [GEOGRAPHIC_DATA], [GEOGRAPHIC_DATA] [GEOGRAPHIC_DATA], [G…" at bounding box center [79, 135] width 158 height 163
click at [94, 122] on div "Location Inclusions: [GEOGRAPHIC_DATA], [GEOGRAPHIC_DATA] [GEOGRAPHIC_DATA], [G…" at bounding box center [79, 135] width 158 height 163
click at [92, 121] on div "Location Inclusions: [GEOGRAPHIC_DATA], [GEOGRAPHIC_DATA] [GEOGRAPHIC_DATA], [G…" at bounding box center [79, 135] width 158 height 163
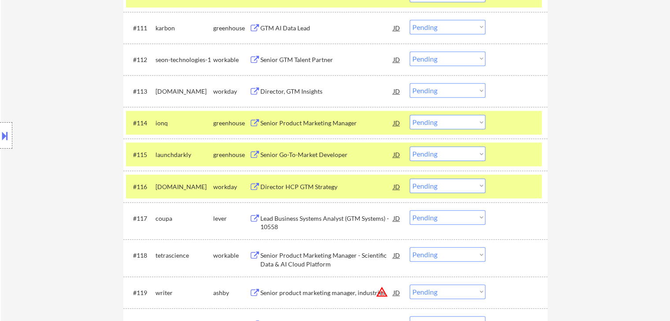
click at [67, 121] on div "Location Inclusions: [GEOGRAPHIC_DATA], [GEOGRAPHIC_DATA] [GEOGRAPHIC_DATA], [G…" at bounding box center [79, 135] width 158 height 163
click at [65, 118] on div "Location Inclusions: [GEOGRAPHIC_DATA], [GEOGRAPHIC_DATA] [GEOGRAPHIC_DATA], [G…" at bounding box center [79, 135] width 158 height 163
click at [44, 113] on div "Location Inclusions: [GEOGRAPHIC_DATA], [GEOGRAPHIC_DATA] [GEOGRAPHIC_DATA], [G…" at bounding box center [79, 135] width 158 height 163
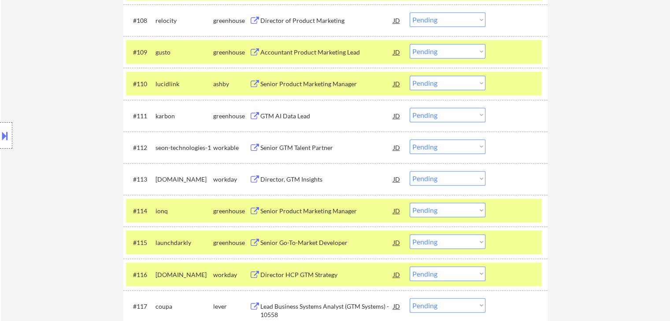
click at [48, 108] on div "Location Inclusions: [GEOGRAPHIC_DATA], [GEOGRAPHIC_DATA] [GEOGRAPHIC_DATA], [G…" at bounding box center [79, 135] width 158 height 163
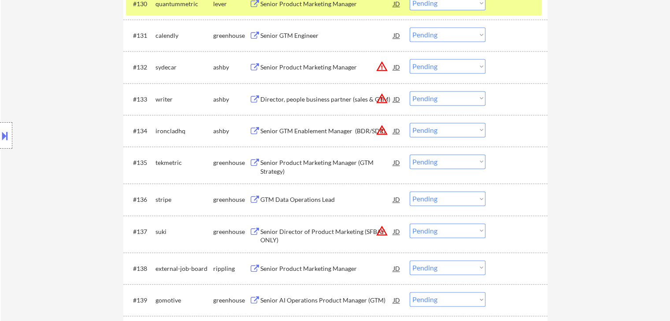
scroll to position [1218, 0]
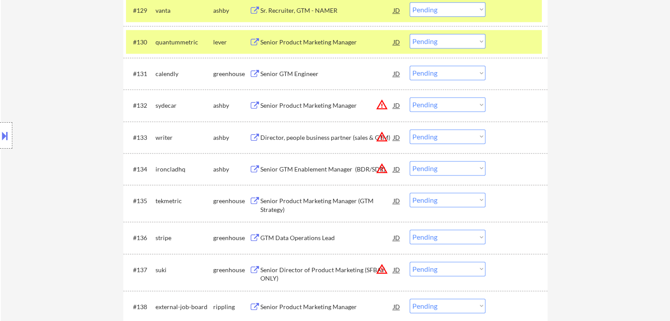
click at [271, 71] on div "Senior GTM Engineer" at bounding box center [326, 74] width 133 height 9
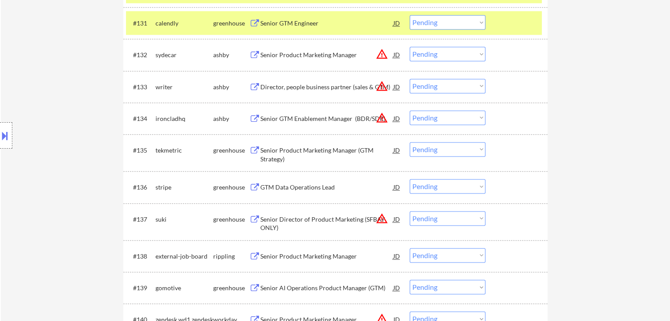
scroll to position [1306, 0]
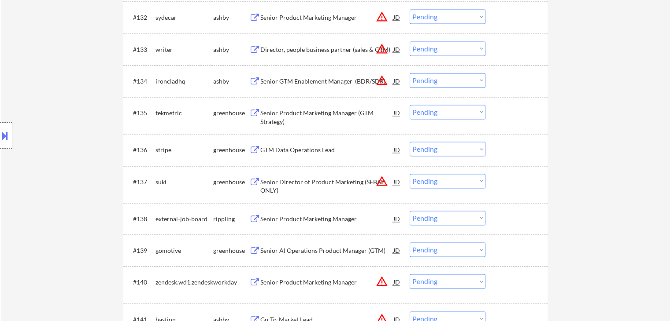
click at [277, 118] on div "Senior Product Marketing Manager (GTM Strategy)" at bounding box center [326, 117] width 133 height 17
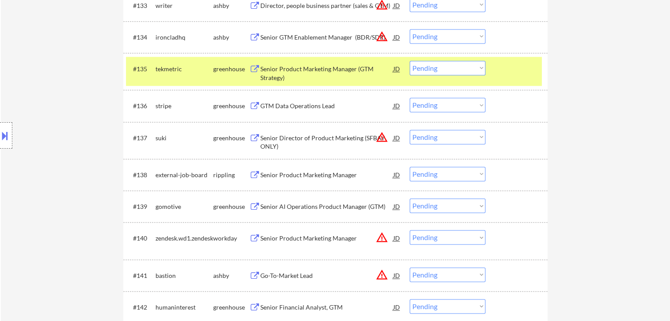
click at [284, 104] on div "GTM Data Operations Lead" at bounding box center [326, 106] width 133 height 9
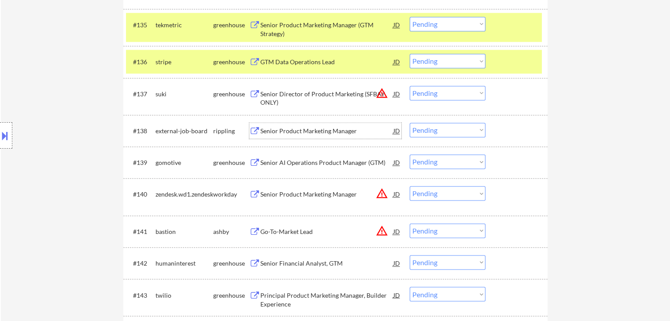
click at [280, 126] on div "Senior Product Marketing Manager" at bounding box center [326, 131] width 133 height 16
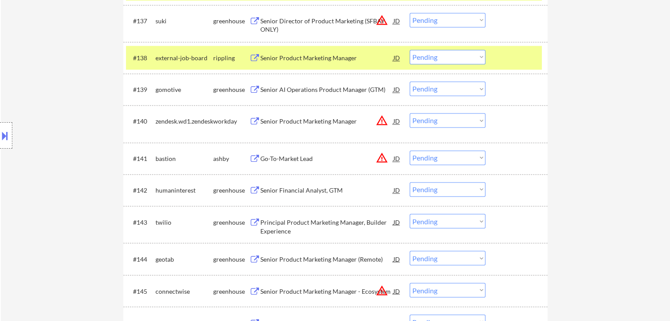
scroll to position [1482, 0]
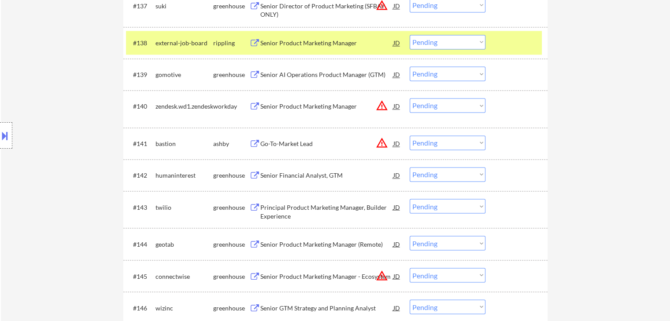
click at [280, 177] on div "Senior Financial Analyst, GTM" at bounding box center [326, 175] width 133 height 9
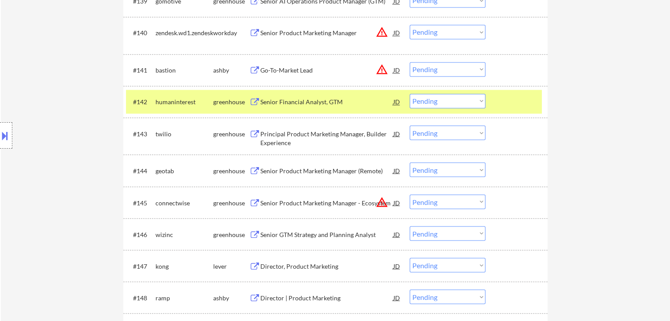
scroll to position [1570, 0]
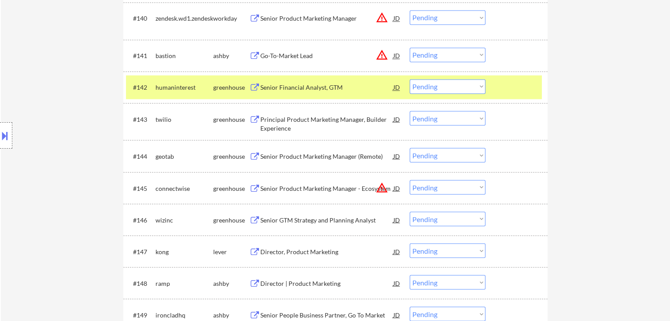
click at [269, 122] on div "Principal Product Marketing Manager, Builder Experience" at bounding box center [326, 123] width 133 height 17
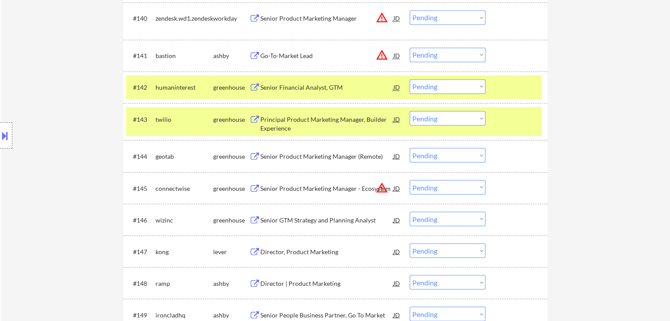
scroll to position [1614, 0]
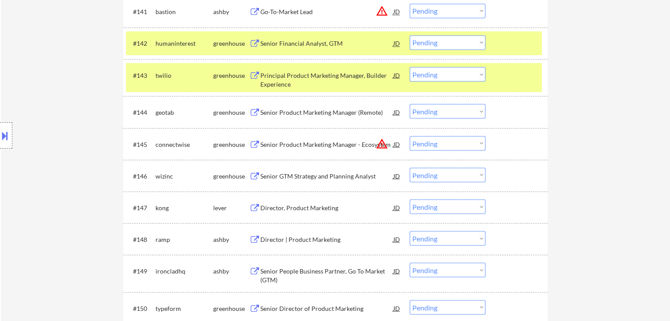
click at [278, 177] on div "Senior GTM Strategy and Planning Analyst" at bounding box center [326, 176] width 133 height 9
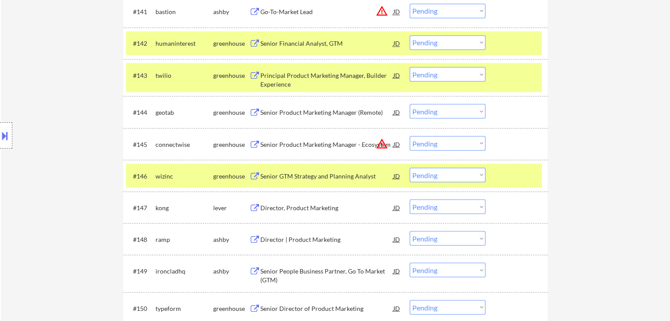
click at [283, 206] on div "Director, Product Marketing" at bounding box center [326, 207] width 133 height 9
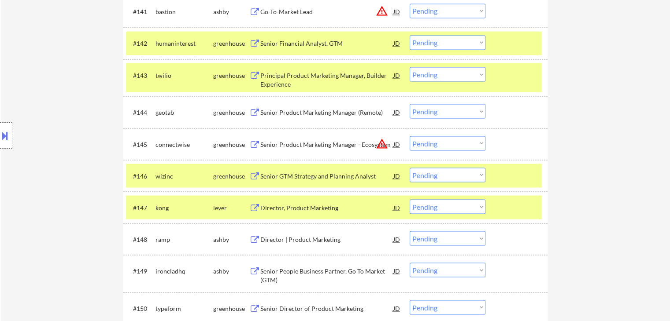
click at [282, 235] on div "Director | Product Marketing" at bounding box center [326, 239] width 133 height 9
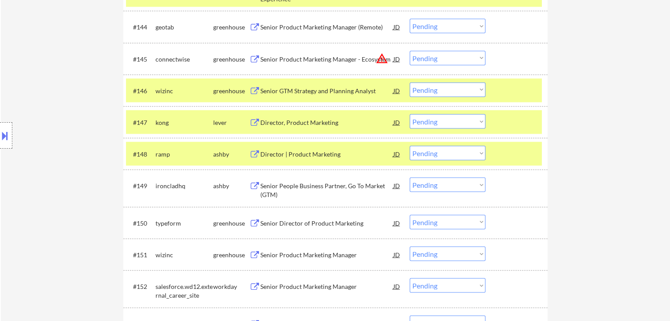
scroll to position [1702, 0]
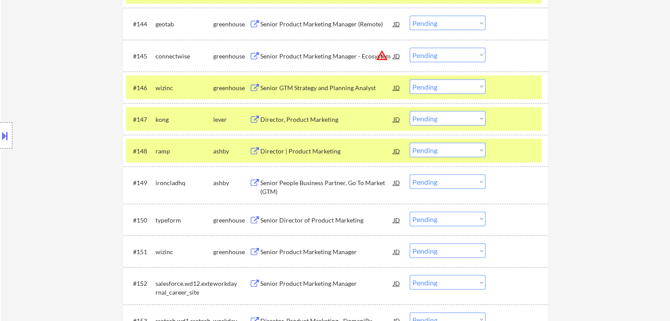
click at [265, 180] on div "Senior People Business Partner, Go To Market (GTM)" at bounding box center [326, 187] width 133 height 17
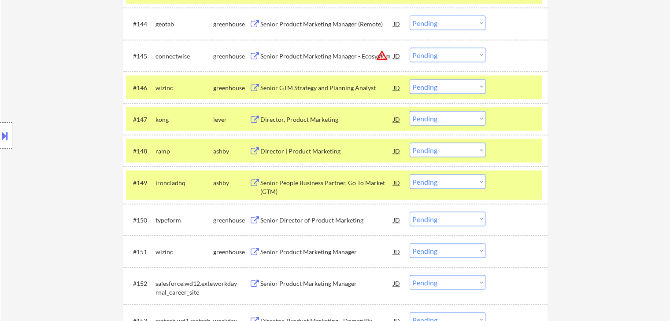
click at [284, 213] on div "Senior Director of Product Marketing" at bounding box center [326, 220] width 133 height 16
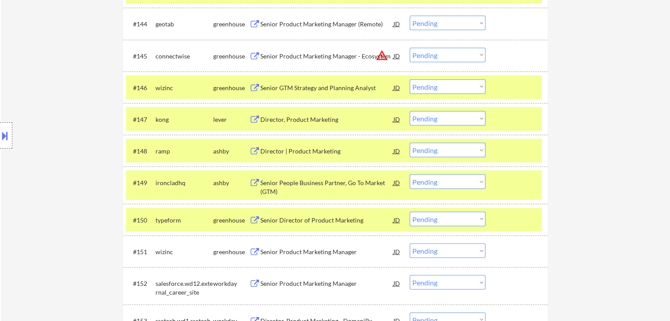
click at [295, 250] on div "Senior Product Marketing Manager" at bounding box center [326, 252] width 133 height 9
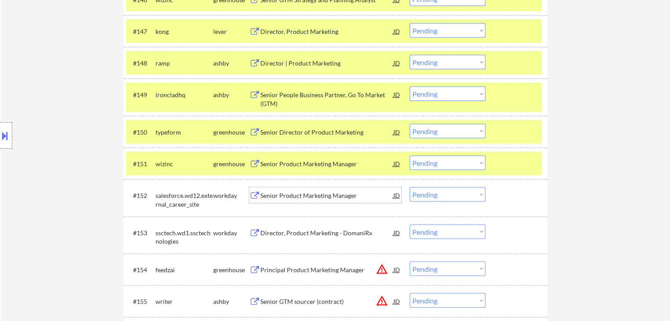
click at [273, 197] on div "Senior Product Marketing Manager" at bounding box center [326, 195] width 133 height 9
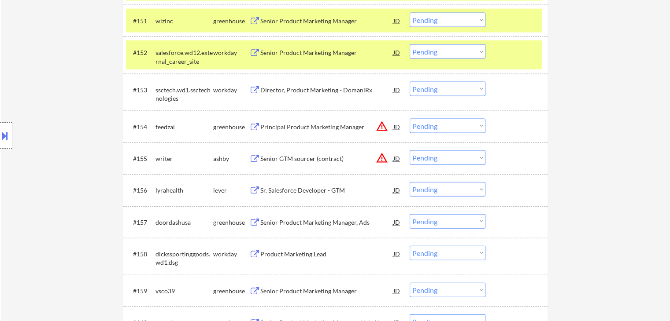
scroll to position [1966, 0]
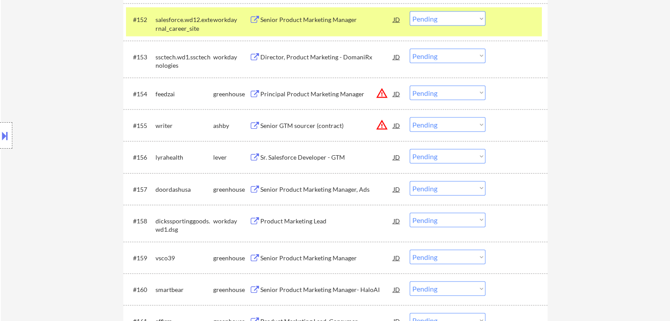
click at [282, 157] on div "Sr. Salesforce Developer - GTM" at bounding box center [326, 157] width 133 height 9
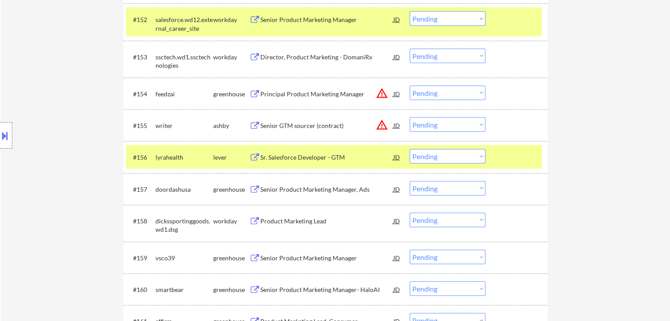
click at [273, 194] on div "Senior Product Marketing Manager, Ads" at bounding box center [326, 189] width 133 height 9
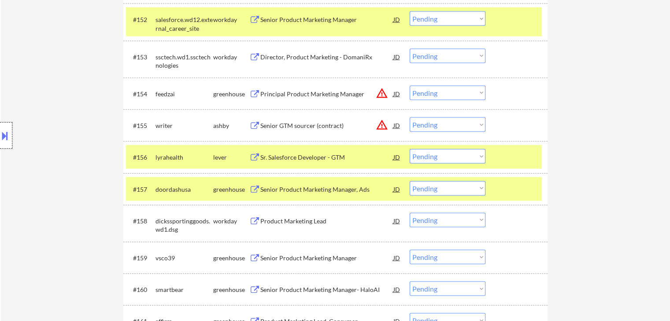
click at [0, 147] on div at bounding box center [6, 135] width 12 height 26
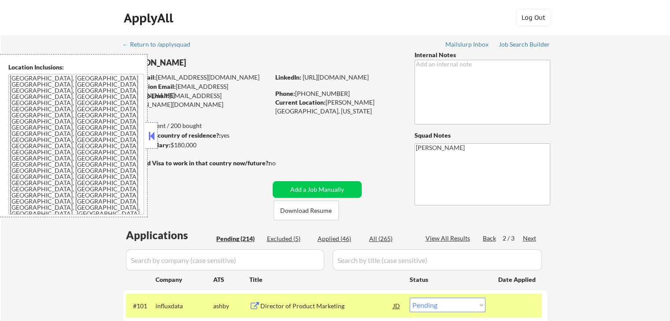
scroll to position [413, 0]
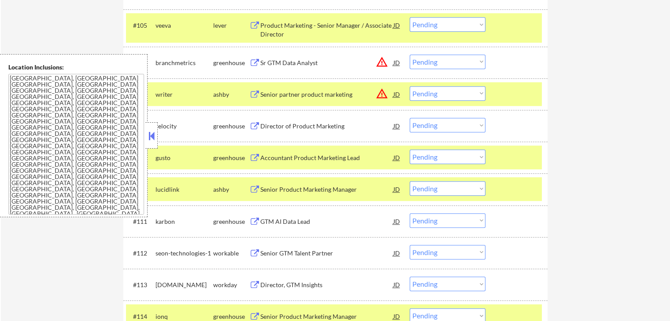
click at [151, 136] on button at bounding box center [152, 135] width 10 height 13
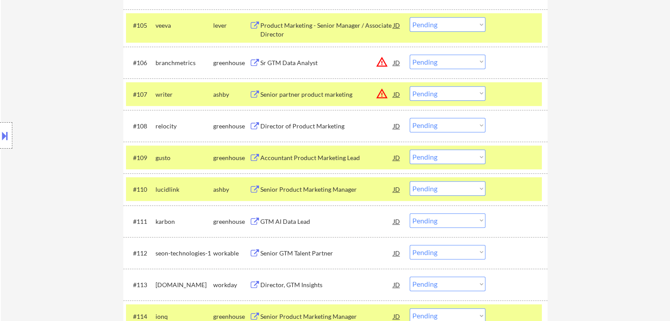
click at [76, 78] on div "Location Inclusions: [GEOGRAPHIC_DATA], [GEOGRAPHIC_DATA] [GEOGRAPHIC_DATA], [G…" at bounding box center [79, 135] width 158 height 163
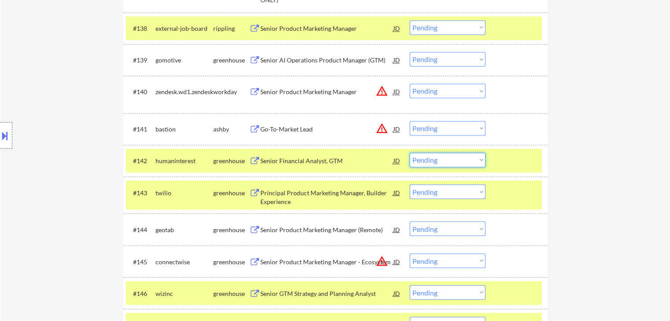
click at [436, 159] on select "Choose an option... Pending Applied Excluded (Questions) Excluded (Expired) Exc…" at bounding box center [447, 160] width 76 height 15
click at [409, 153] on select "Choose an option... Pending Applied Excluded (Questions) Excluded (Expired) Exc…" at bounding box center [447, 160] width 76 height 15
click at [97, 116] on div "Location Inclusions: [GEOGRAPHIC_DATA], [GEOGRAPHIC_DATA] [GEOGRAPHIC_DATA], [G…" at bounding box center [79, 135] width 158 height 163
select select ""pending""
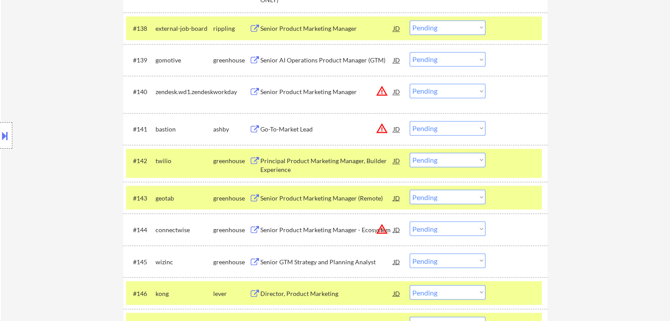
click at [38, 101] on div "Location Inclusions: [GEOGRAPHIC_DATA], [GEOGRAPHIC_DATA] [GEOGRAPHIC_DATA], [G…" at bounding box center [79, 135] width 158 height 163
click at [40, 92] on div "Location Inclusions: [GEOGRAPHIC_DATA], [GEOGRAPHIC_DATA] [GEOGRAPHIC_DATA], [G…" at bounding box center [79, 135] width 158 height 163
click at [31, 88] on div "Location Inclusions: [GEOGRAPHIC_DATA], [GEOGRAPHIC_DATA] [GEOGRAPHIC_DATA], [G…" at bounding box center [79, 135] width 158 height 163
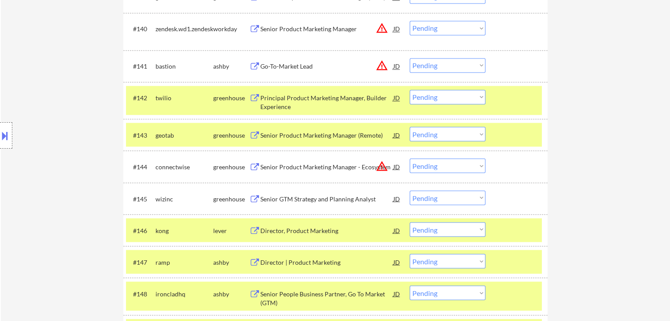
scroll to position [1585, 0]
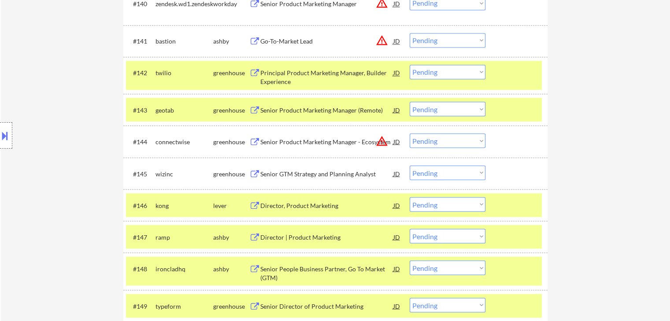
click at [100, 112] on div "Location Inclusions: [GEOGRAPHIC_DATA], [GEOGRAPHIC_DATA] [GEOGRAPHIC_DATA], [G…" at bounding box center [79, 135] width 158 height 163
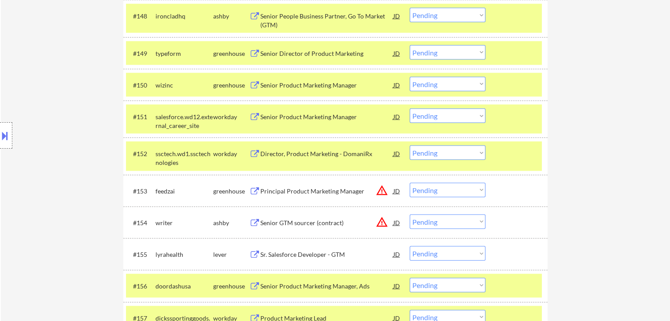
scroll to position [1893, 0]
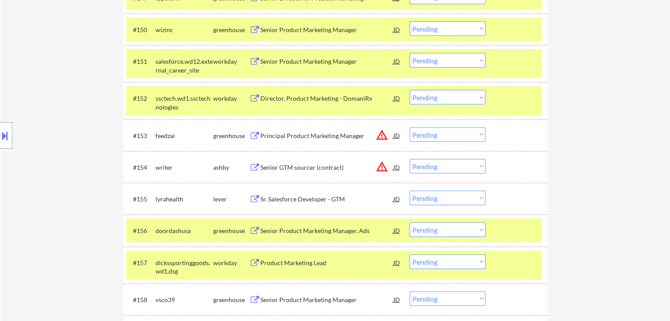
click at [69, 98] on div "Location Inclusions: [GEOGRAPHIC_DATA], [GEOGRAPHIC_DATA] [GEOGRAPHIC_DATA], [G…" at bounding box center [79, 135] width 158 height 163
click at [63, 102] on div "Location Inclusions: [GEOGRAPHIC_DATA], [GEOGRAPHIC_DATA] [GEOGRAPHIC_DATA], [G…" at bounding box center [79, 135] width 158 height 163
click at [63, 103] on div "Location Inclusions: [GEOGRAPHIC_DATA], [GEOGRAPHIC_DATA] [GEOGRAPHIC_DATA], [G…" at bounding box center [79, 135] width 158 height 163
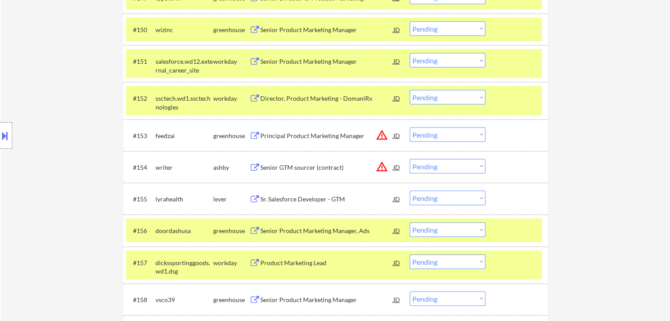
click at [63, 103] on div "Location Inclusions: [GEOGRAPHIC_DATA], [GEOGRAPHIC_DATA] [GEOGRAPHIC_DATA], [G…" at bounding box center [79, 135] width 158 height 163
click at [64, 103] on div "Location Inclusions: [GEOGRAPHIC_DATA], [GEOGRAPHIC_DATA] [GEOGRAPHIC_DATA], [G…" at bounding box center [79, 135] width 158 height 163
click at [63, 103] on div "Location Inclusions: [GEOGRAPHIC_DATA], [GEOGRAPHIC_DATA] [GEOGRAPHIC_DATA], [G…" at bounding box center [79, 135] width 158 height 163
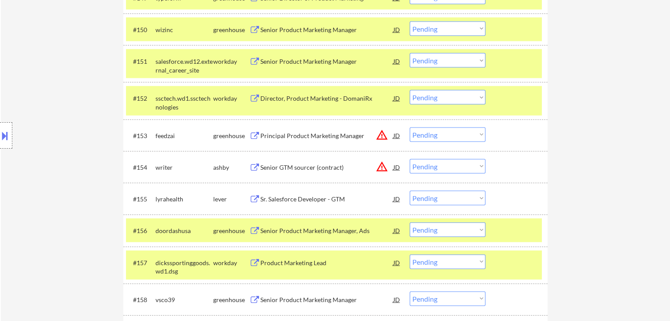
click at [63, 103] on div "Location Inclusions: [GEOGRAPHIC_DATA], [GEOGRAPHIC_DATA] [GEOGRAPHIC_DATA], [G…" at bounding box center [79, 135] width 158 height 163
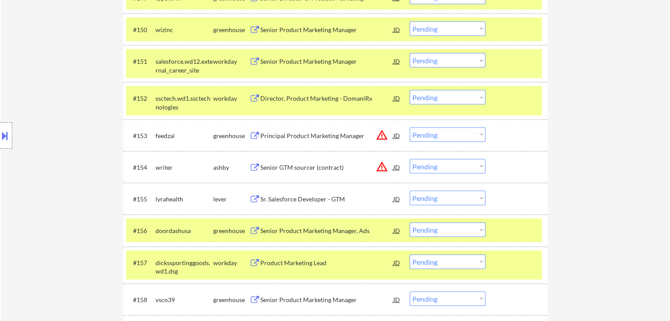
click at [63, 103] on div "Location Inclusions: [GEOGRAPHIC_DATA], [GEOGRAPHIC_DATA] [GEOGRAPHIC_DATA], [G…" at bounding box center [79, 135] width 158 height 163
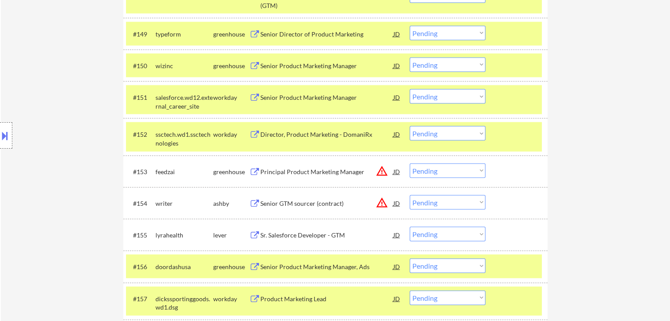
scroll to position [1858, 0]
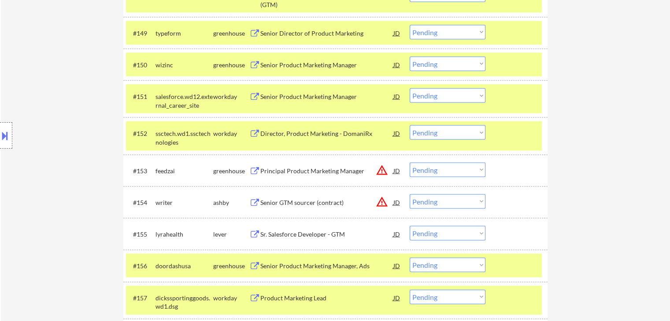
click at [60, 41] on div "← Return to /applysquad Mailslurp Inbox Job Search Builder Jazmin Acuna User Em…" at bounding box center [335, 5] width 669 height 3656
click at [65, 71] on div "Location Inclusions: [GEOGRAPHIC_DATA], [GEOGRAPHIC_DATA] [GEOGRAPHIC_DATA], [G…" at bounding box center [79, 135] width 158 height 163
drag, startPoint x: 34, startPoint y: 104, endPoint x: 43, endPoint y: 115, distance: 13.8
click at [39, 111] on div "Location Inclusions: [GEOGRAPHIC_DATA], [GEOGRAPHIC_DATA] [GEOGRAPHIC_DATA], [G…" at bounding box center [79, 135] width 158 height 163
click at [44, 115] on div "Location Inclusions: [GEOGRAPHIC_DATA], [GEOGRAPHIC_DATA] [GEOGRAPHIC_DATA], [G…" at bounding box center [79, 135] width 158 height 163
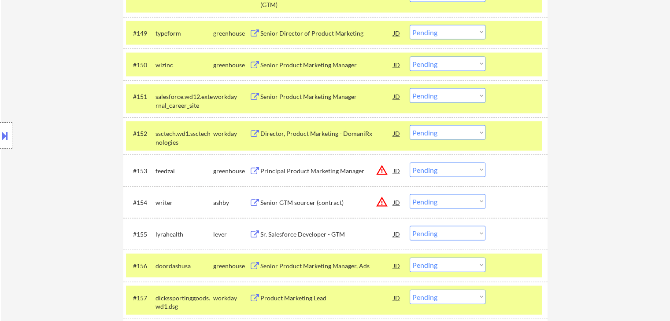
click at [44, 115] on div "Location Inclusions: [GEOGRAPHIC_DATA], [GEOGRAPHIC_DATA] [GEOGRAPHIC_DATA], [G…" at bounding box center [79, 135] width 158 height 163
click at [44, 116] on div "Location Inclusions: [GEOGRAPHIC_DATA], [GEOGRAPHIC_DATA] [GEOGRAPHIC_DATA], [G…" at bounding box center [79, 135] width 158 height 163
click at [43, 104] on div "Location Inclusions: [GEOGRAPHIC_DATA], [GEOGRAPHIC_DATA] [GEOGRAPHIC_DATA], [G…" at bounding box center [79, 135] width 158 height 163
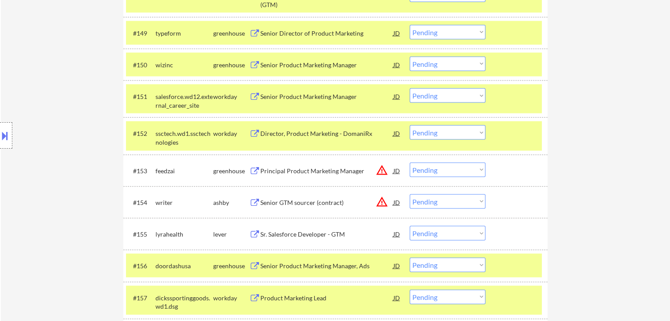
drag, startPoint x: 43, startPoint y: 103, endPoint x: 224, endPoint y: 193, distance: 202.2
click at [42, 103] on div "Location Inclusions: [GEOGRAPHIC_DATA], [GEOGRAPHIC_DATA] [GEOGRAPHIC_DATA], [G…" at bounding box center [79, 135] width 158 height 163
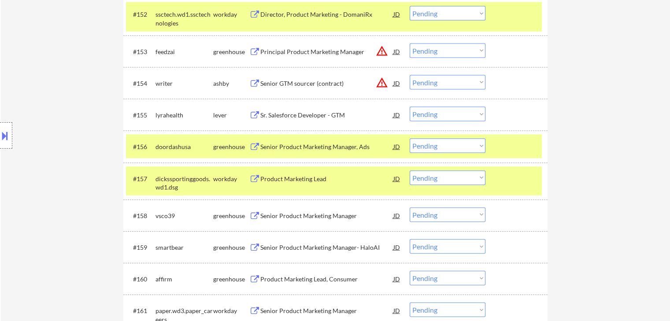
scroll to position [2034, 0]
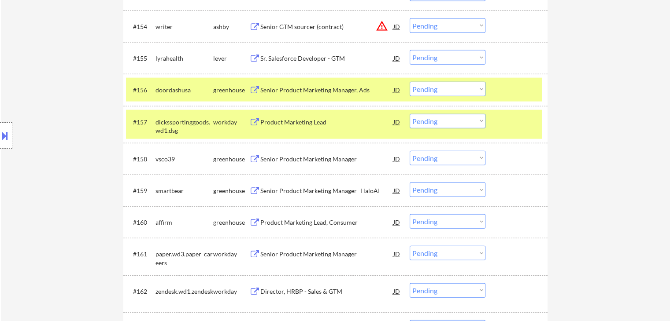
drag, startPoint x: 298, startPoint y: 162, endPoint x: 286, endPoint y: 166, distance: 12.9
click at [298, 163] on div "Senior Product Marketing Manager" at bounding box center [326, 159] width 133 height 16
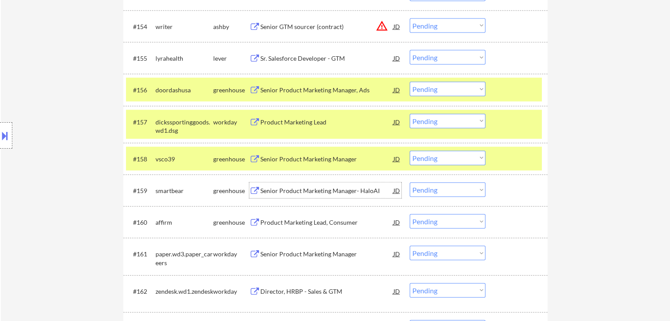
click at [301, 191] on div "Senior Product Marketing Manager- HaloAI" at bounding box center [326, 191] width 133 height 9
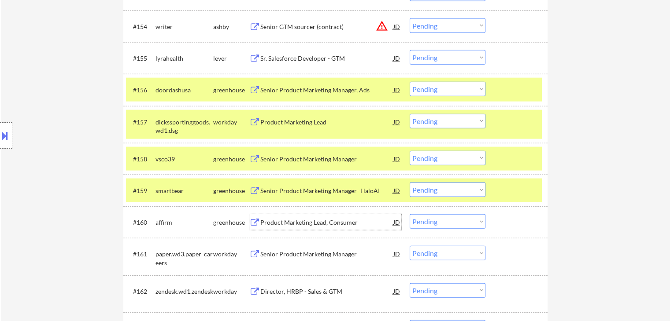
click at [283, 221] on div "Product Marketing Lead, Consumer" at bounding box center [326, 222] width 133 height 9
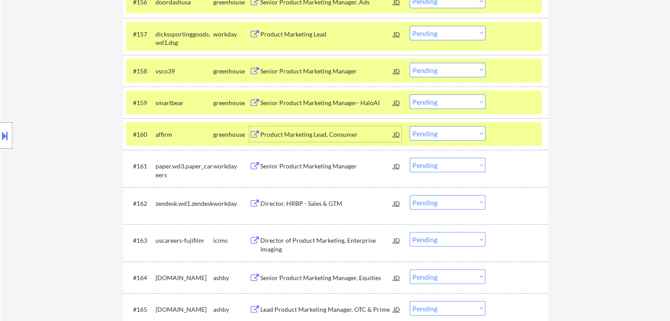
scroll to position [2166, 0]
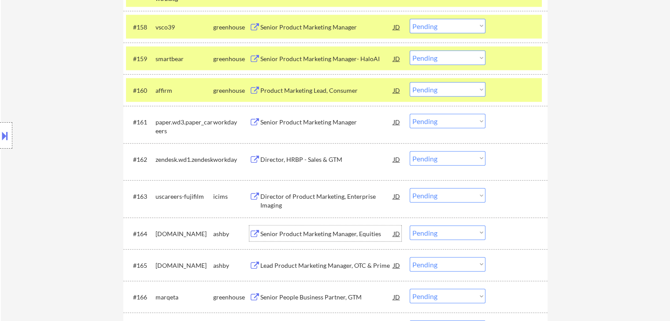
click at [293, 240] on div "Senior Product Marketing Manager, Equities" at bounding box center [326, 234] width 133 height 16
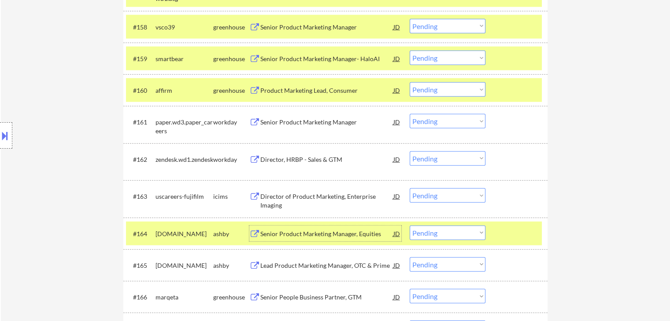
click at [59, 170] on div "Location Inclusions: [GEOGRAPHIC_DATA], [GEOGRAPHIC_DATA] [GEOGRAPHIC_DATA], [G…" at bounding box center [79, 135] width 158 height 163
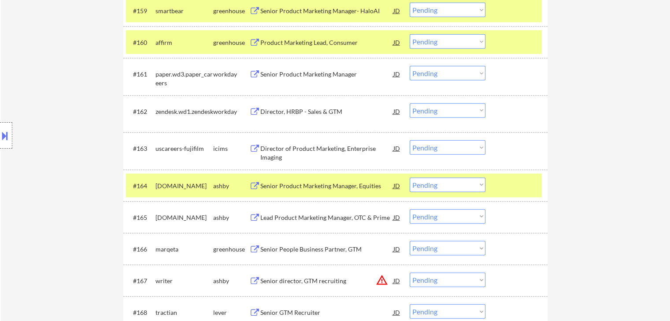
scroll to position [2254, 0]
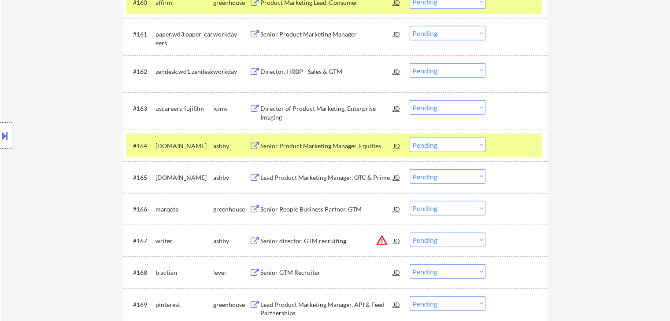
click at [288, 169] on div "Lead Product Marketing Manager, OTC & Prime" at bounding box center [326, 177] width 133 height 16
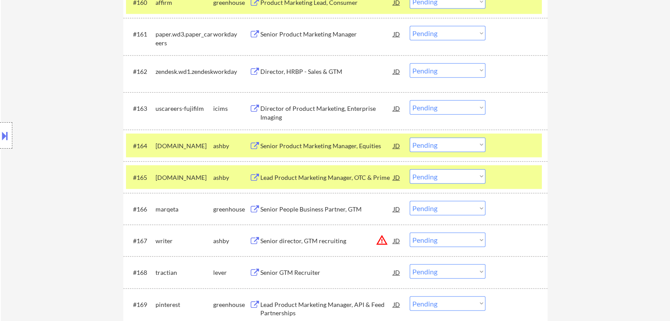
click at [302, 208] on div "Senior People Business Partner, GTM" at bounding box center [326, 209] width 133 height 9
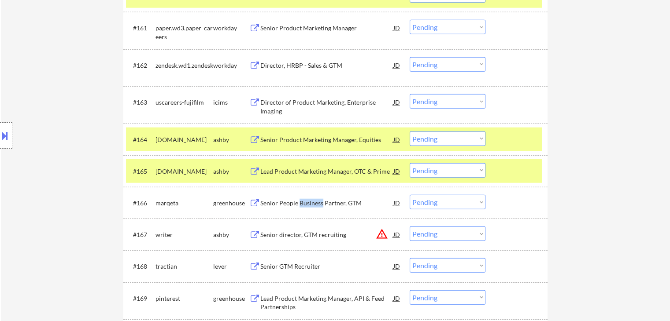
scroll to position [2298, 0]
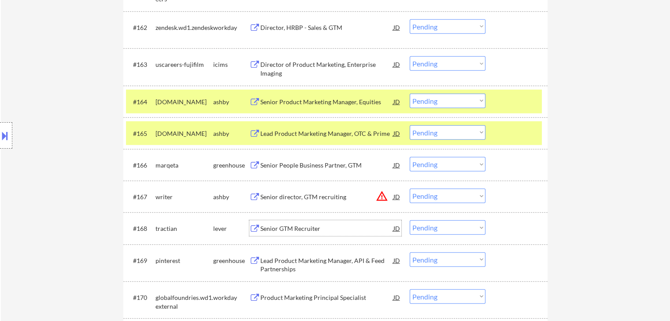
click at [299, 226] on div "Senior GTM Recruiter" at bounding box center [326, 229] width 133 height 9
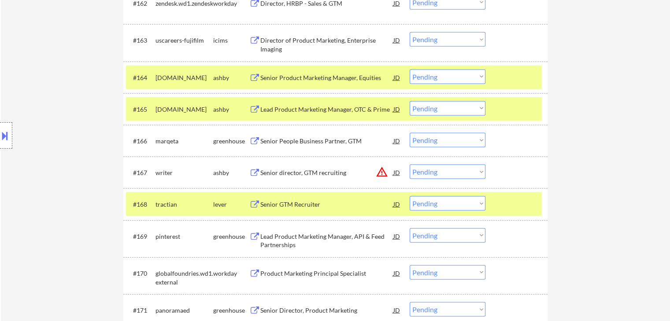
scroll to position [2386, 0]
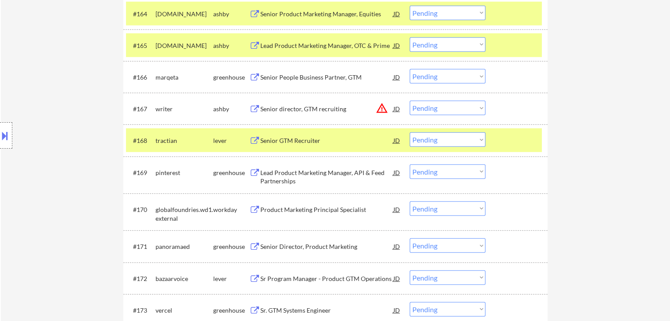
click at [276, 177] on div "Lead Product Marketing Manager, API & Feed Partnerships" at bounding box center [326, 177] width 133 height 17
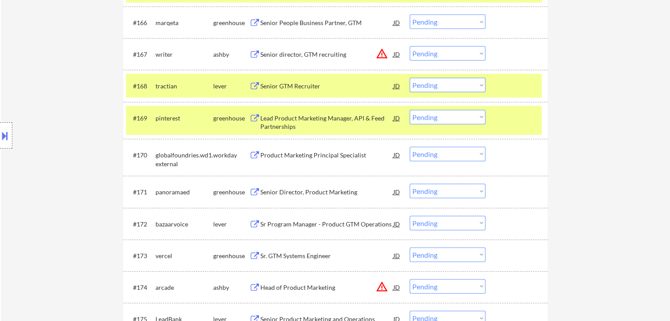
scroll to position [2474, 0]
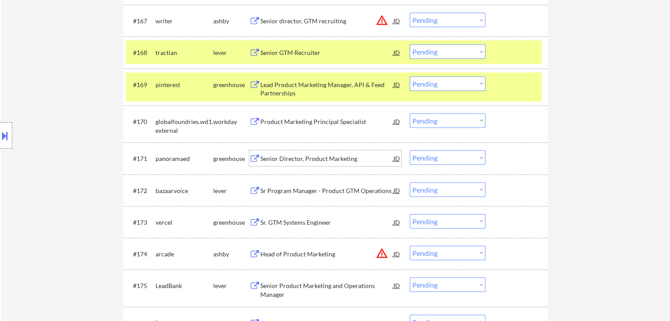
click at [272, 156] on div "Senior Director, Product Marketing" at bounding box center [326, 159] width 133 height 9
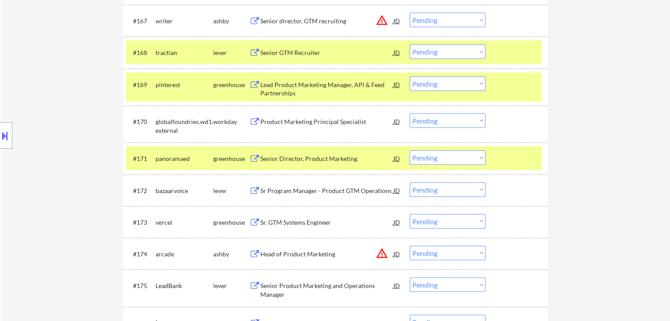
click at [280, 186] on div "Sr Program Manager - Product GTM Operations" at bounding box center [326, 191] width 133 height 16
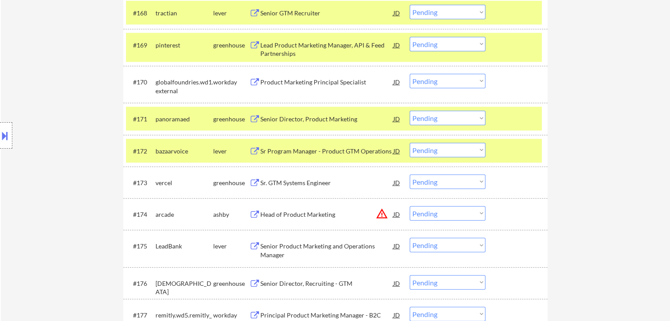
scroll to position [2562, 0]
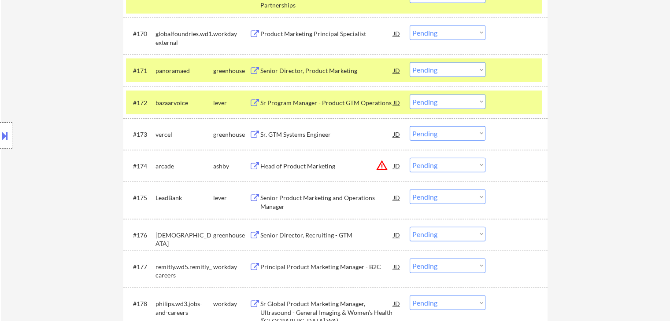
click at [292, 133] on div "Sr. GTM Systems Engineer" at bounding box center [326, 134] width 133 height 9
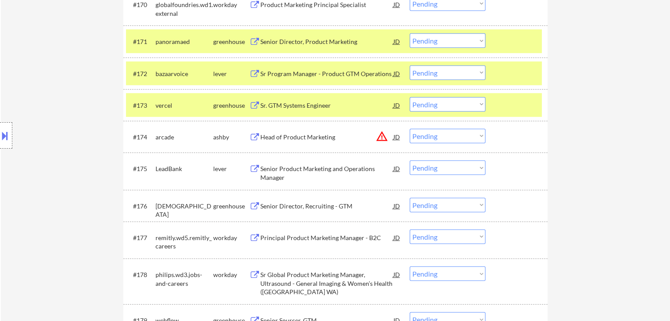
scroll to position [2606, 0]
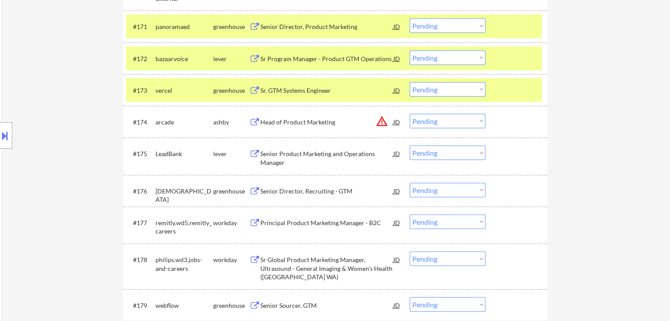
click at [273, 154] on div "Senior Product Marketing and Operations Manager" at bounding box center [326, 158] width 133 height 17
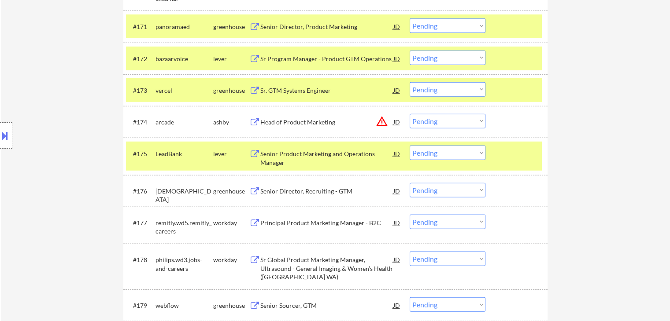
click at [287, 191] on div "Senior Director, Recruiting - GTM" at bounding box center [326, 191] width 133 height 9
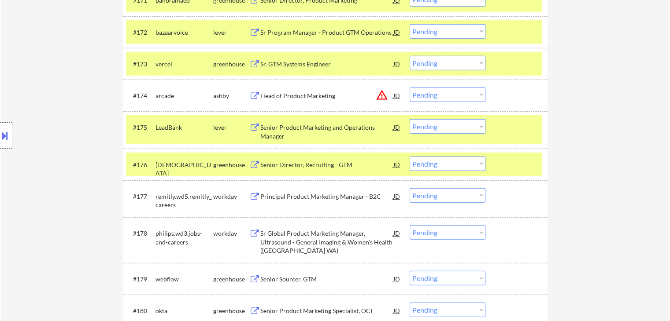
scroll to position [2694, 0]
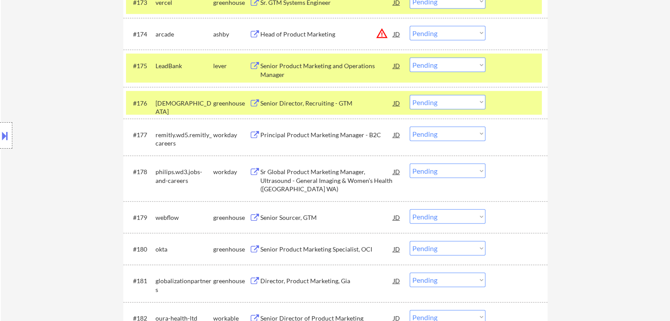
click at [279, 214] on div "Senior Sourcer, GTM" at bounding box center [326, 218] width 133 height 9
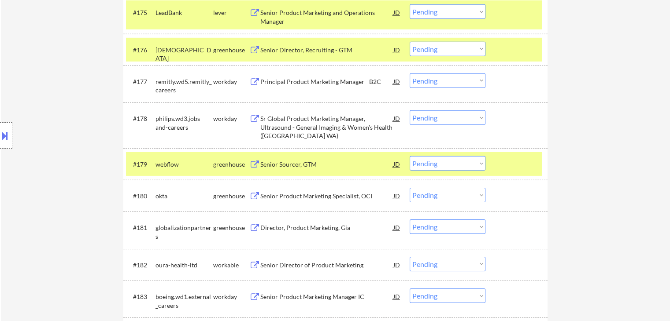
scroll to position [2782, 0]
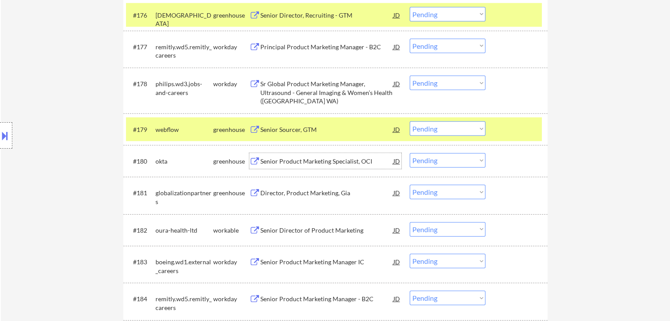
click at [268, 159] on div "Senior Product Marketing Specialist, OCI" at bounding box center [326, 161] width 133 height 9
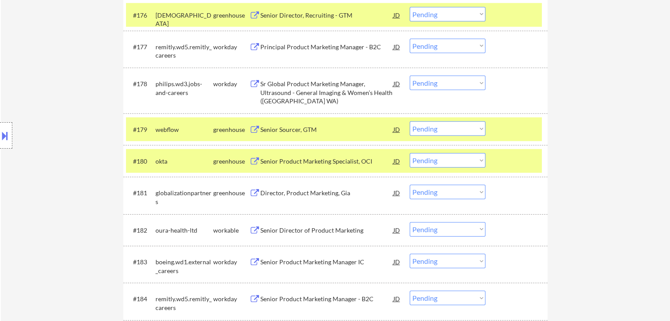
click at [267, 193] on div "Director, Product Marketing, Gia" at bounding box center [326, 193] width 133 height 9
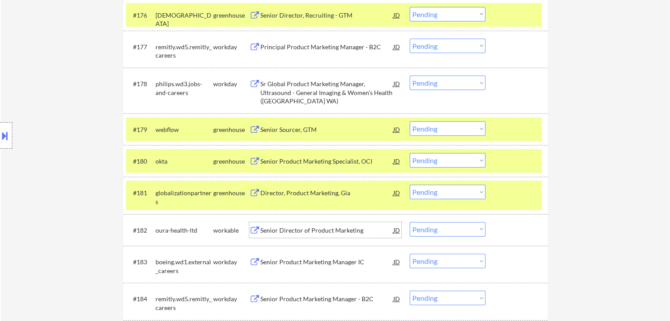
click at [284, 232] on div "Senior Director of Product Marketing" at bounding box center [326, 230] width 133 height 9
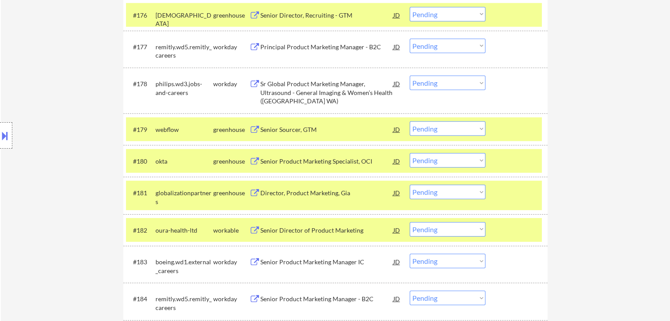
scroll to position [2239, 0]
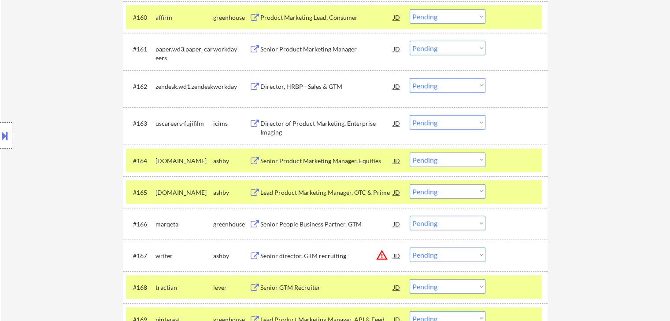
click at [434, 197] on select "Choose an option... Pending Applied Excluded (Questions) Excluded (Expired) Exc…" at bounding box center [447, 191] width 76 height 15
click at [409, 184] on select "Choose an option... Pending Applied Excluded (Questions) Excluded (Expired) Exc…" at bounding box center [447, 191] width 76 height 15
select select ""pending""
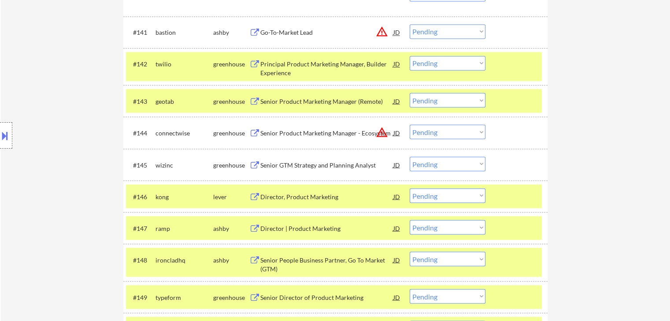
scroll to position [1814, 0]
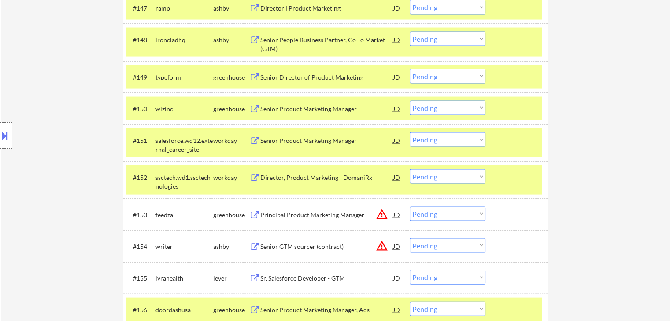
click at [70, 121] on div "Location Inclusions: [GEOGRAPHIC_DATA], [GEOGRAPHIC_DATA] [GEOGRAPHIC_DATA], [G…" at bounding box center [79, 135] width 158 height 163
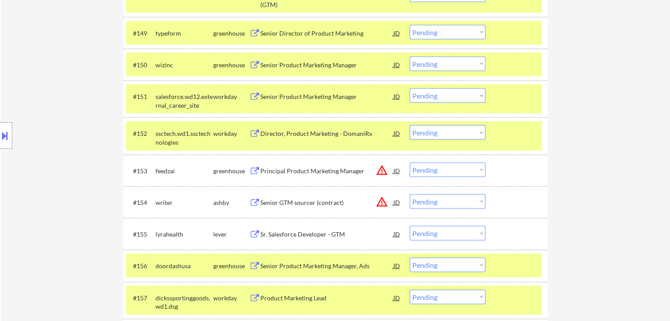
click at [70, 121] on div "Location Inclusions: [GEOGRAPHIC_DATA], [GEOGRAPHIC_DATA] [GEOGRAPHIC_DATA], [G…" at bounding box center [79, 135] width 158 height 163
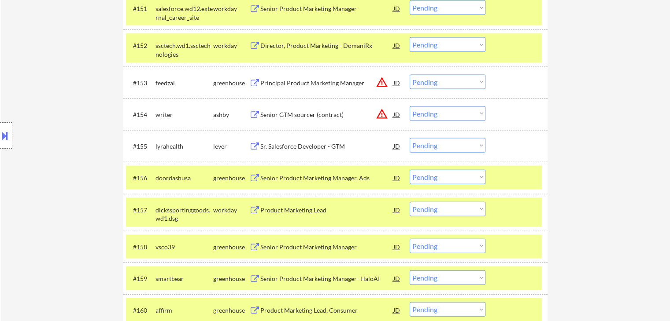
click at [69, 123] on div "Location Inclusions: [GEOGRAPHIC_DATA], [GEOGRAPHIC_DATA] [GEOGRAPHIC_DATA], [G…" at bounding box center [79, 135] width 158 height 163
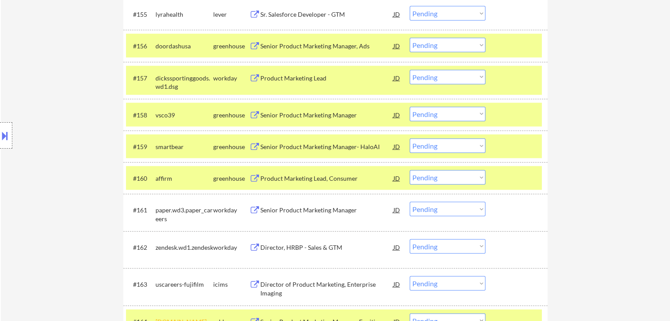
click at [57, 145] on div "Location Inclusions: [GEOGRAPHIC_DATA], [GEOGRAPHIC_DATA] [GEOGRAPHIC_DATA], [G…" at bounding box center [79, 135] width 158 height 163
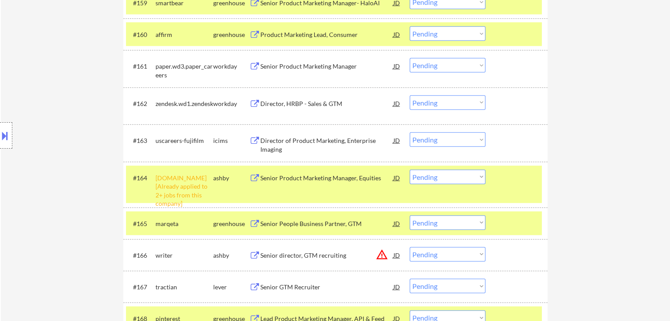
scroll to position [2254, 0]
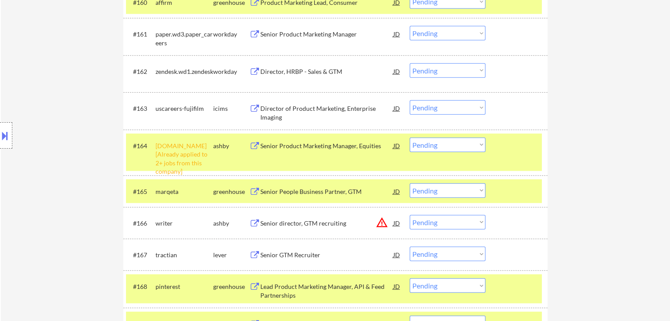
click at [47, 162] on div "Location Inclusions: [GEOGRAPHIC_DATA], [GEOGRAPHIC_DATA] [GEOGRAPHIC_DATA], [G…" at bounding box center [79, 135] width 158 height 163
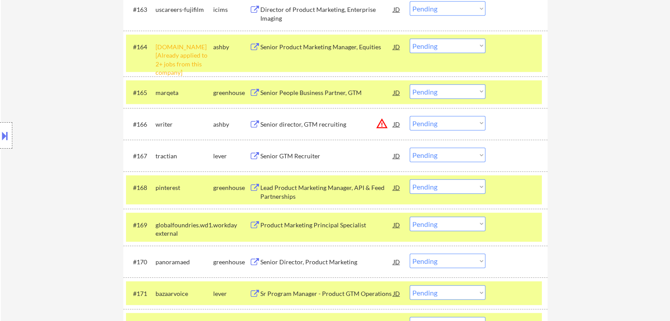
scroll to position [2386, 0]
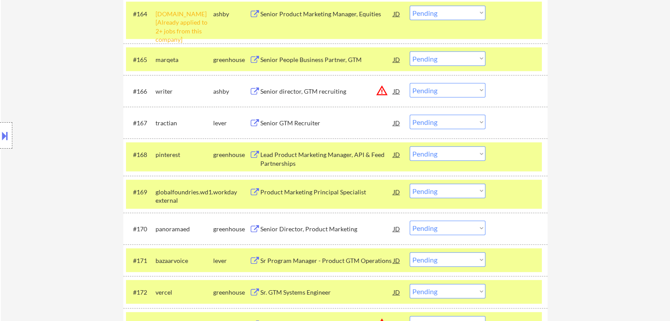
click at [44, 151] on div "Location Inclusions: [GEOGRAPHIC_DATA], [GEOGRAPHIC_DATA] [GEOGRAPHIC_DATA], [G…" at bounding box center [79, 135] width 158 height 163
click at [44, 148] on div "Location Inclusions: [GEOGRAPHIC_DATA], [GEOGRAPHIC_DATA] [GEOGRAPHIC_DATA], [G…" at bounding box center [79, 135] width 158 height 163
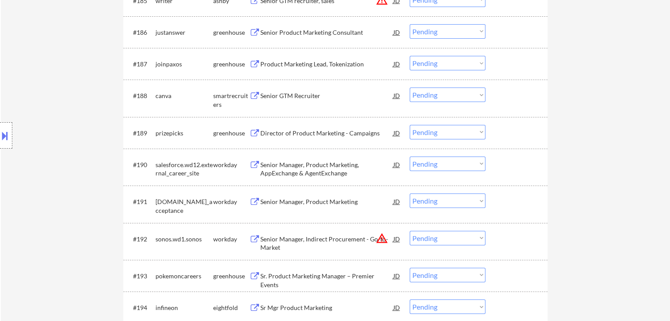
scroll to position [3134, 0]
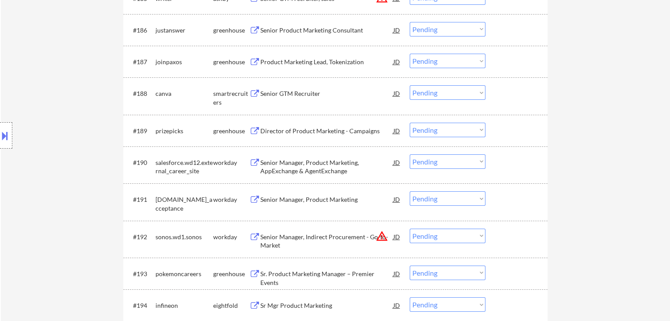
click at [42, 126] on div "Location Inclusions: [GEOGRAPHIC_DATA], [GEOGRAPHIC_DATA] [GEOGRAPHIC_DATA], [G…" at bounding box center [79, 135] width 158 height 163
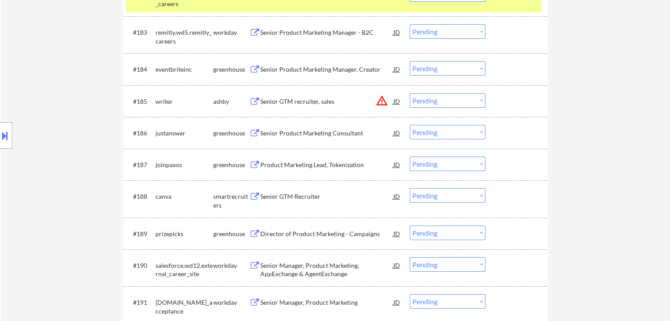
scroll to position [3046, 0]
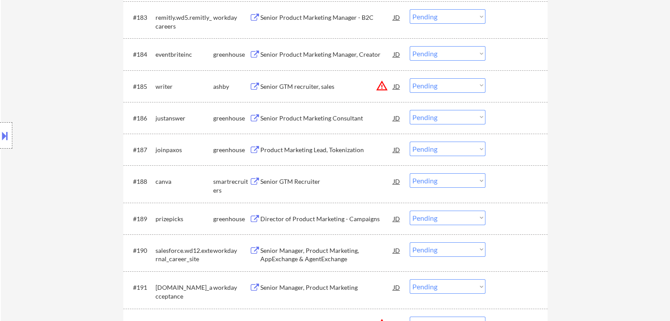
click at [278, 118] on div "Senior Product Marketing Consultant" at bounding box center [326, 118] width 133 height 9
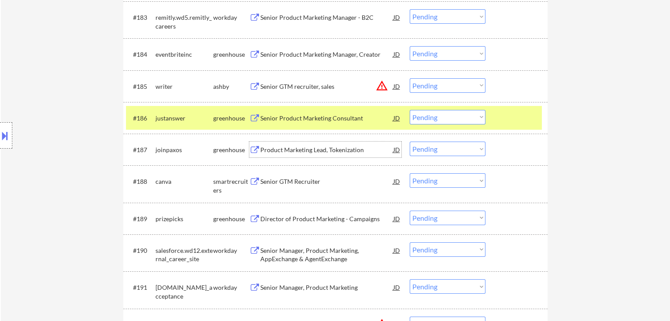
drag, startPoint x: 284, startPoint y: 151, endPoint x: 284, endPoint y: 157, distance: 5.7
click at [285, 152] on div "Product Marketing Lead, Tokenization" at bounding box center [326, 150] width 133 height 9
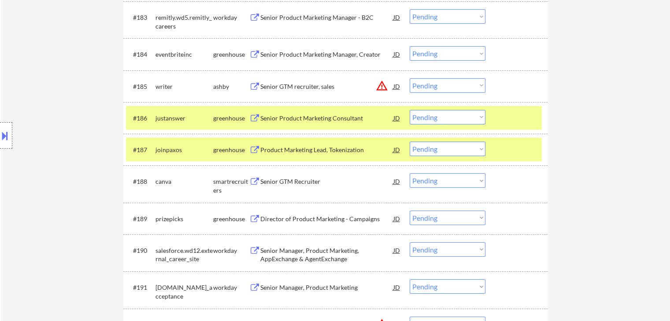
click at [286, 181] on div "Senior GTM Recruiter" at bounding box center [326, 181] width 133 height 9
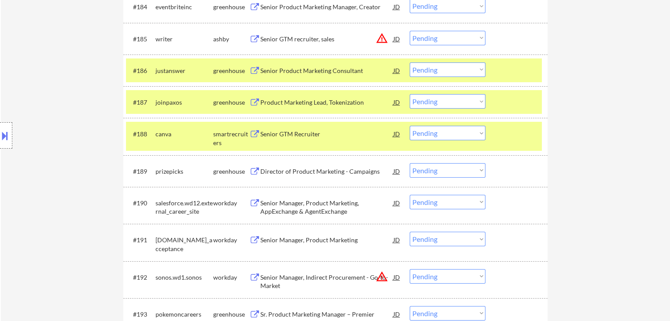
scroll to position [3178, 0]
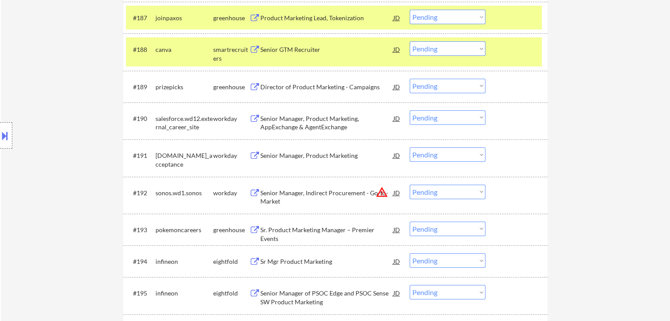
click at [282, 89] on div "Director of Product Marketing - Campaigns" at bounding box center [326, 87] width 133 height 9
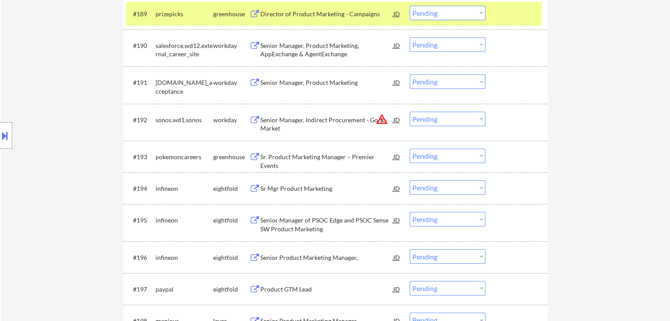
scroll to position [3266, 0]
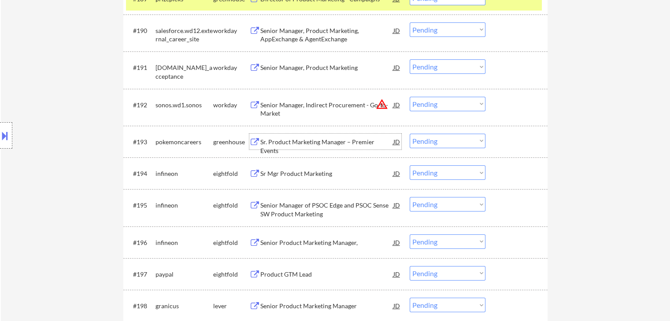
click at [276, 140] on div "Sr. Product Marketing Manager – Premier Events" at bounding box center [326, 146] width 133 height 17
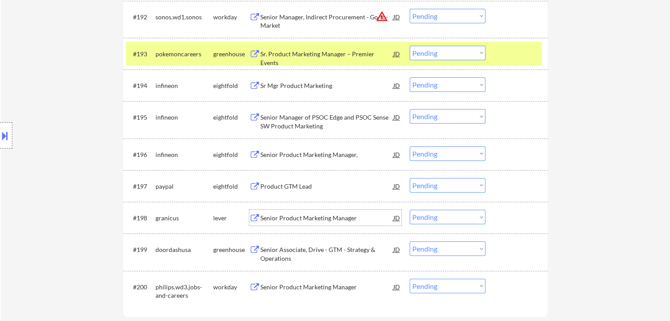
click at [276, 221] on div "Senior Product Marketing Manager" at bounding box center [326, 218] width 133 height 9
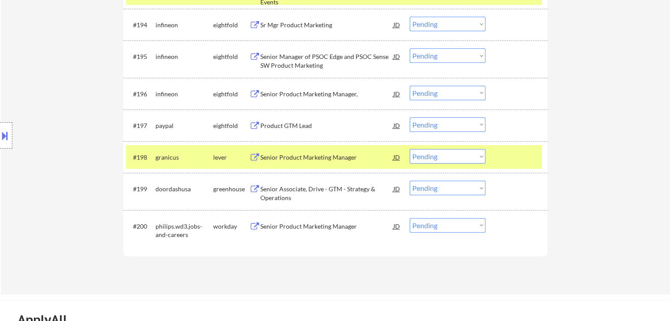
scroll to position [3443, 0]
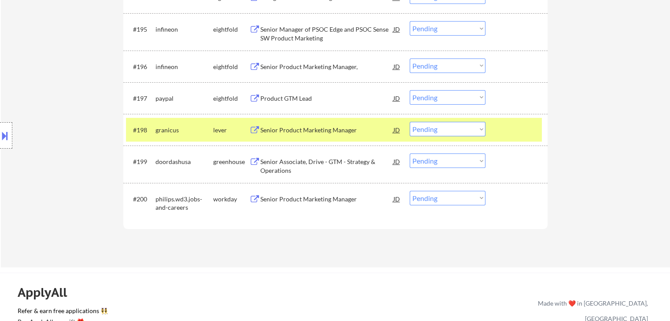
click at [273, 162] on div "Senior Associate, Drive - GTM - Strategy & Operations" at bounding box center [326, 166] width 133 height 17
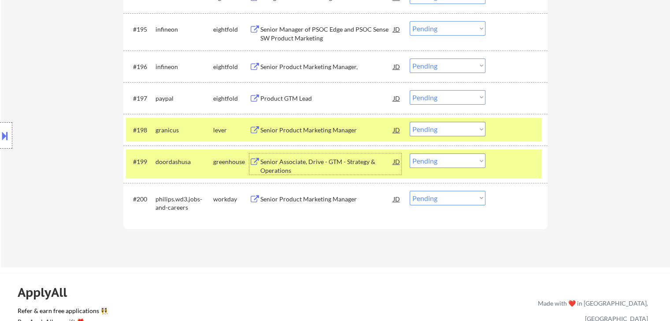
click at [2, 137] on button at bounding box center [5, 136] width 10 height 15
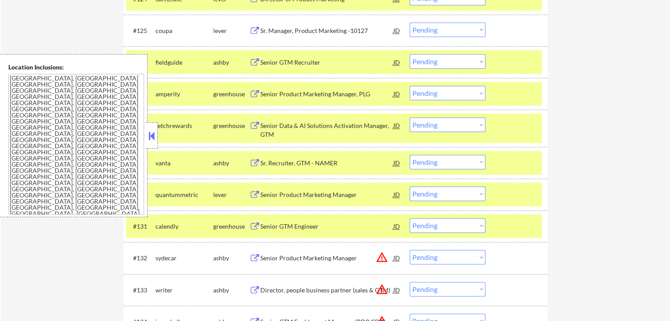
click at [148, 141] on button at bounding box center [152, 135] width 10 height 13
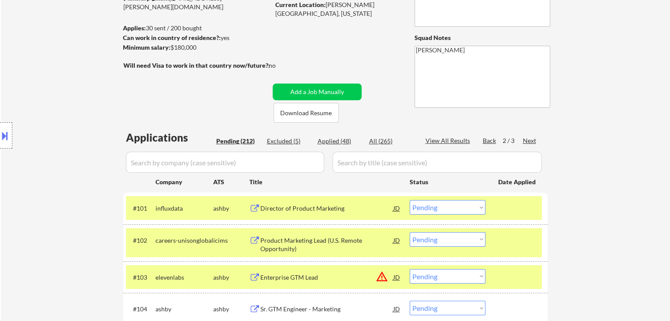
scroll to position [0, 0]
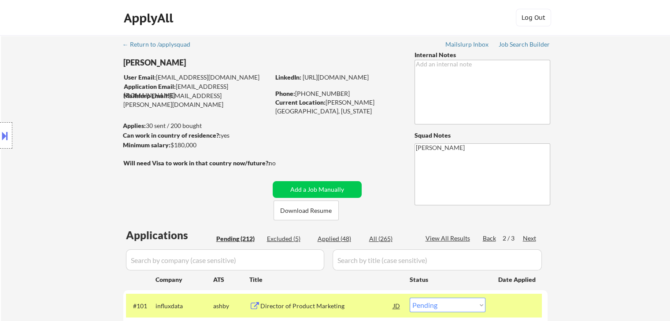
drag, startPoint x: 109, startPoint y: 180, endPoint x: 192, endPoint y: 19, distance: 180.9
click at [112, 170] on div "Location Inclusions: [GEOGRAPHIC_DATA], [GEOGRAPHIC_DATA] [GEOGRAPHIC_DATA], [G…" at bounding box center [79, 135] width 158 height 163
click at [34, 138] on div "Location Inclusions: [GEOGRAPHIC_DATA], [GEOGRAPHIC_DATA] [GEOGRAPHIC_DATA], [G…" at bounding box center [79, 135] width 158 height 163
